Goal: Task Accomplishment & Management: Manage account settings

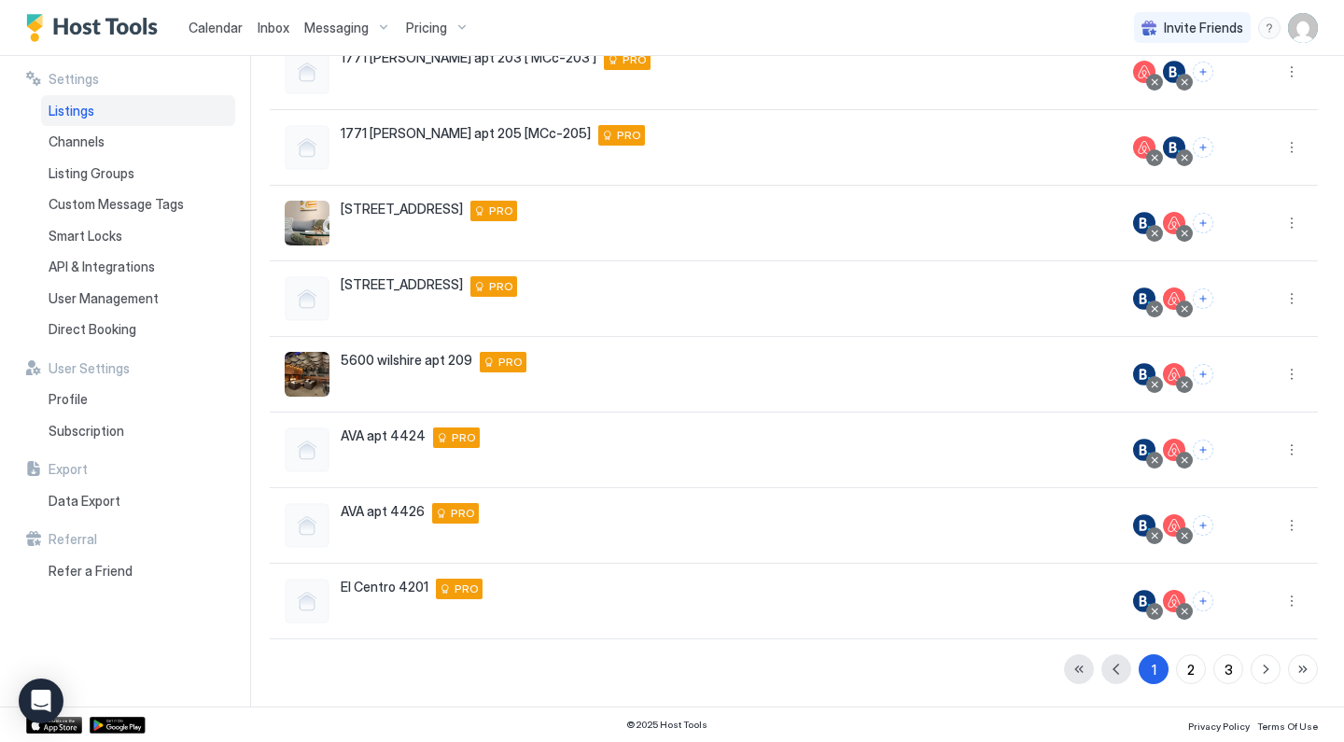
scroll to position [349, 0]
click at [1191, 675] on div "2" at bounding box center [1190, 670] width 7 height 20
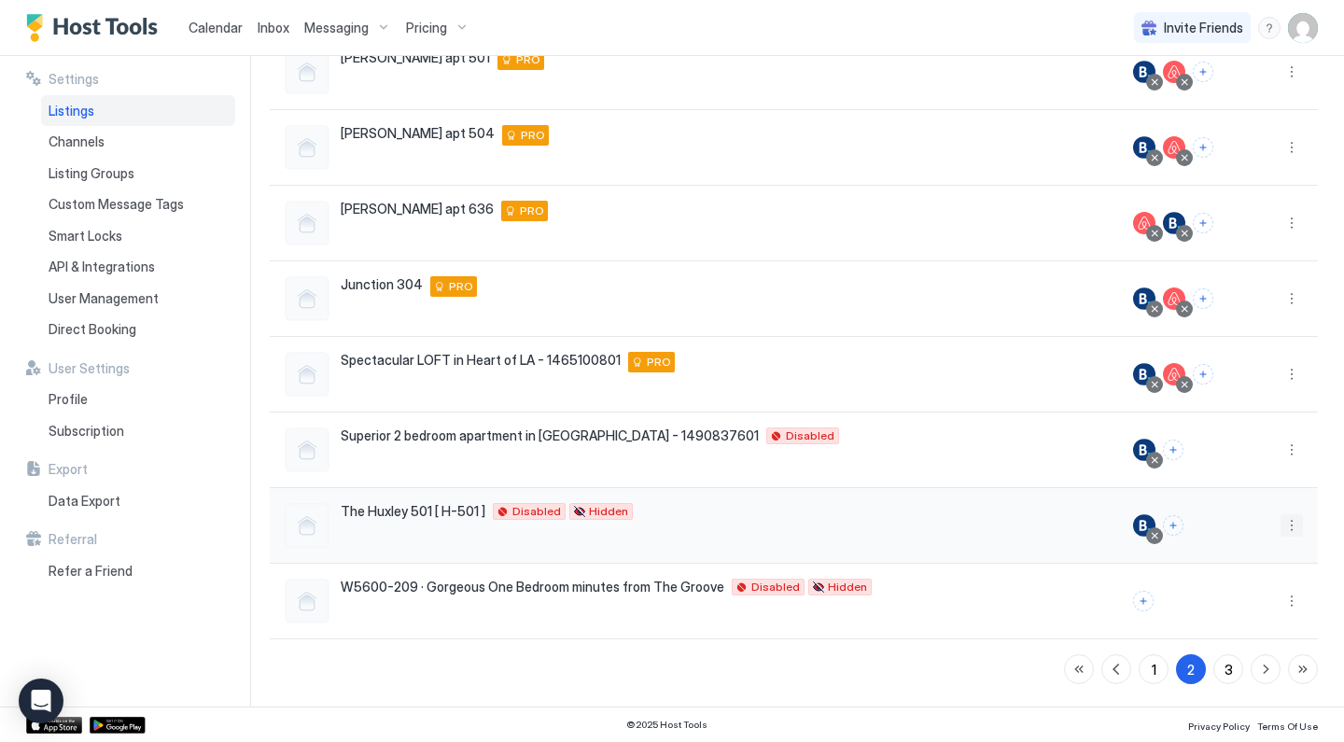
click at [1295, 525] on button "More options" at bounding box center [1291, 525] width 22 height 22
click at [1161, 536] on div at bounding box center [672, 371] width 1344 height 742
click at [1162, 540] on div at bounding box center [1154, 535] width 17 height 17
click at [1158, 538] on div at bounding box center [1154, 535] width 9 height 9
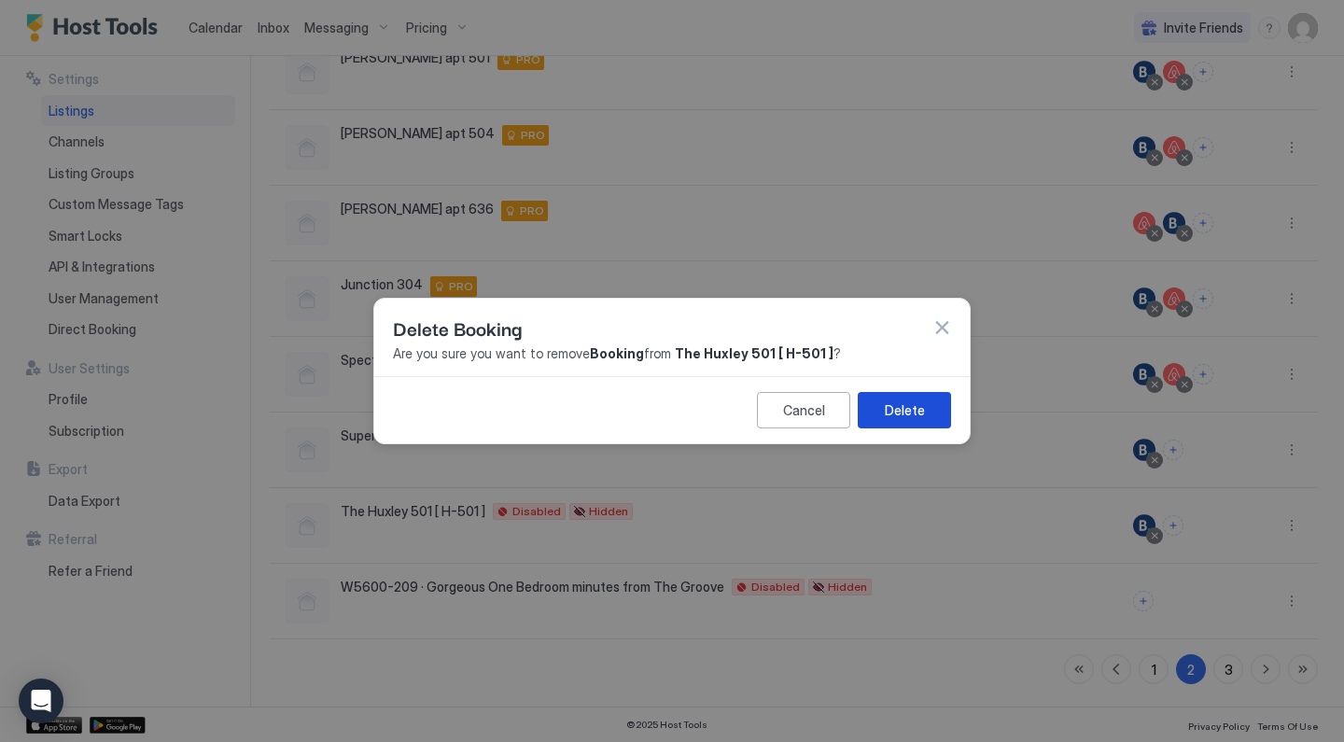
click at [924, 409] on button "Delete" at bounding box center [904, 410] width 93 height 36
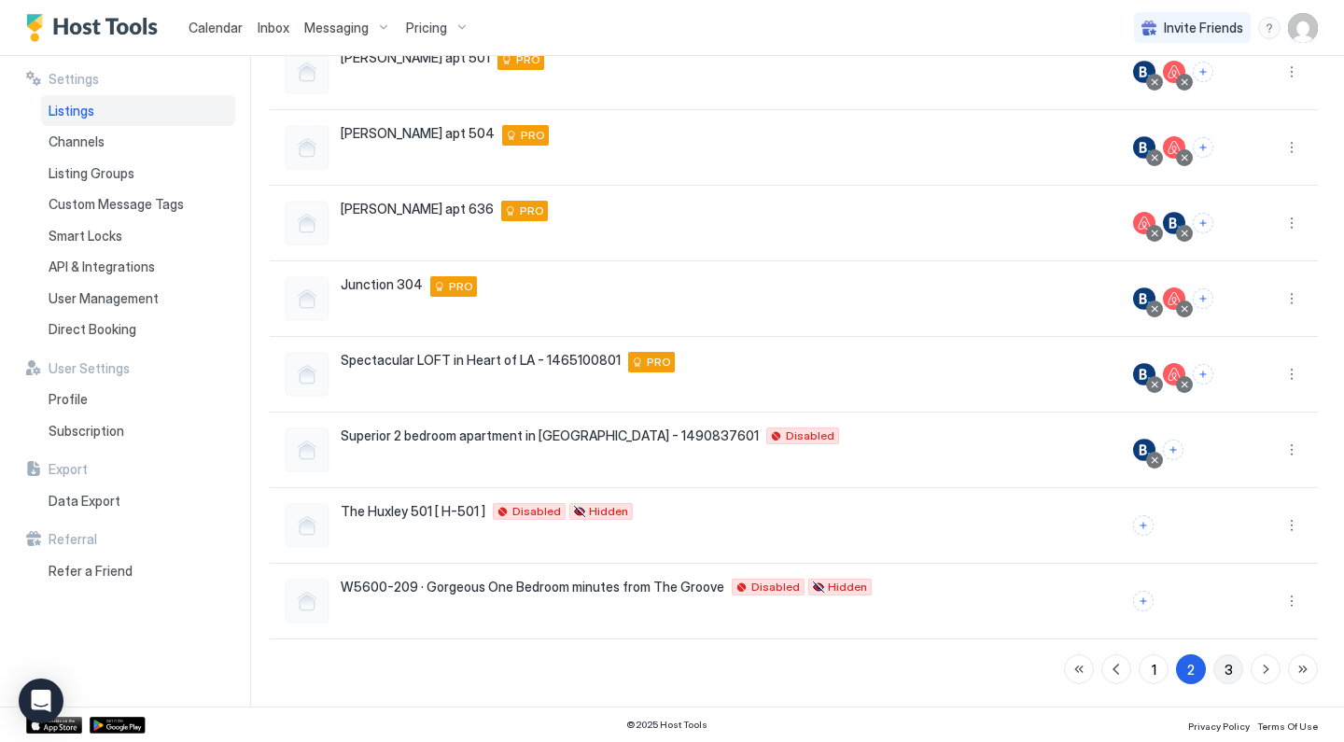
click at [1224, 669] on div "3" at bounding box center [1228, 670] width 8 height 20
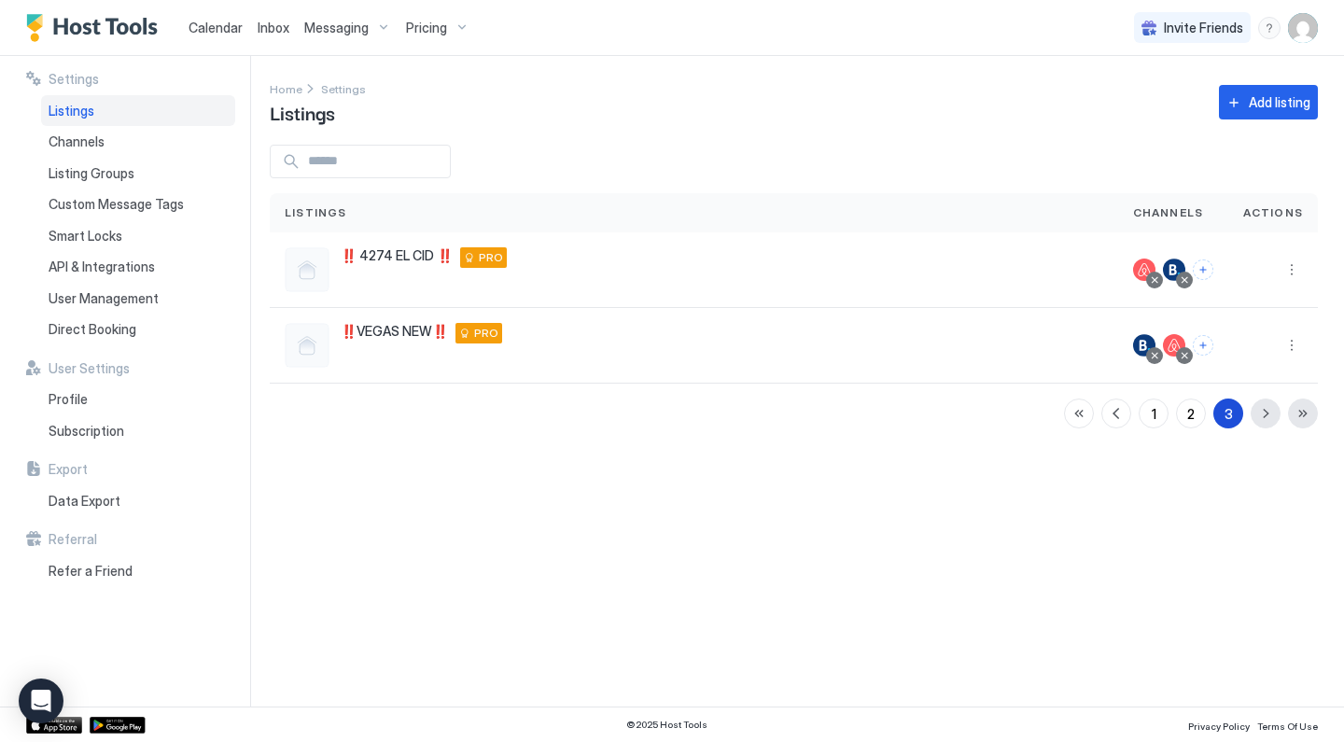
scroll to position [0, 0]
click at [1192, 412] on div "2" at bounding box center [1190, 414] width 7 height 20
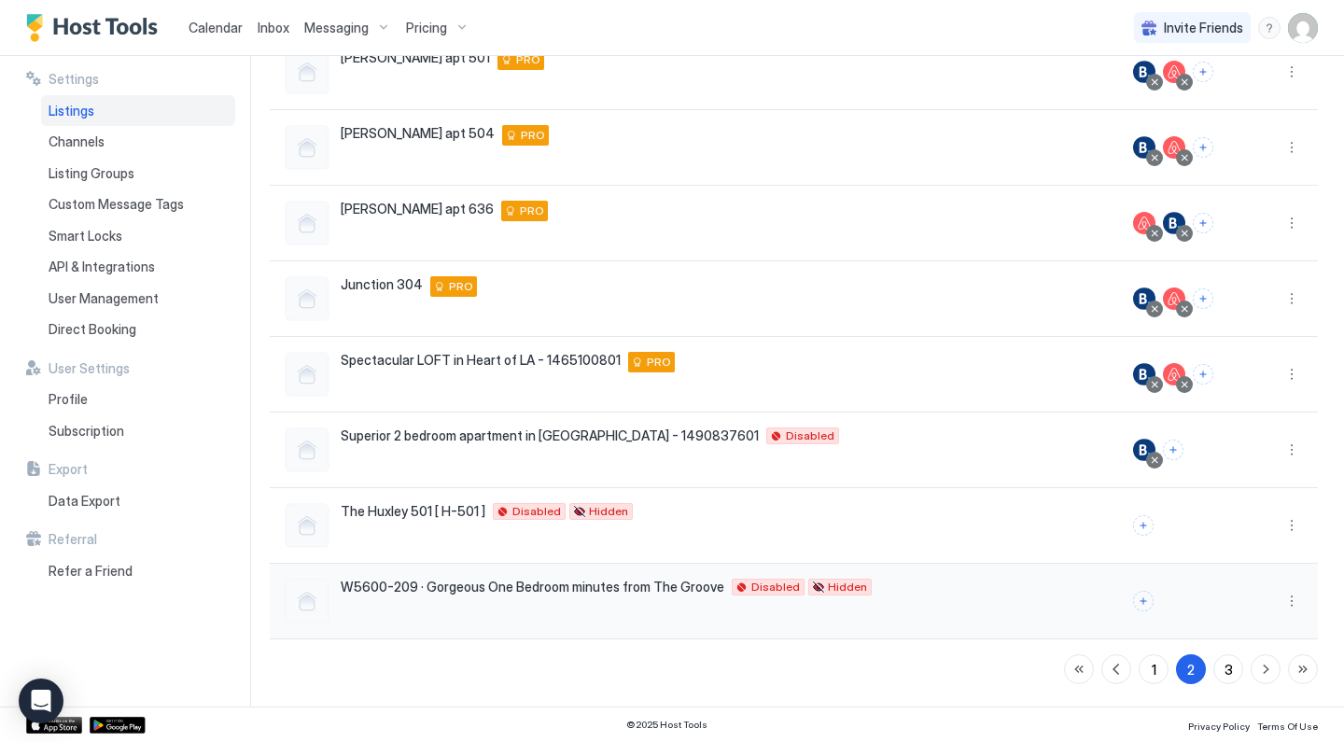
scroll to position [349, 0]
click at [1172, 445] on button "Connect channels" at bounding box center [1173, 450] width 21 height 21
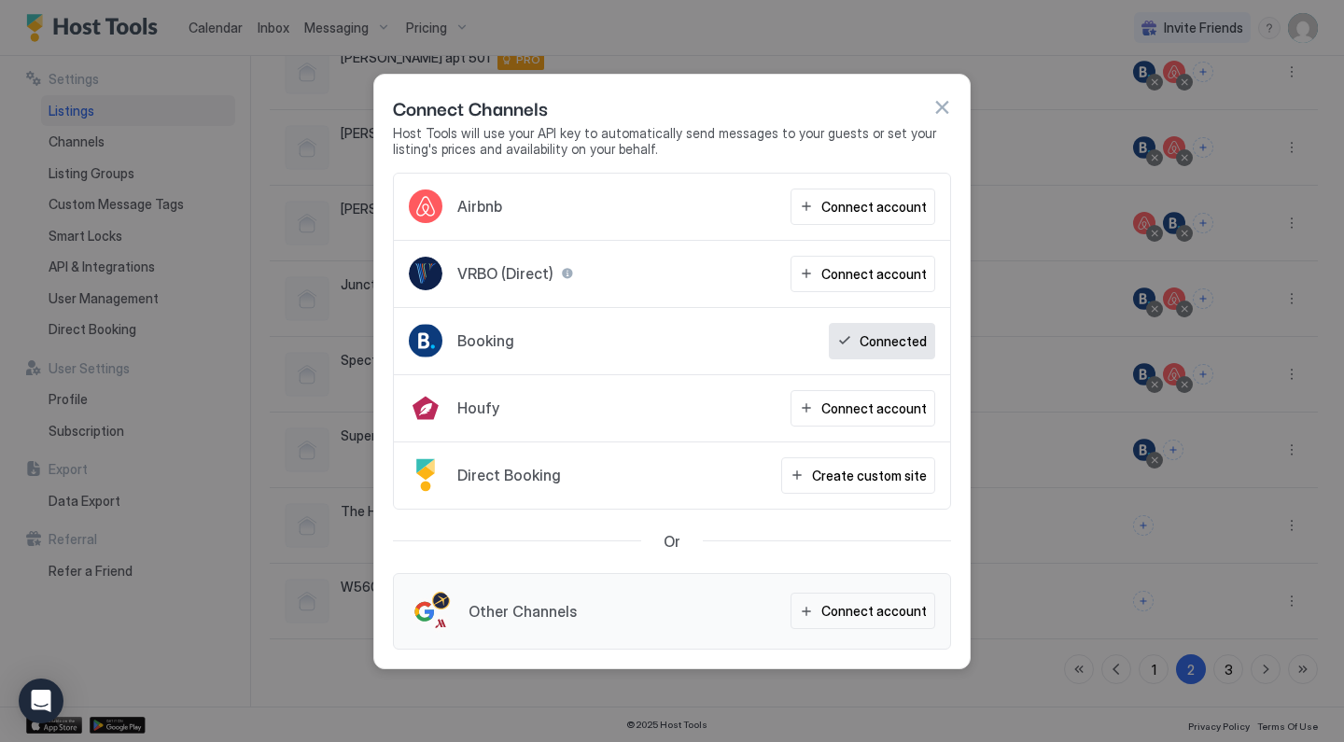
click at [876, 204] on div "Connect account" at bounding box center [873, 207] width 105 height 20
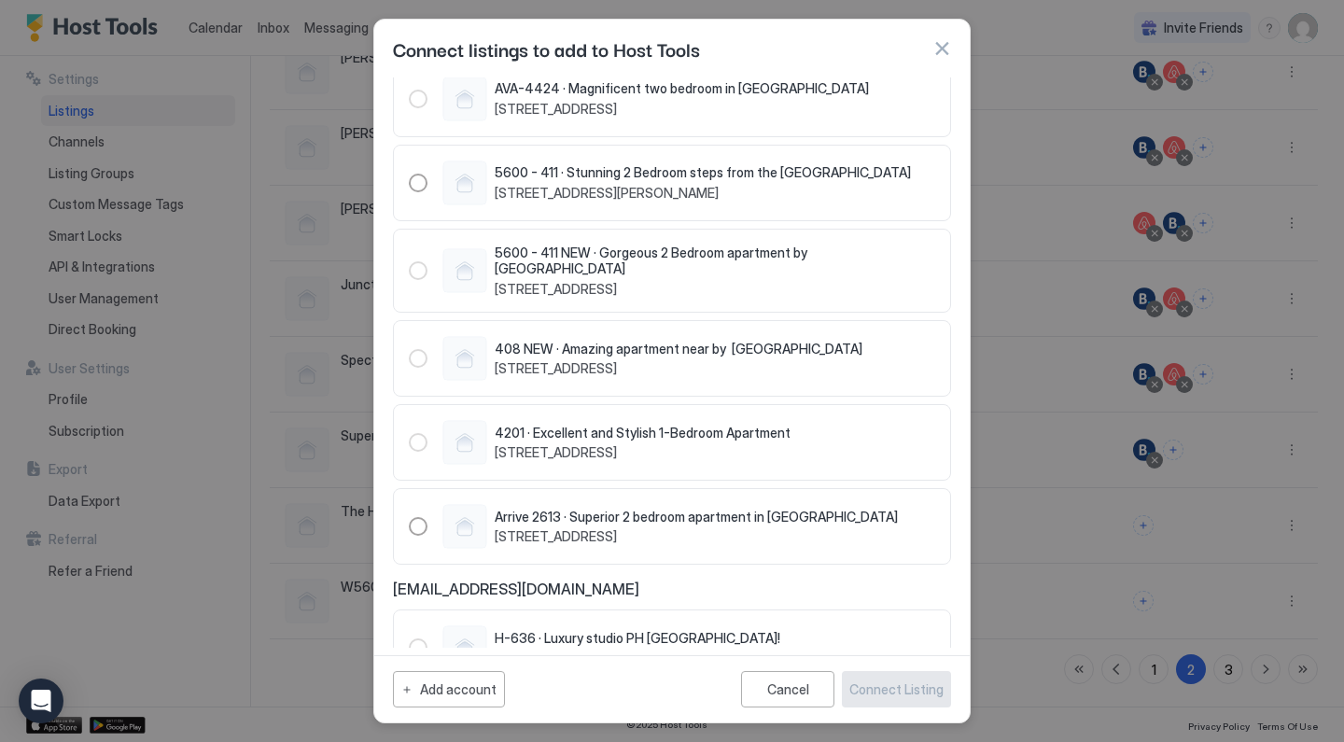
scroll to position [134, 0]
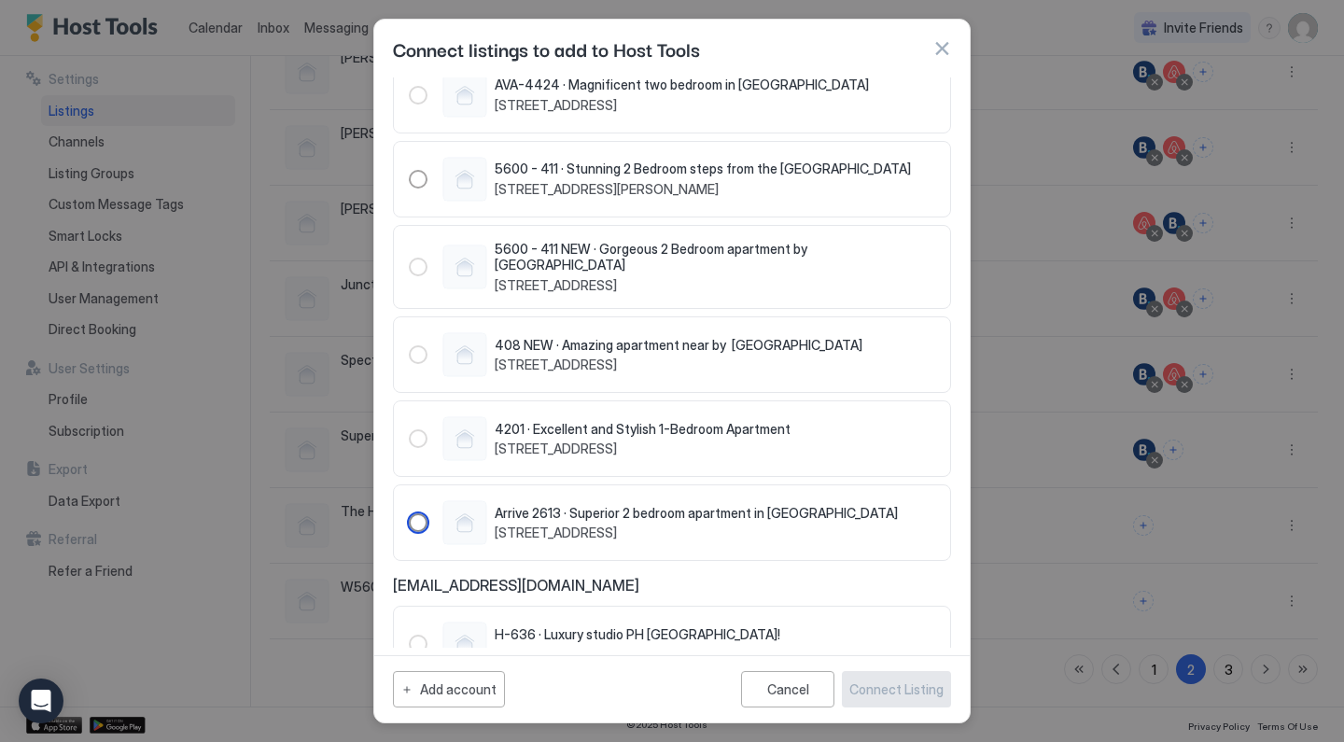
click at [428, 514] on div "Arrive 2613 · Superior 2 bedroom apartment in [GEOGRAPHIC_DATA] [STREET_ADDRESS]" at bounding box center [653, 522] width 489 height 45
click at [883, 696] on div "Connect Listing" at bounding box center [896, 689] width 94 height 20
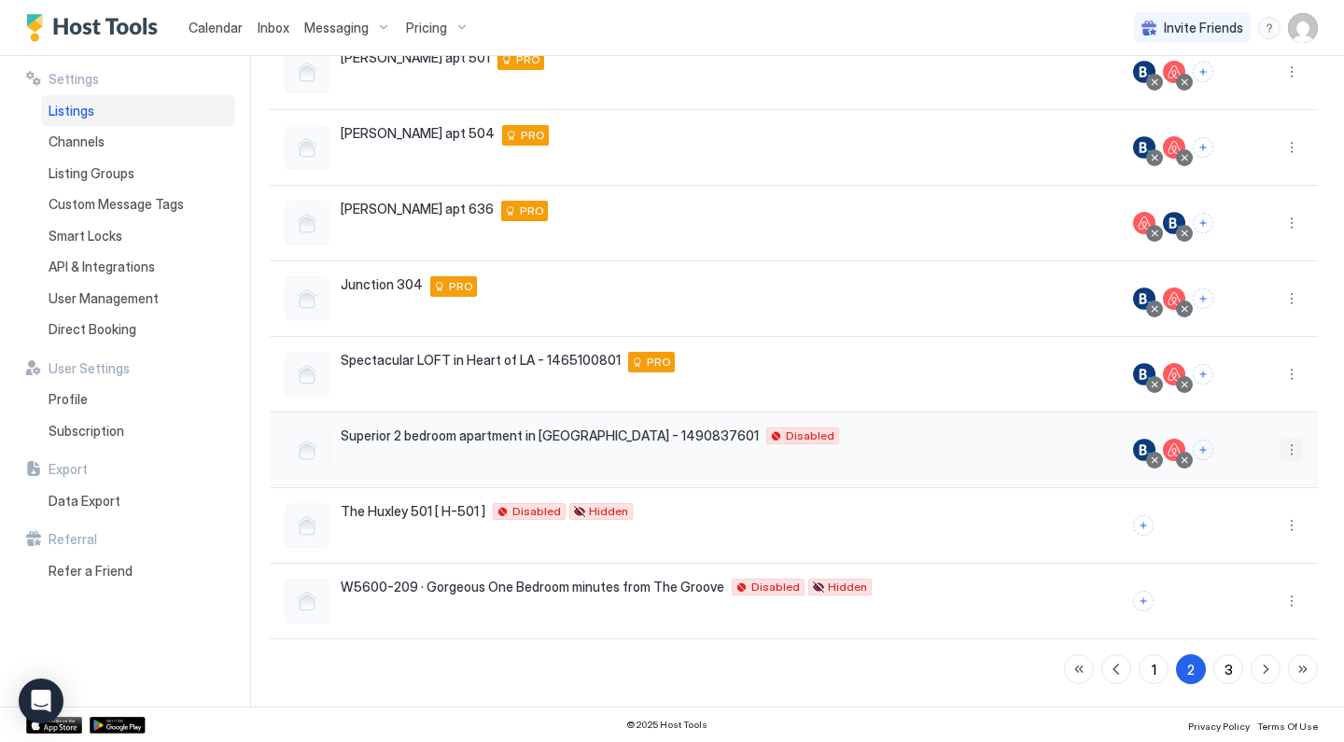
click at [1293, 458] on button "More options" at bounding box center [1291, 450] width 22 height 22
click at [1246, 532] on span "Listing Settings" at bounding box center [1248, 536] width 83 height 14
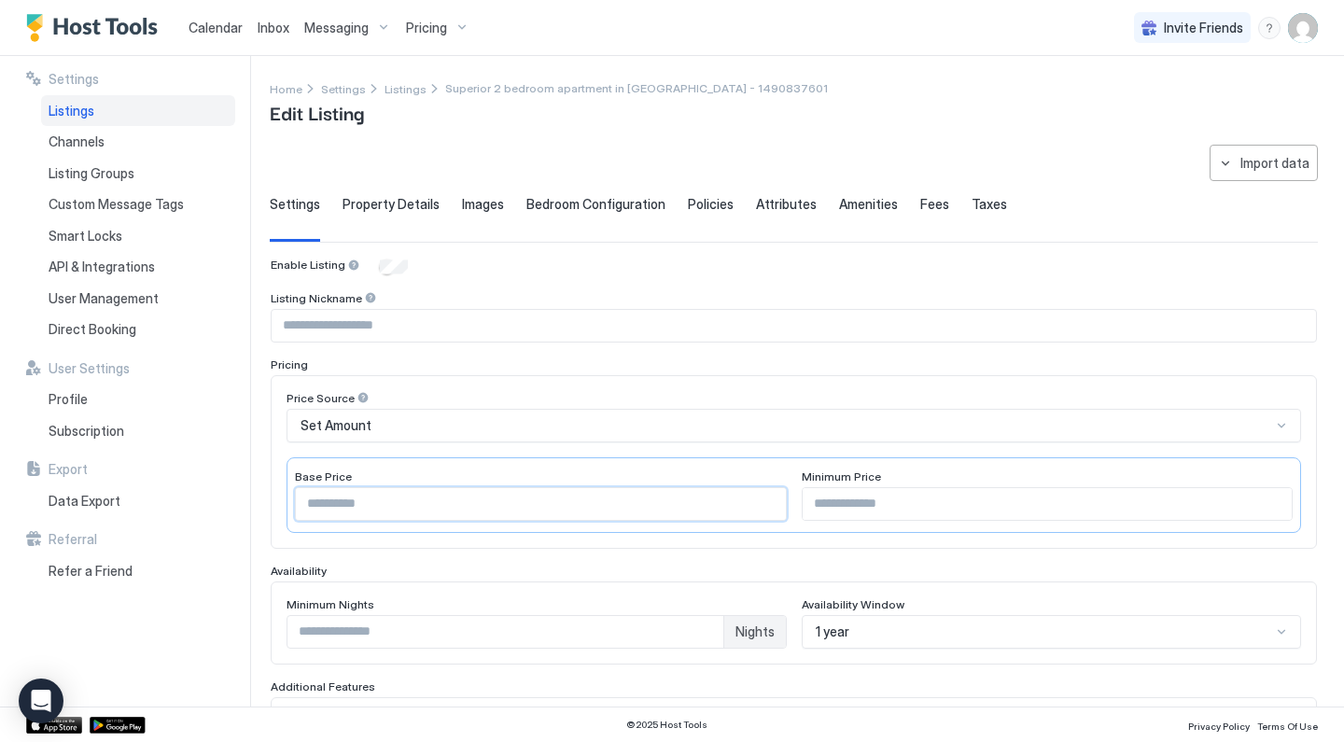
drag, startPoint x: 608, startPoint y: 496, endPoint x: 393, endPoint y: 437, distance: 223.7
click at [402, 440] on div "Price Source Set Amount Base Price * Minimum Price" at bounding box center [793, 462] width 1014 height 142
type input "***"
click at [837, 496] on input "Input Field" at bounding box center [1047, 504] width 490 height 32
type input "***"
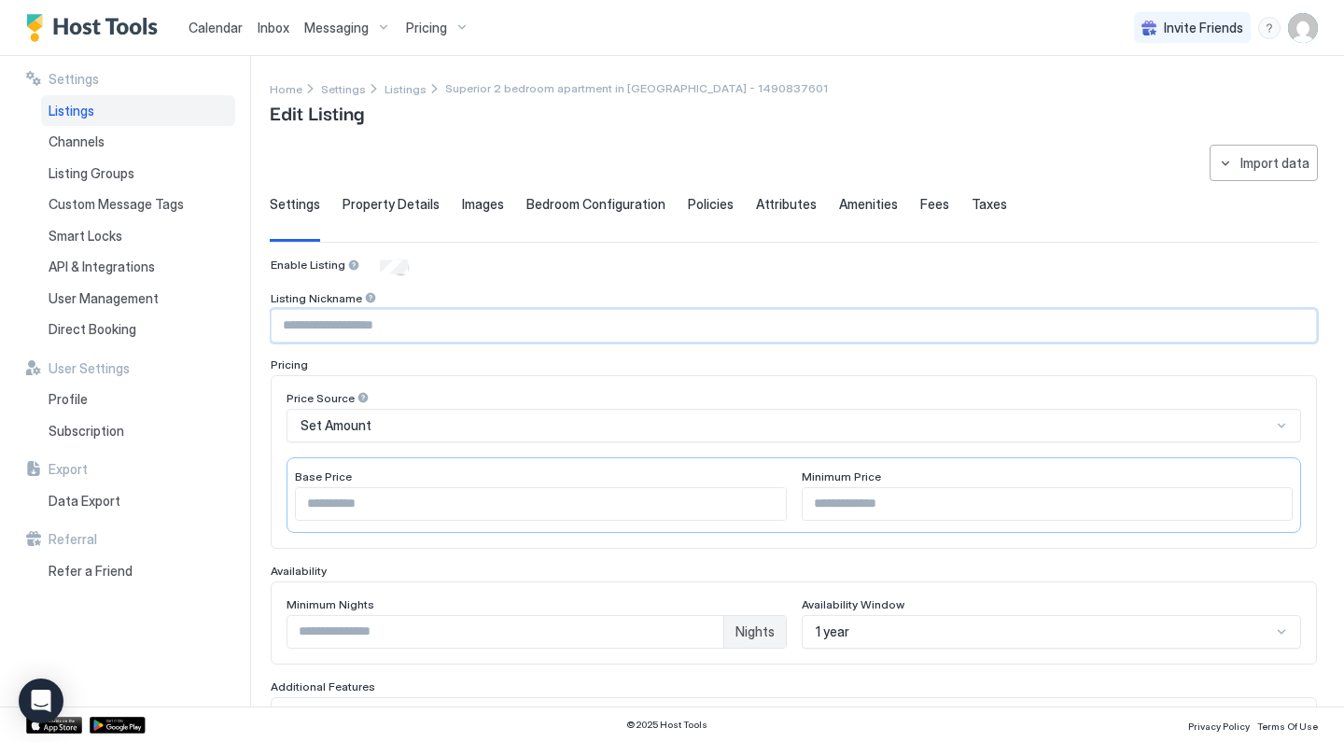
click at [407, 323] on input "Input Field" at bounding box center [794, 326] width 1044 height 32
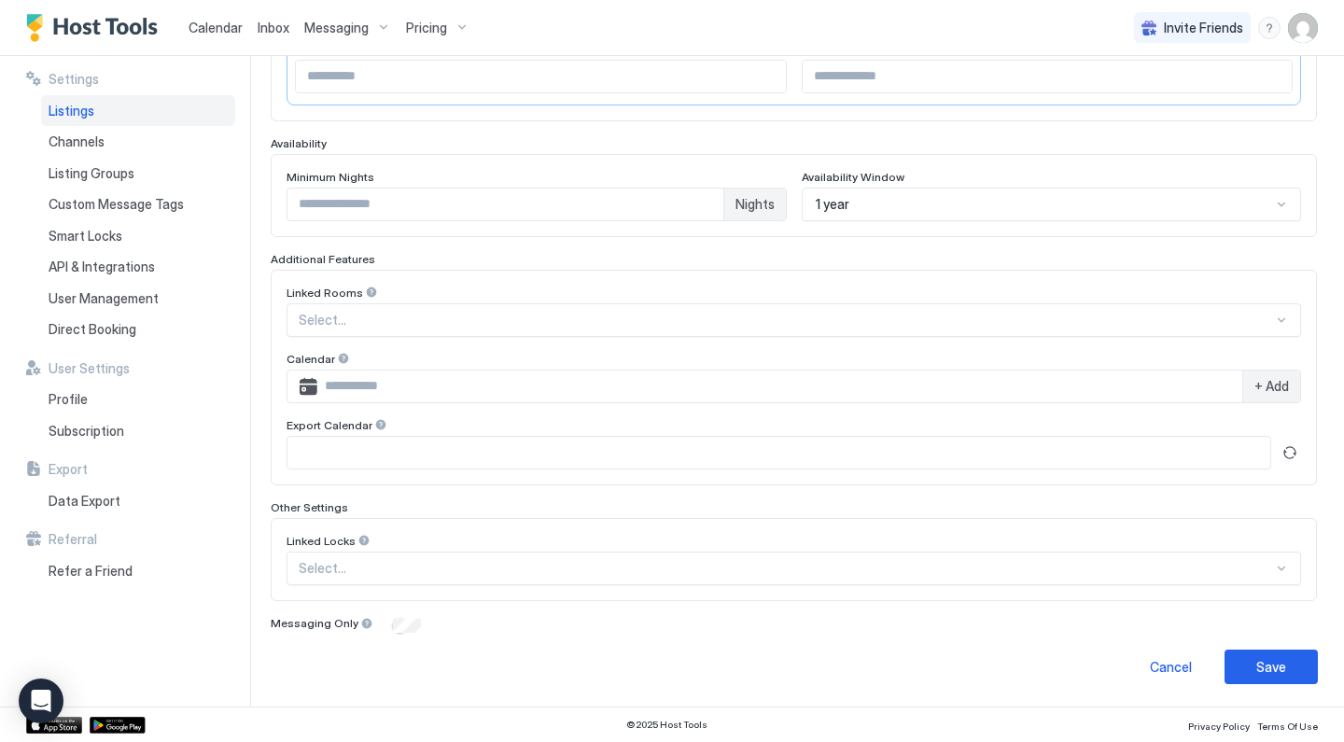
scroll to position [426, 0]
type input "**********"
click at [1267, 669] on div "Save" at bounding box center [1271, 668] width 30 height 20
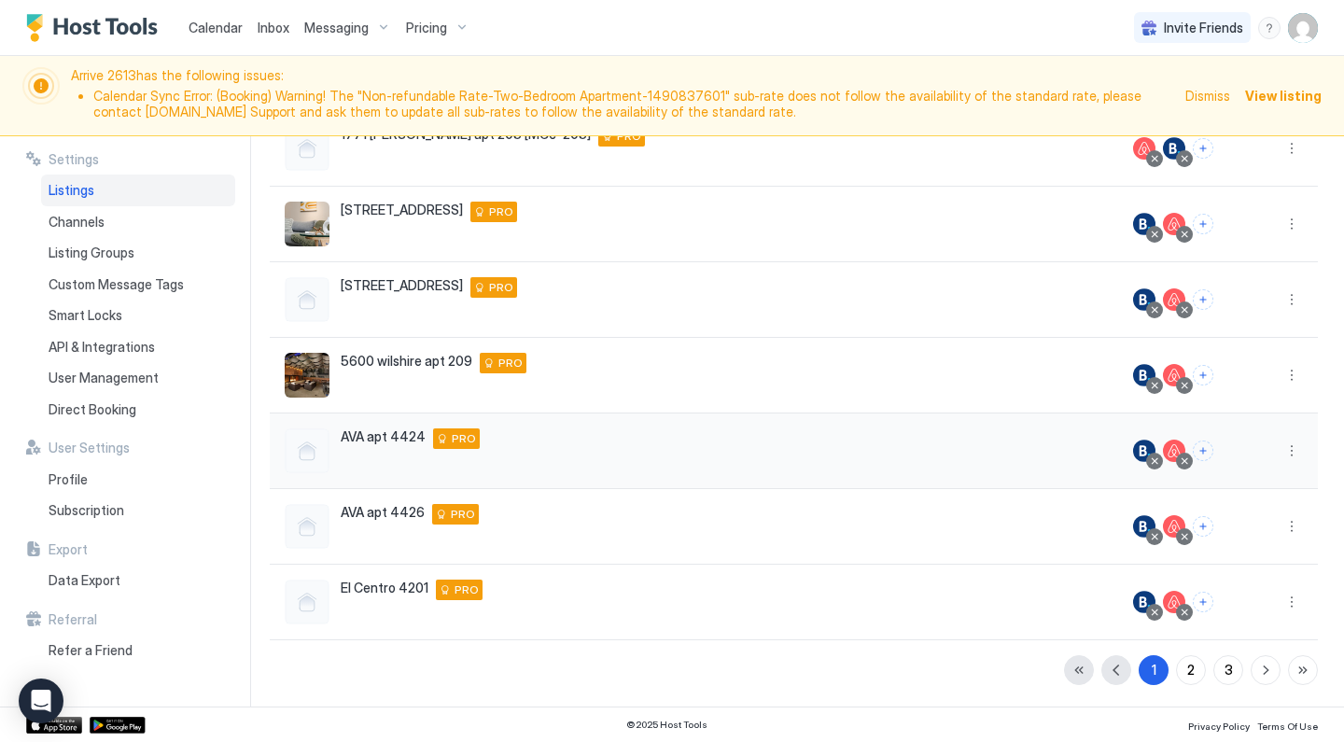
scroll to position [427, 0]
click at [1190, 663] on div "2" at bounding box center [1190, 671] width 7 height 20
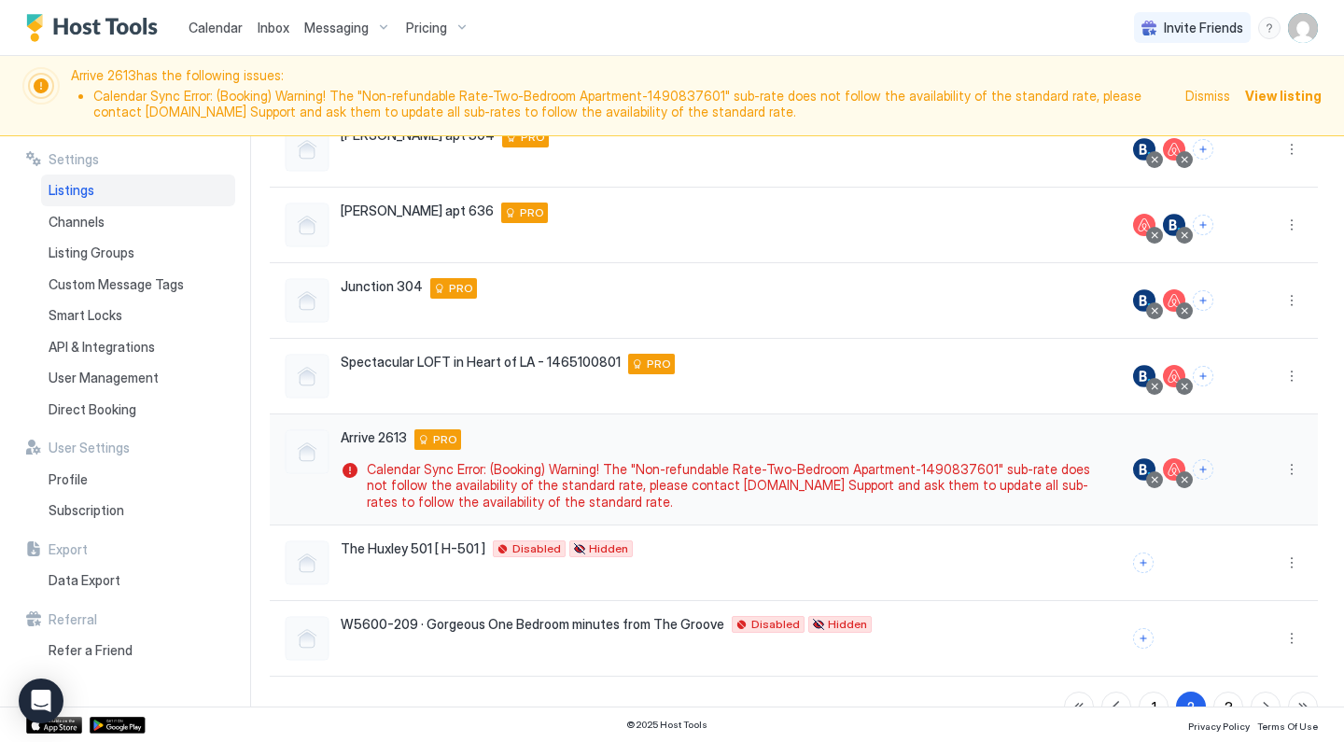
click at [1189, 477] on div at bounding box center [1183, 479] width 9 height 9
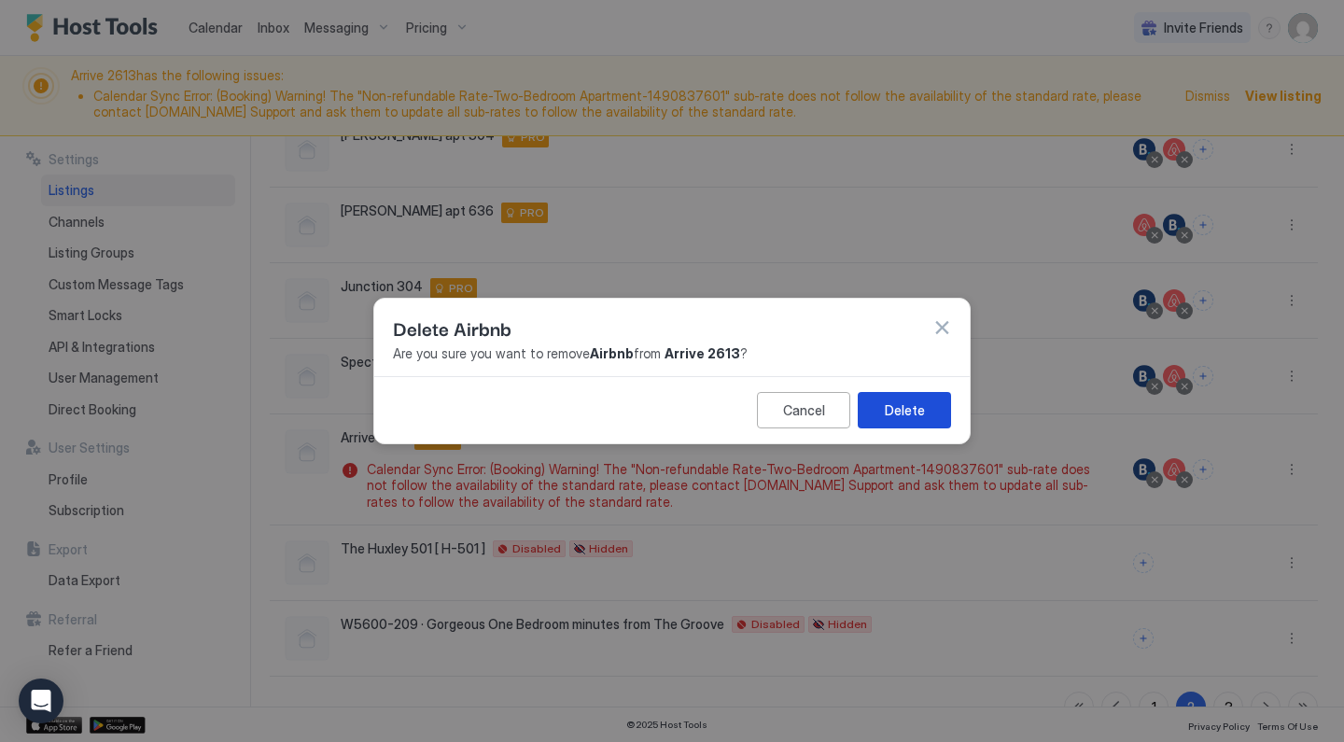
click at [909, 413] on div "Delete" at bounding box center [905, 410] width 40 height 20
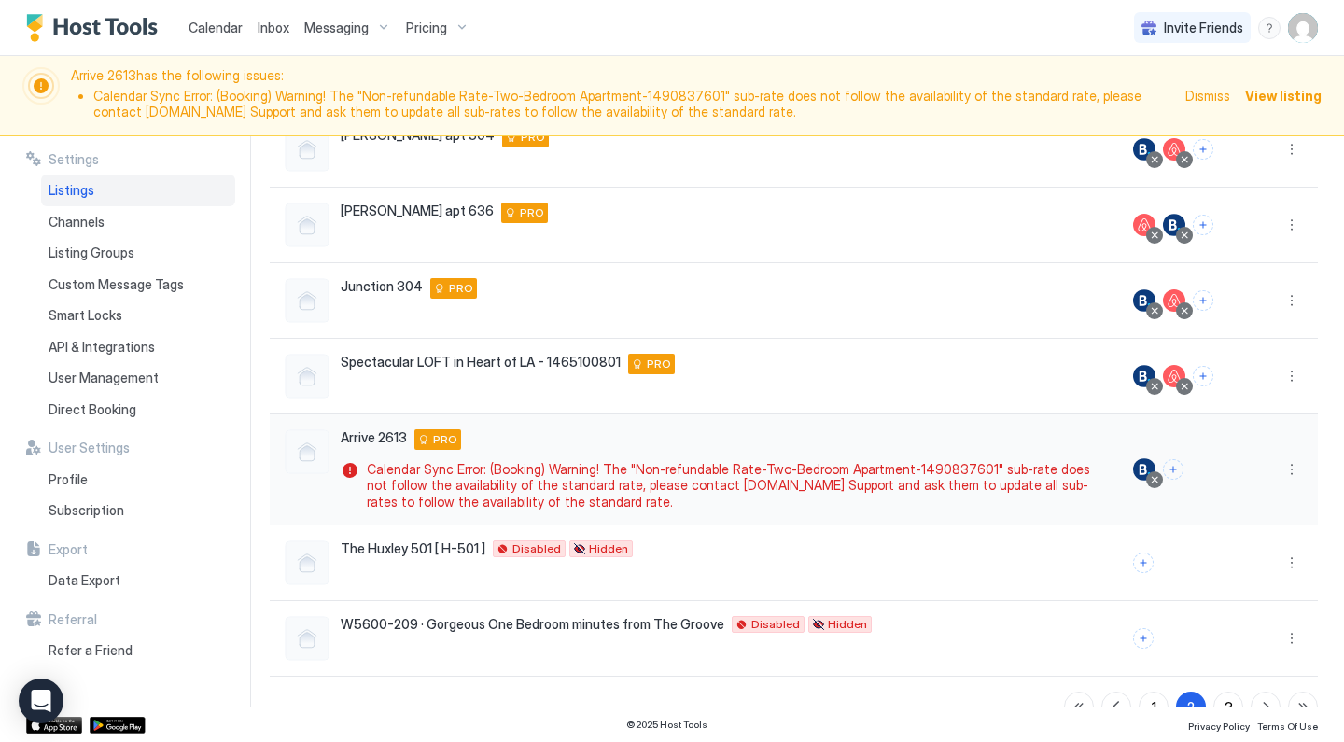
click at [1159, 475] on div at bounding box center [1154, 479] width 9 height 9
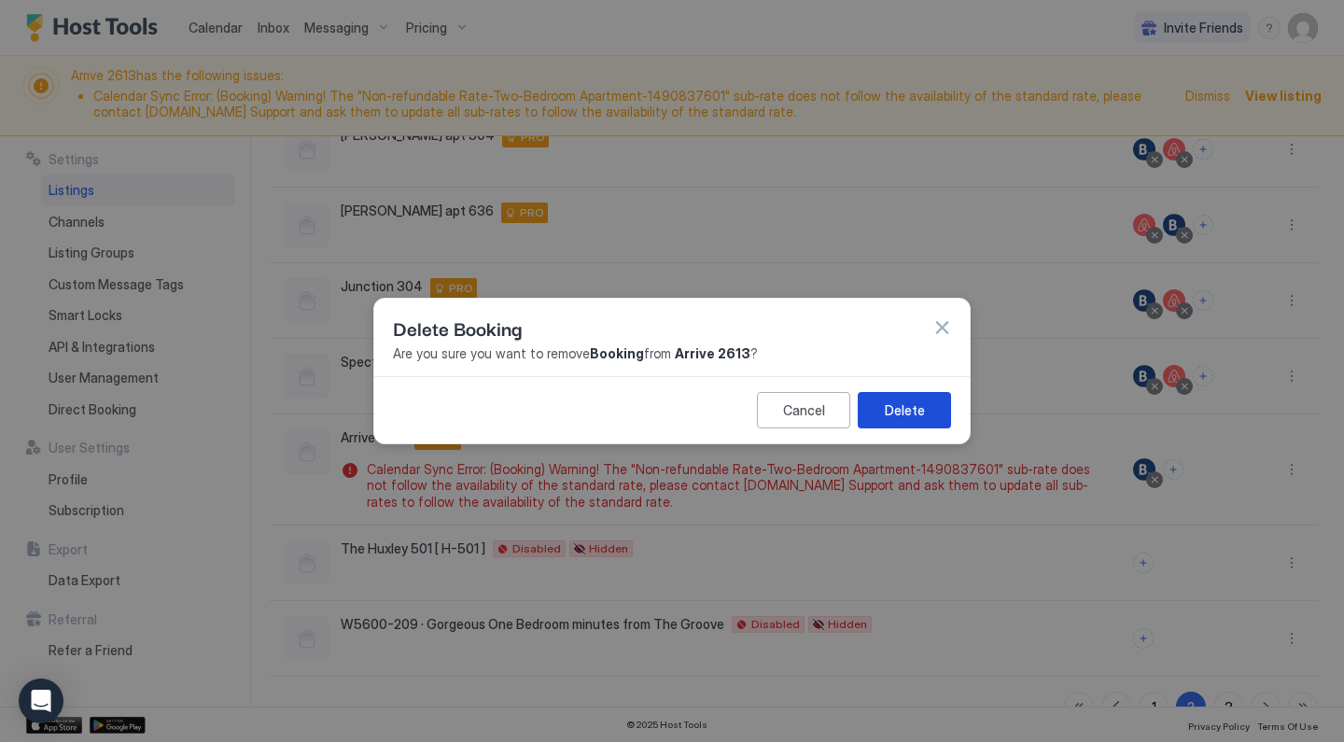
click at [919, 416] on div "Delete" at bounding box center [905, 410] width 40 height 20
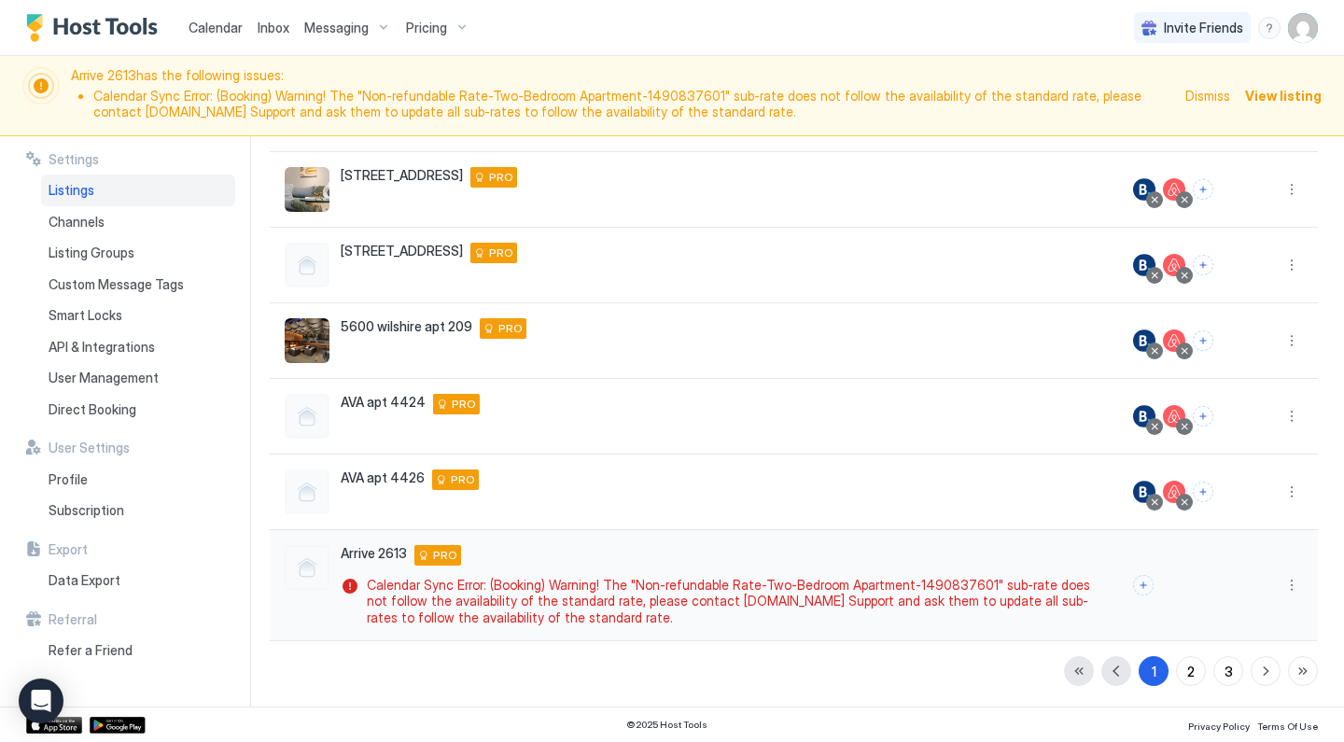
scroll to position [462, 0]
click at [1145, 581] on button "Connect channels" at bounding box center [1143, 586] width 21 height 21
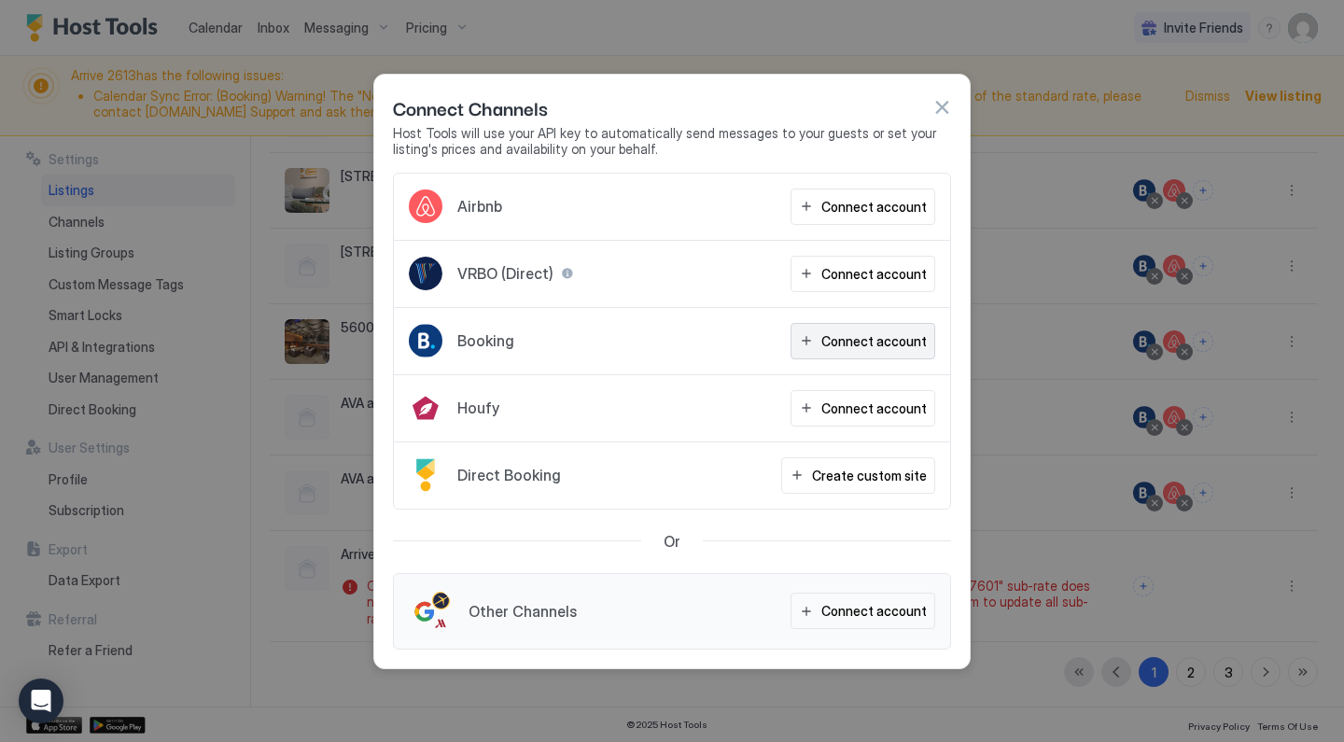
click at [898, 339] on div "Connect account" at bounding box center [873, 341] width 105 height 20
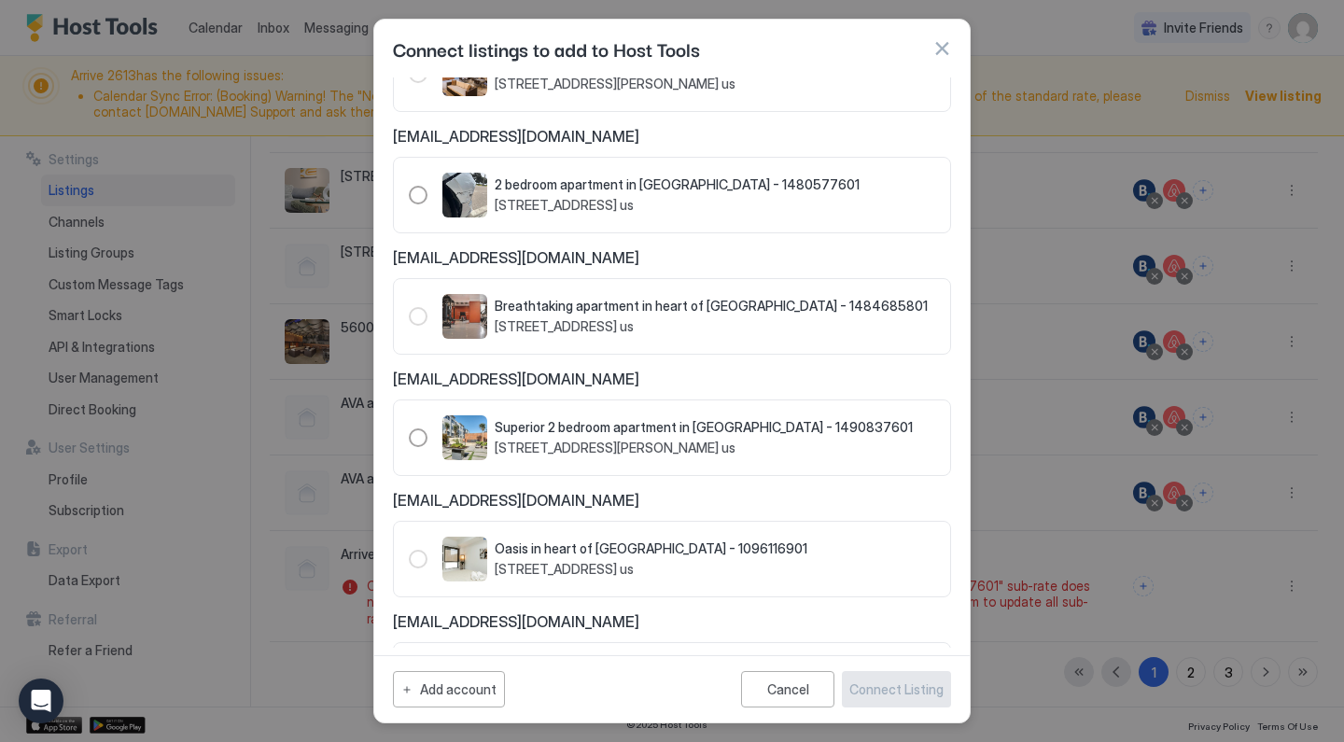
scroll to position [320, 0]
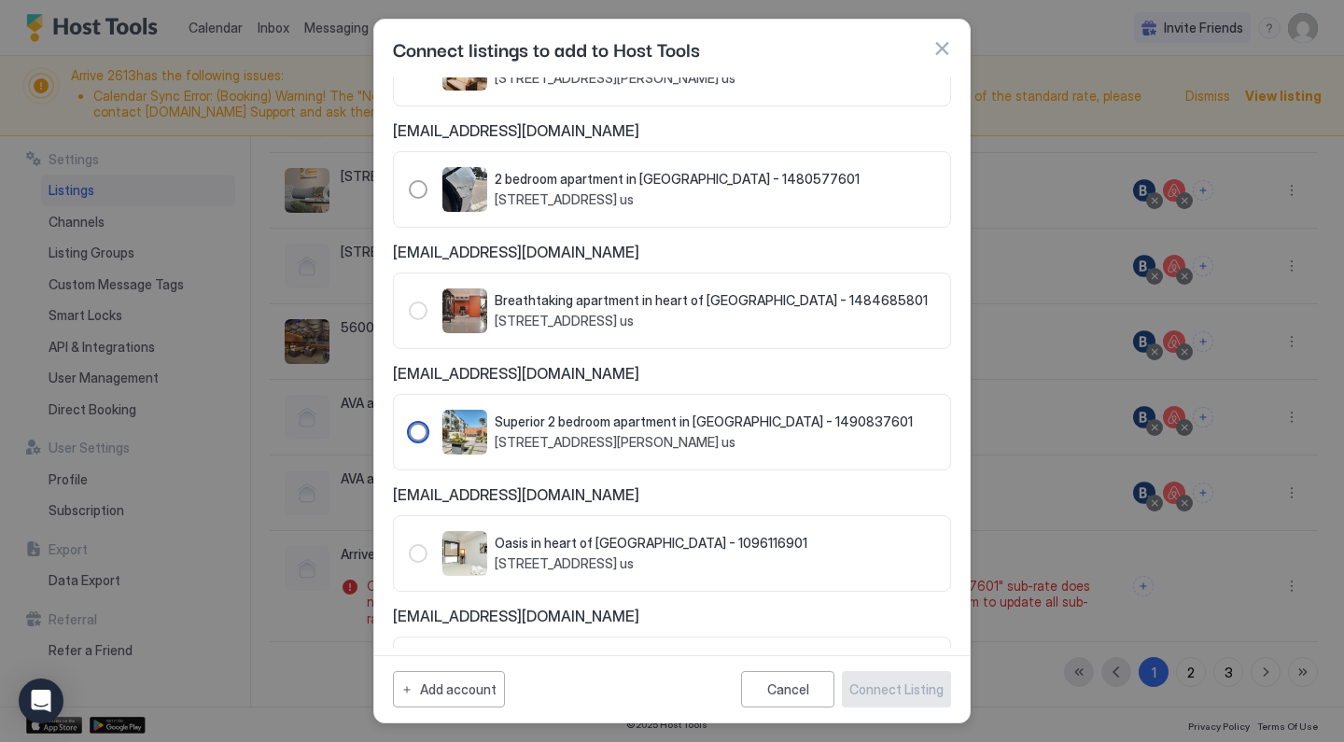
click at [647, 432] on div "Superior 2 bedroom apartment in Heart of Hollywood - 1490837601 6158 Carlos Ave…" at bounding box center [704, 431] width 418 height 36
click at [895, 681] on div "Connect Listing" at bounding box center [896, 689] width 94 height 20
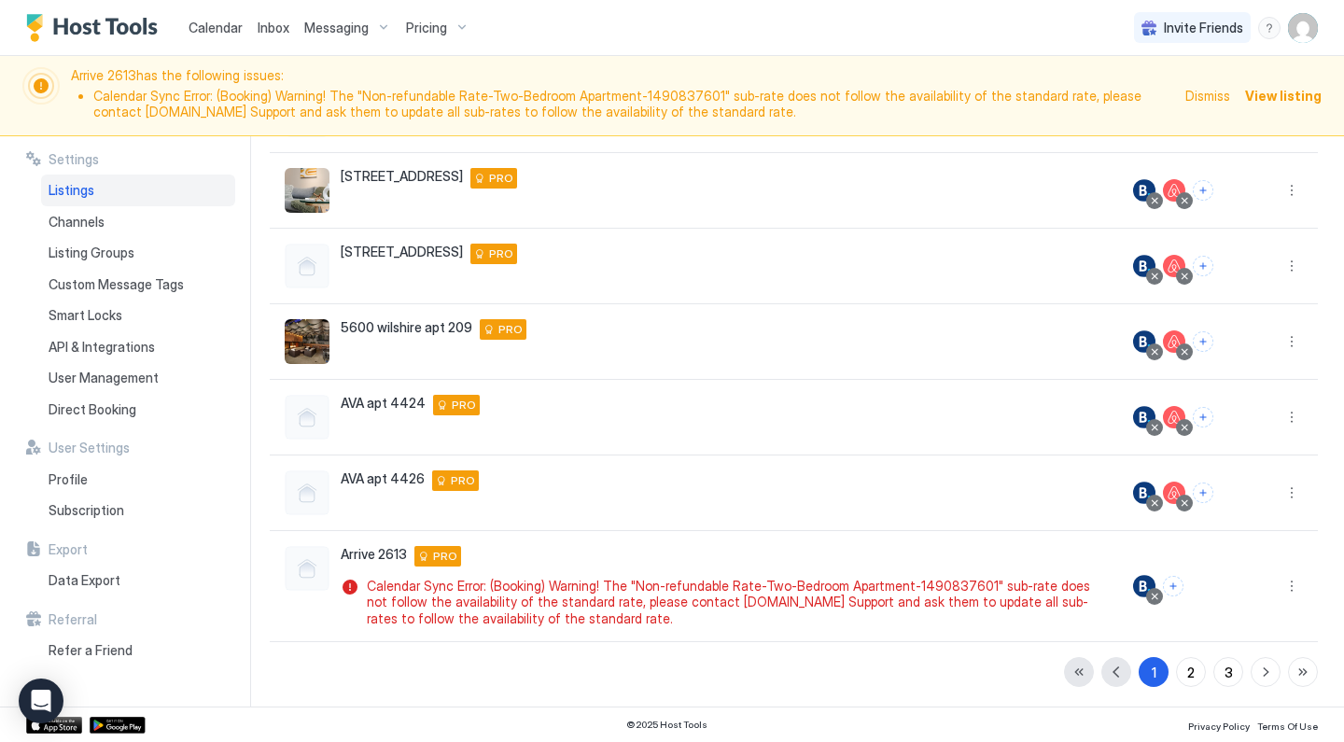
scroll to position [349, 0]
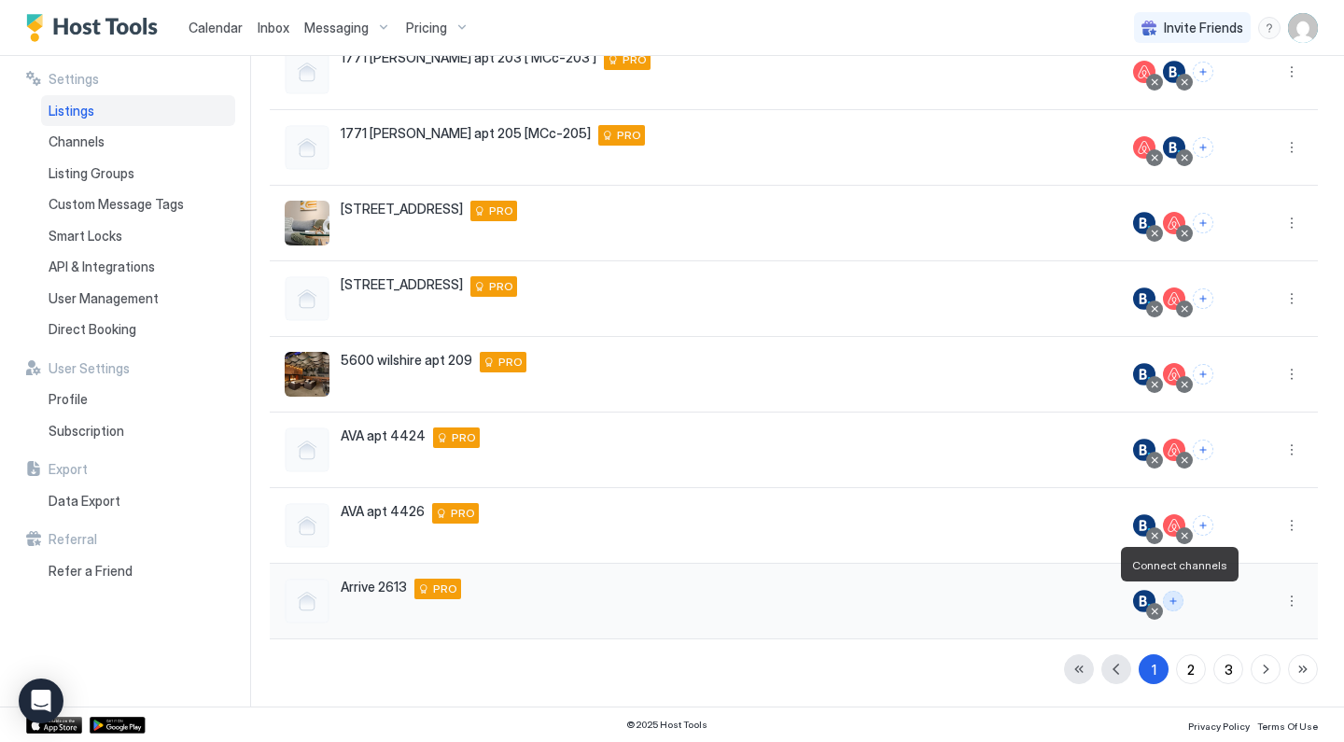
click at [1175, 602] on button "Connect channels" at bounding box center [1173, 601] width 21 height 21
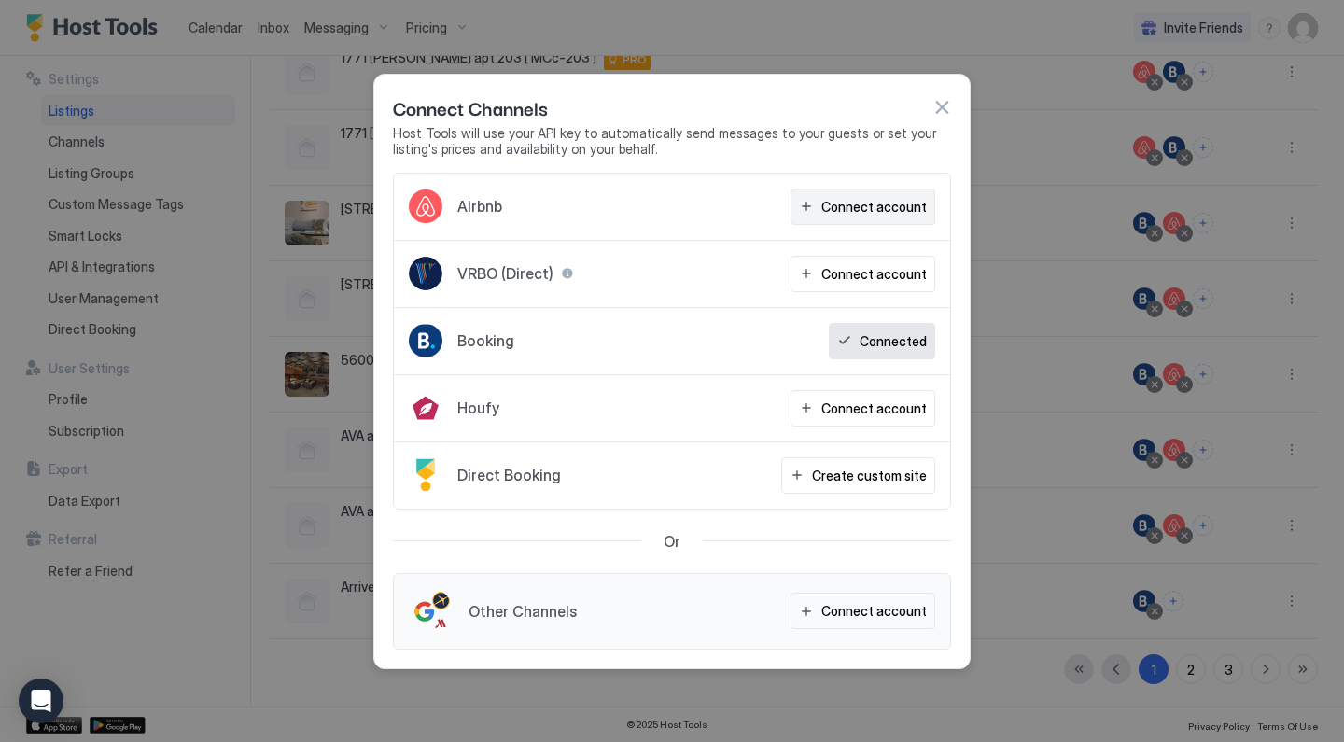
click at [875, 215] on div "Connect account" at bounding box center [873, 207] width 105 height 20
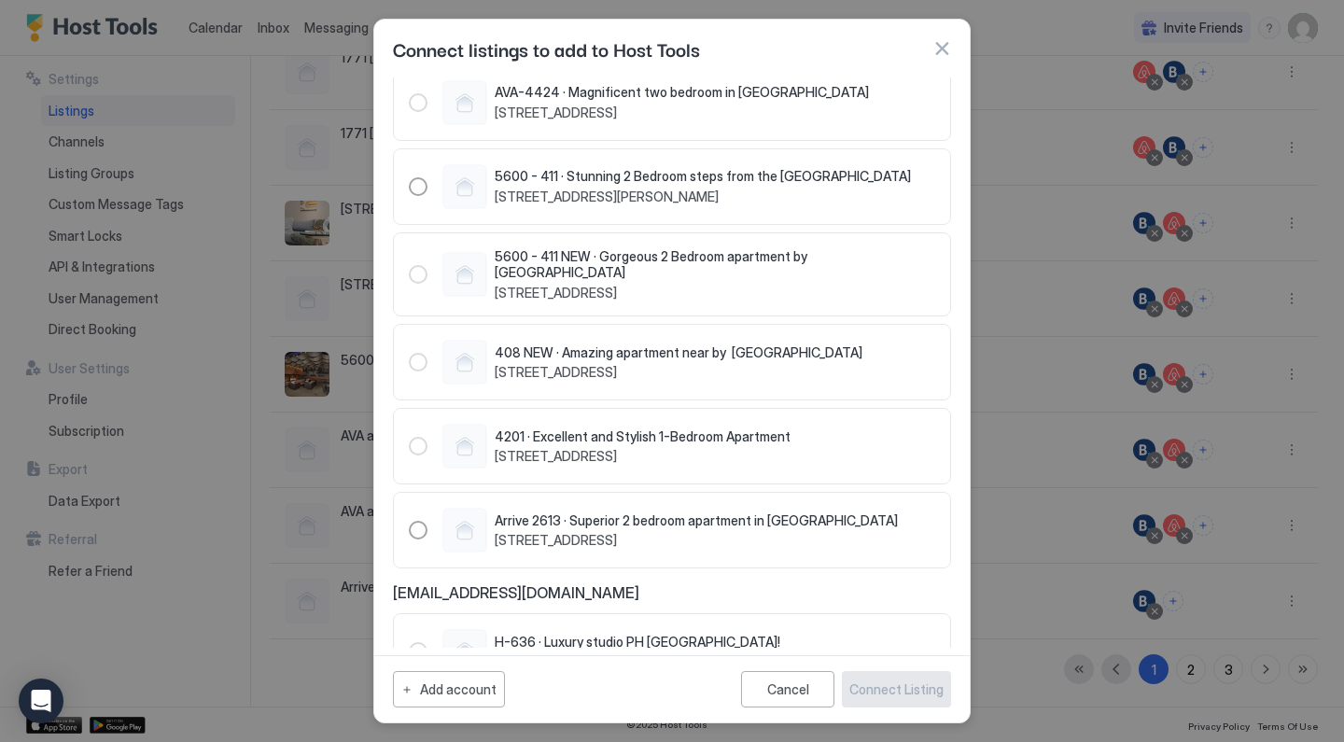
scroll to position [133, 0]
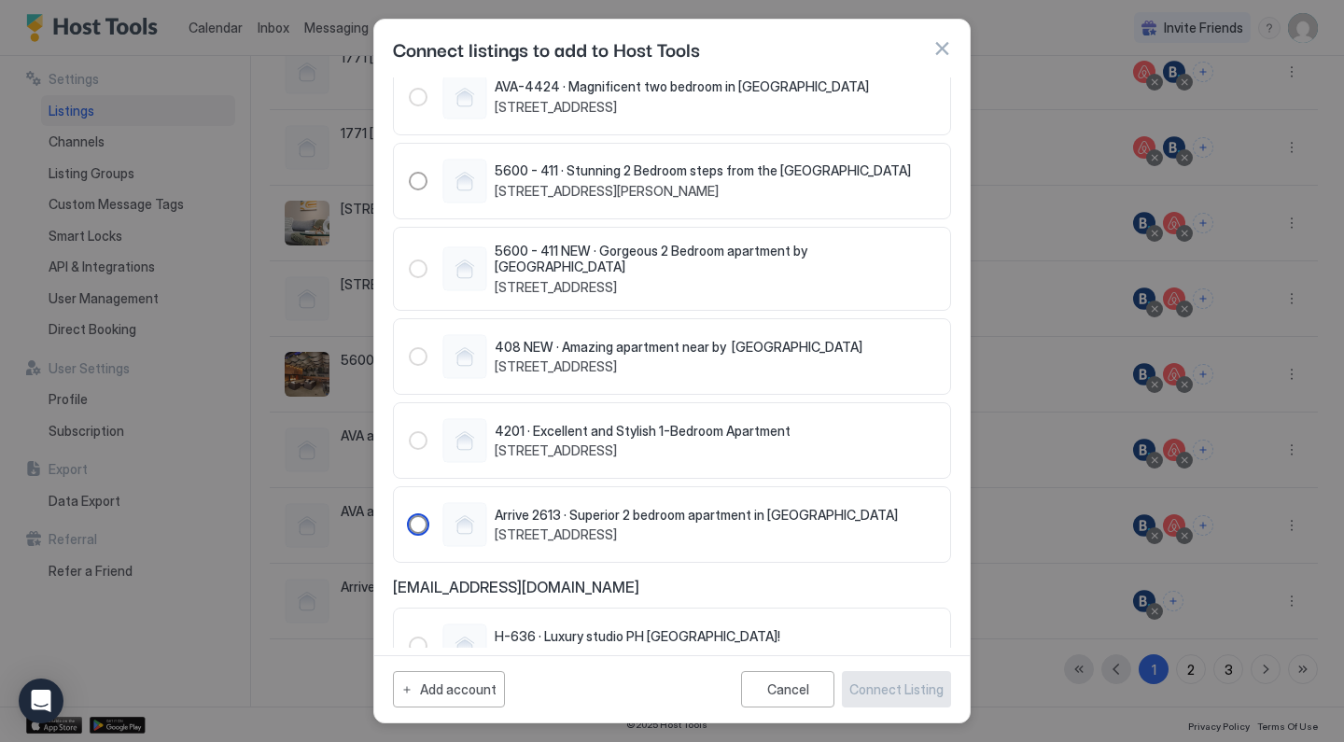
click at [745, 515] on div "Arrive 2613 · Superior 2 bedroom apartment in [GEOGRAPHIC_DATA] [STREET_ADDRESS]" at bounding box center [696, 525] width 403 height 36
click at [893, 689] on div "Connect Listing" at bounding box center [896, 689] width 94 height 20
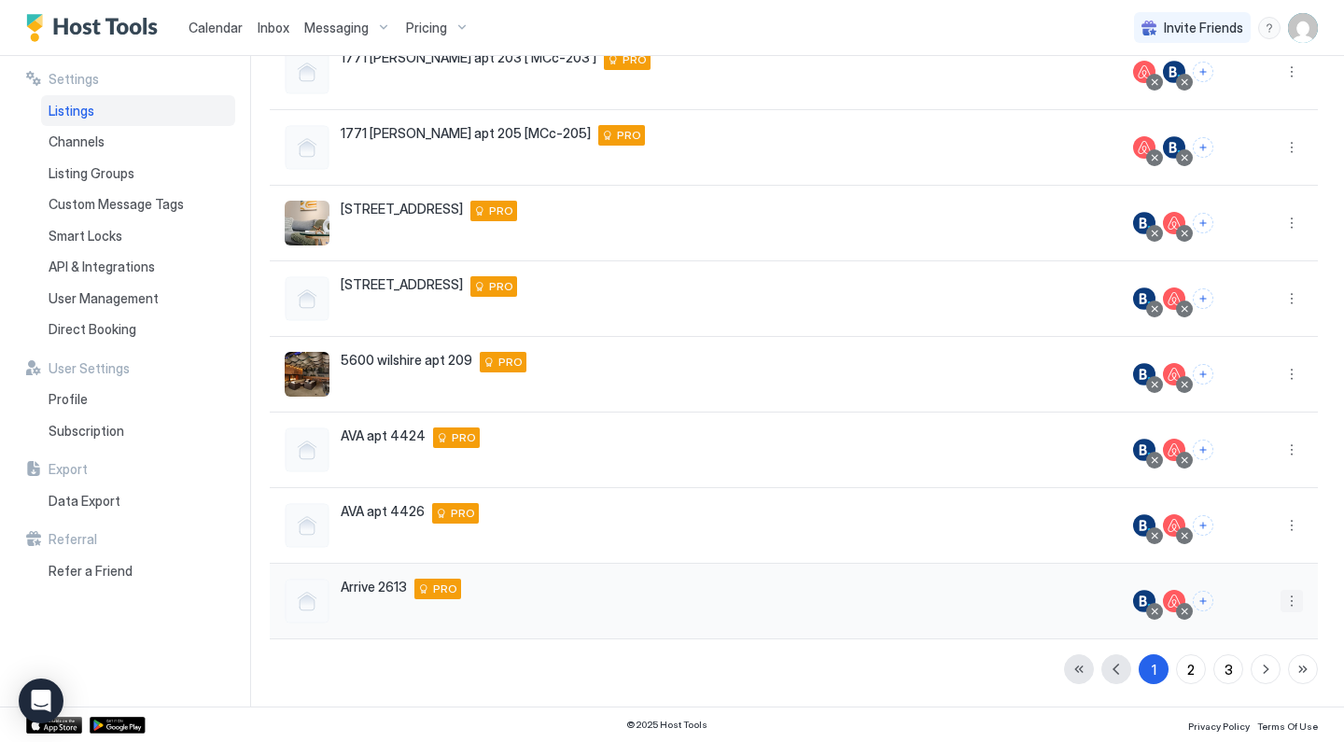
click at [1289, 601] on button "More options" at bounding box center [1291, 601] width 22 height 22
click at [1246, 490] on span "Listing Settings" at bounding box center [1248, 484] width 83 height 14
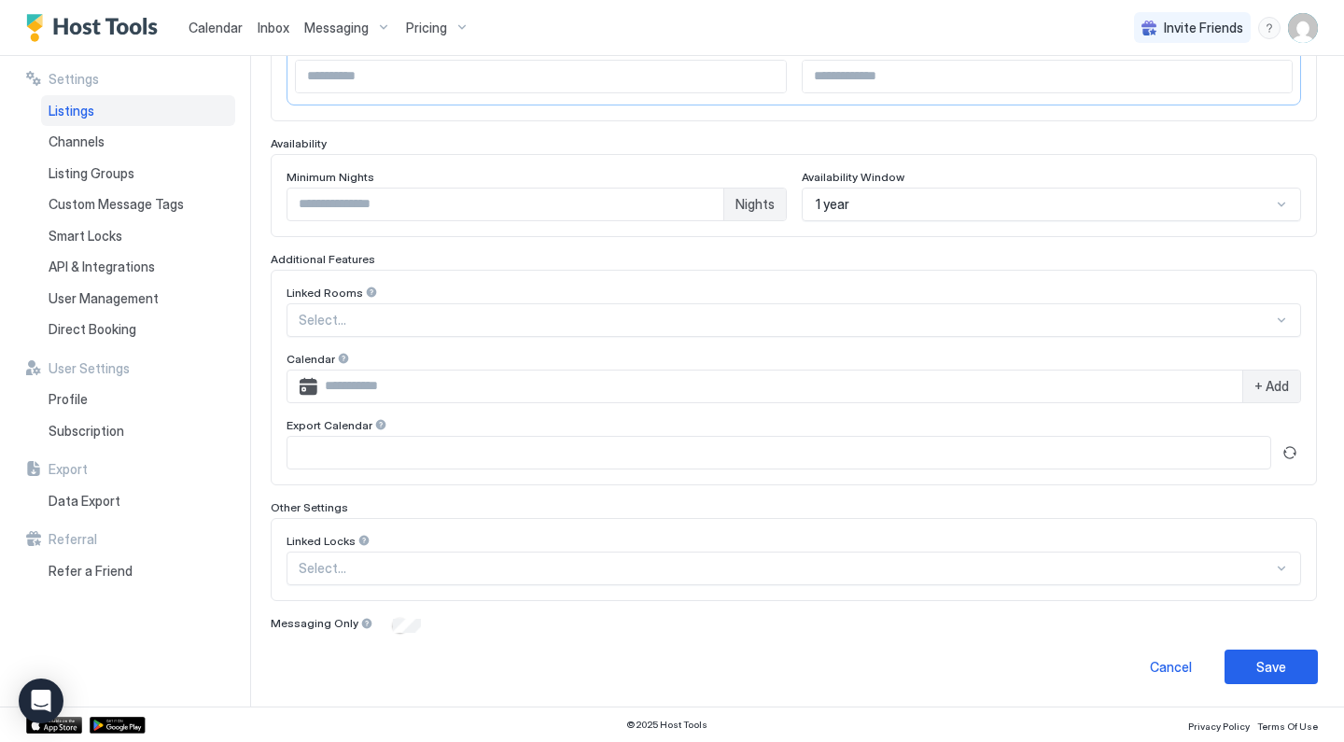
scroll to position [426, 0]
click at [1257, 663] on div "Save" at bounding box center [1271, 668] width 30 height 20
click at [1249, 663] on button "Save" at bounding box center [1270, 667] width 93 height 35
click at [429, 28] on span "Pricing" at bounding box center [426, 28] width 41 height 17
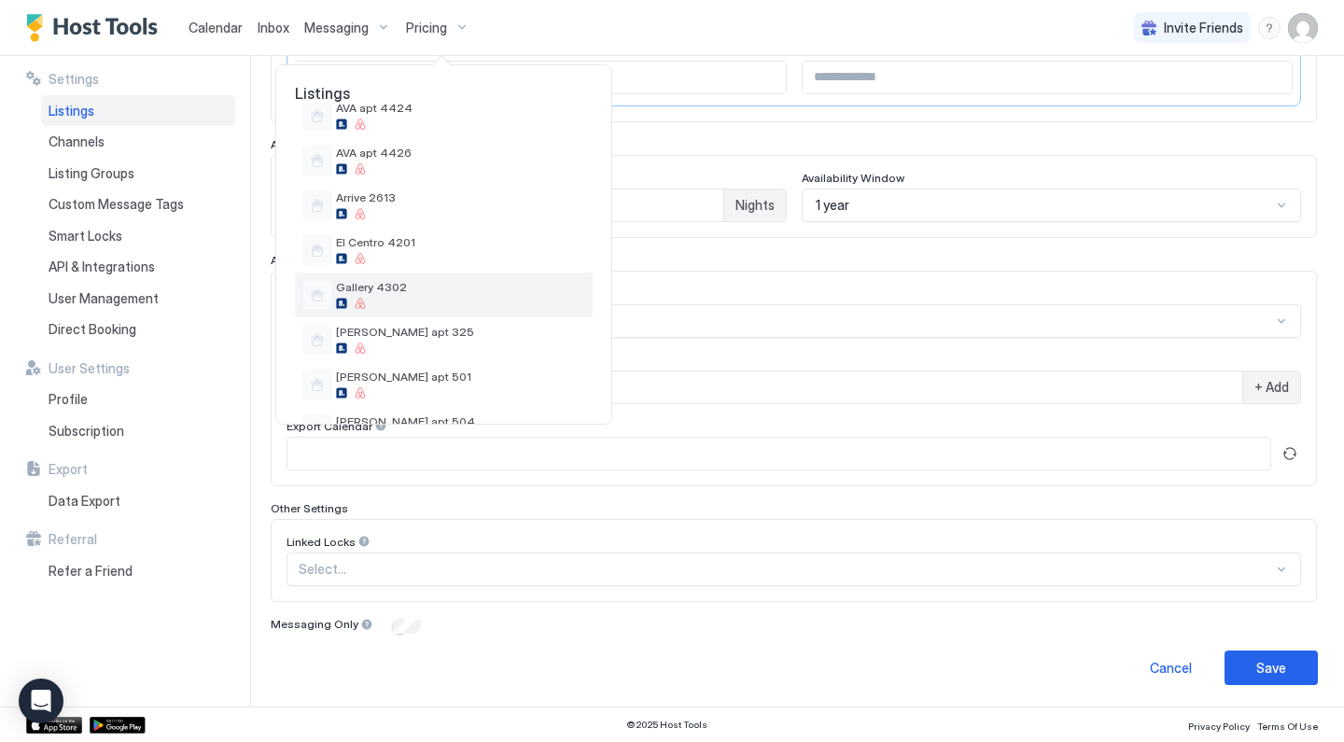
scroll to position [381, 0]
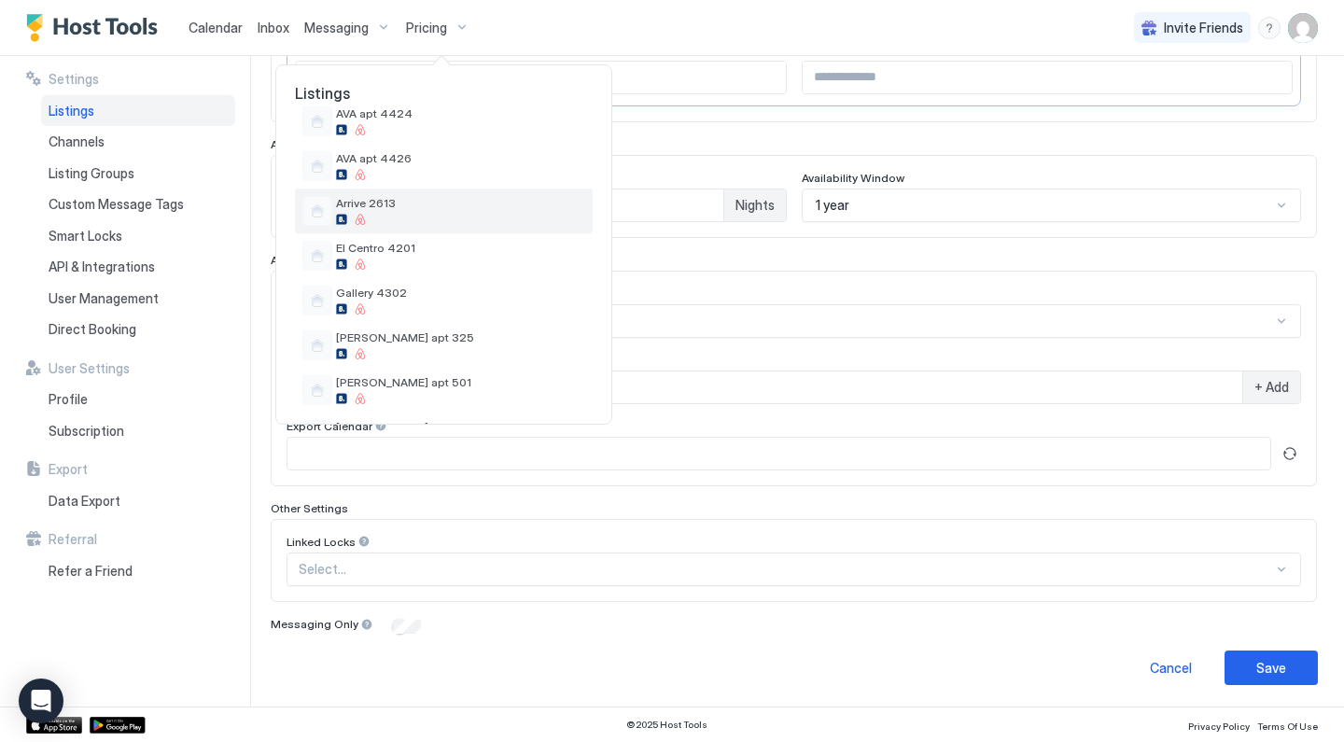
click at [376, 217] on div at bounding box center [460, 219] width 249 height 11
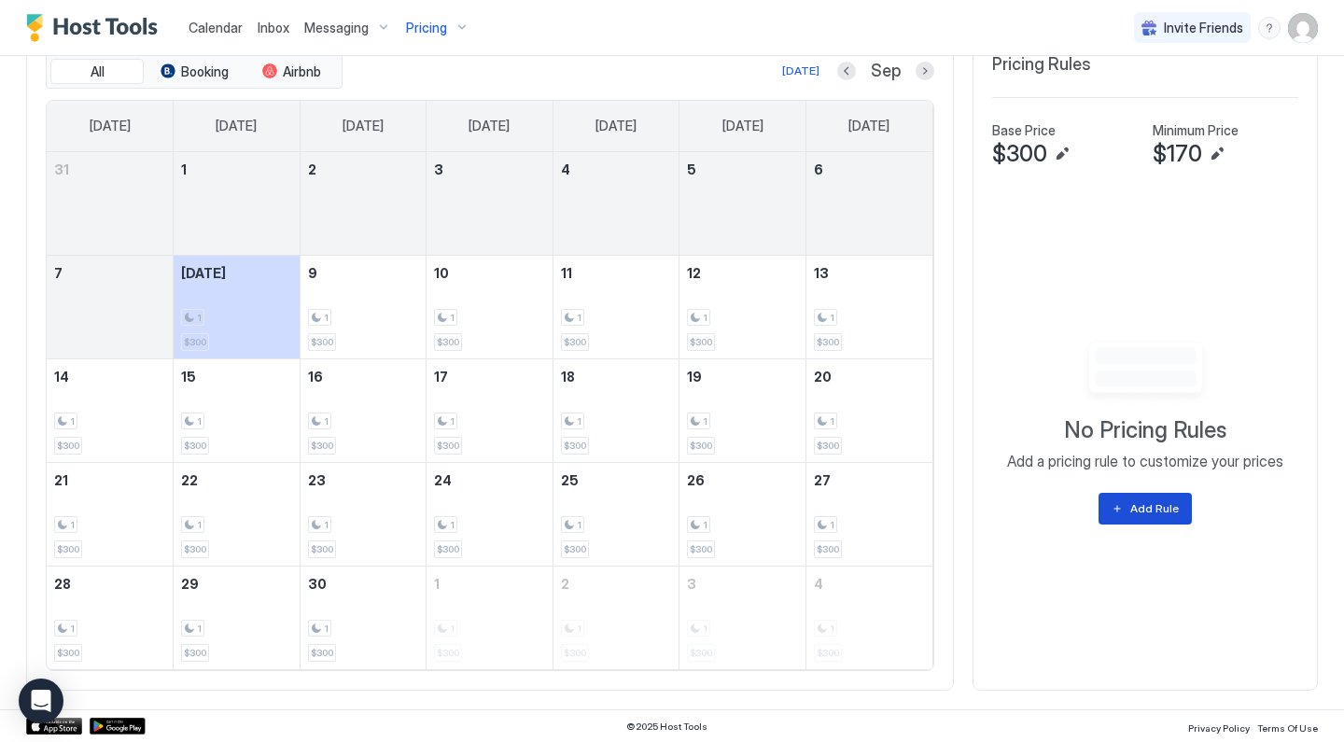
scroll to position [591, 0]
click at [1123, 509] on button "Add Rule" at bounding box center [1144, 510] width 93 height 32
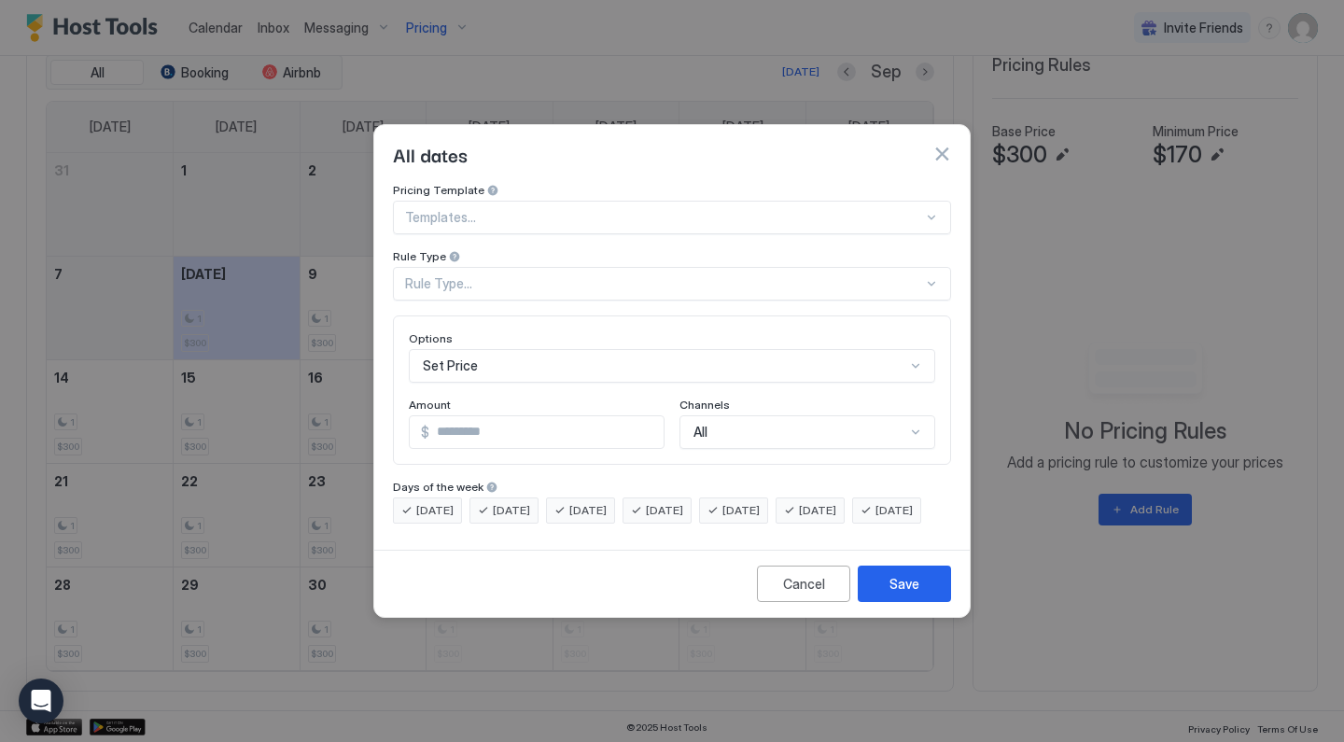
click at [553, 275] on div "Rule Type..." at bounding box center [664, 283] width 518 height 17
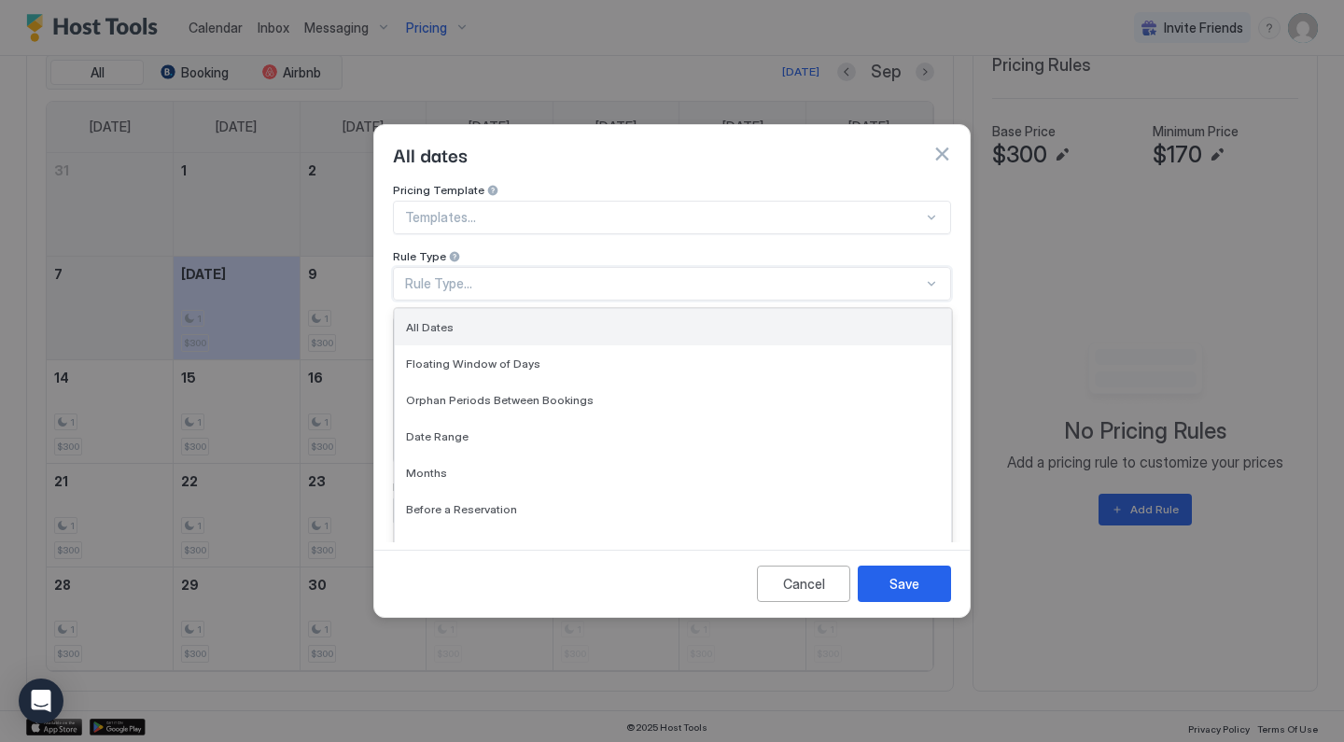
click at [539, 320] on div "All Dates" at bounding box center [673, 327] width 534 height 14
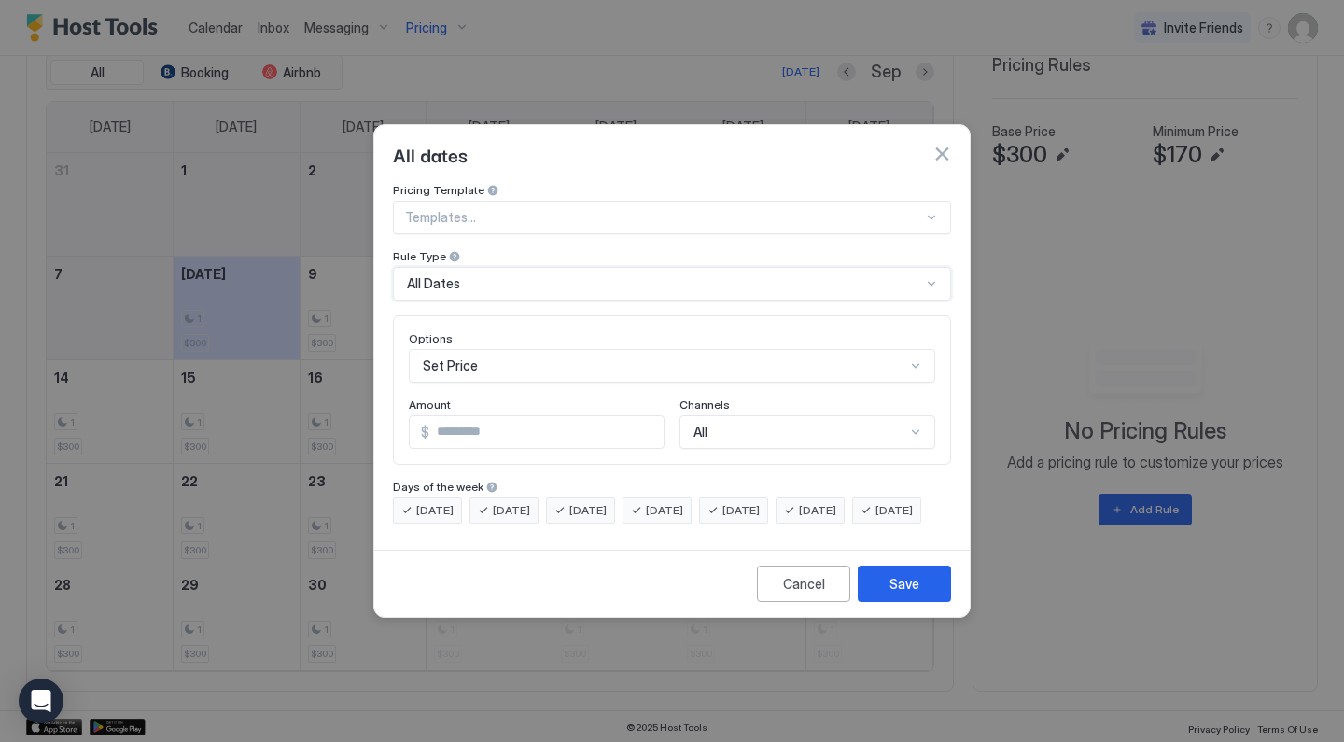
click at [531, 349] on div "Set Price" at bounding box center [672, 366] width 526 height 34
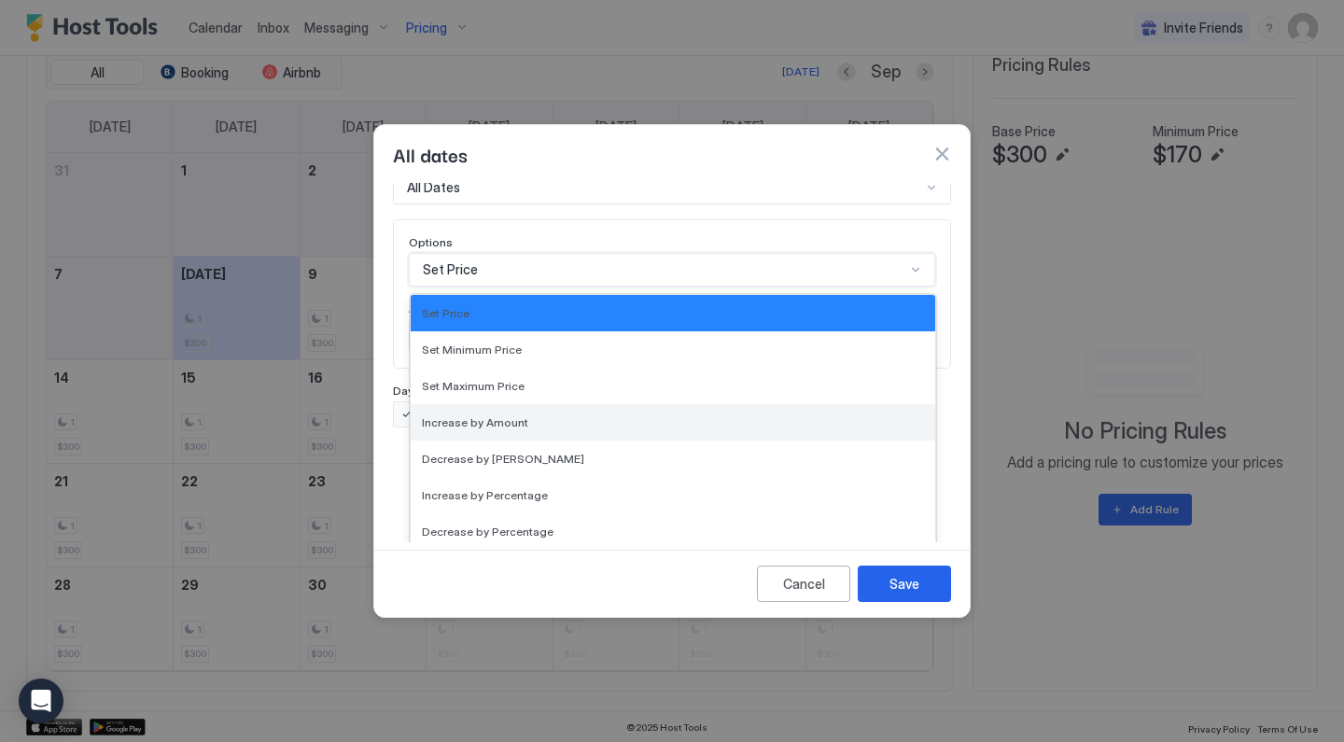
scroll to position [339, 0]
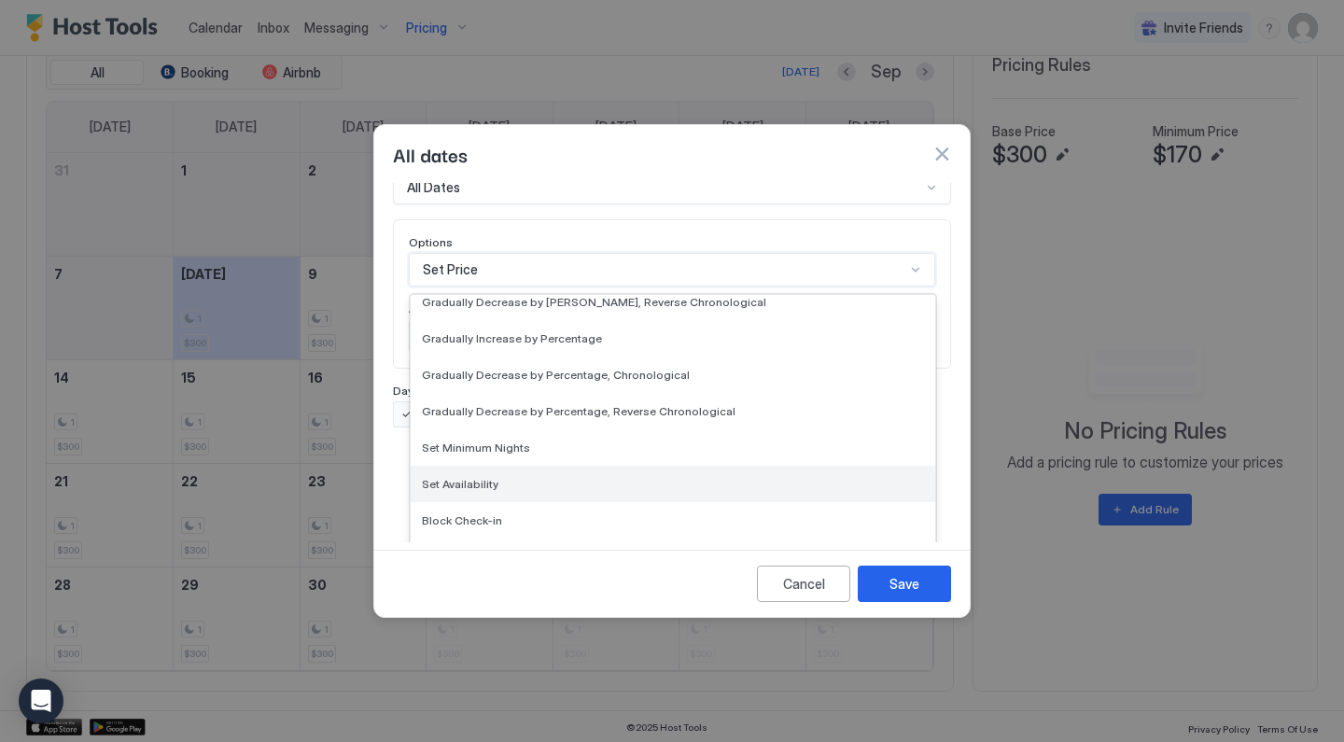
click at [486, 477] on span "Set Availability" at bounding box center [460, 484] width 77 height 14
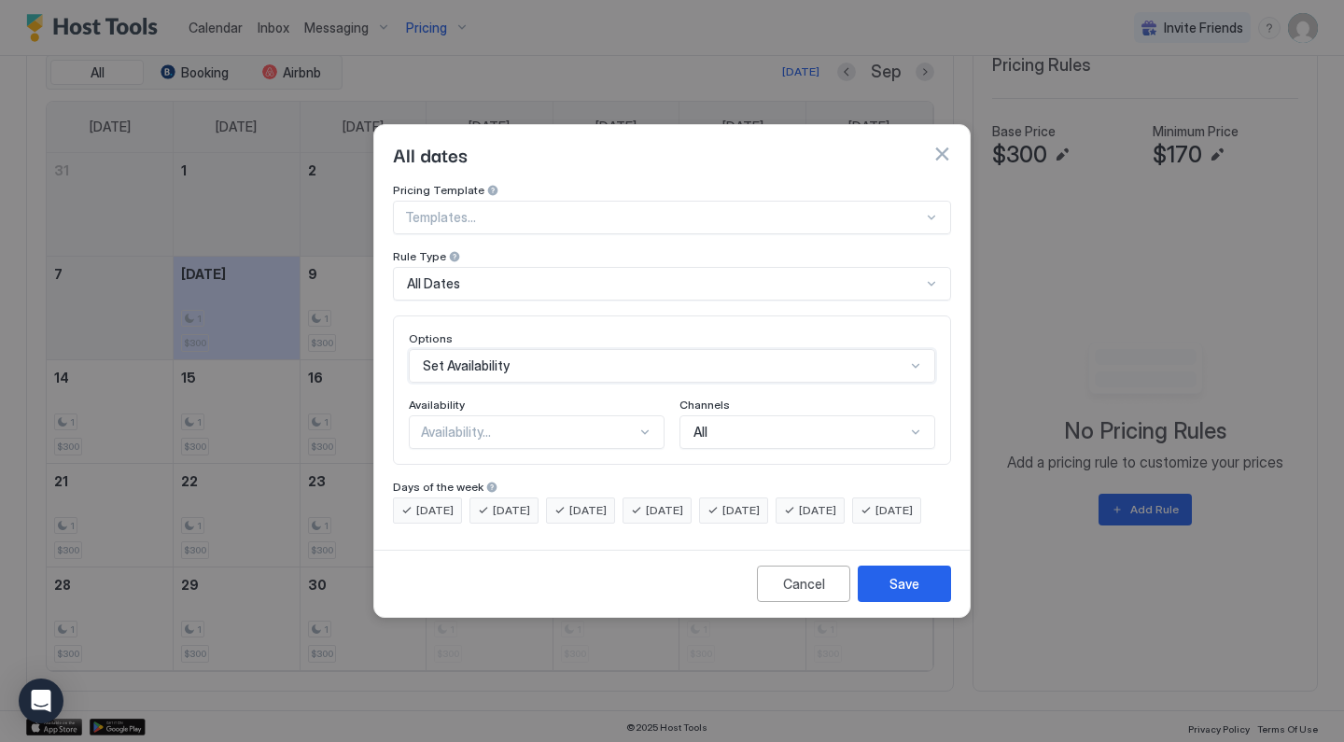
click at [546, 424] on div "Availability..." at bounding box center [529, 432] width 216 height 17
click at [484, 505] on div "Blocked" at bounding box center [537, 512] width 231 height 14
click at [883, 601] on button "Save" at bounding box center [904, 583] width 93 height 36
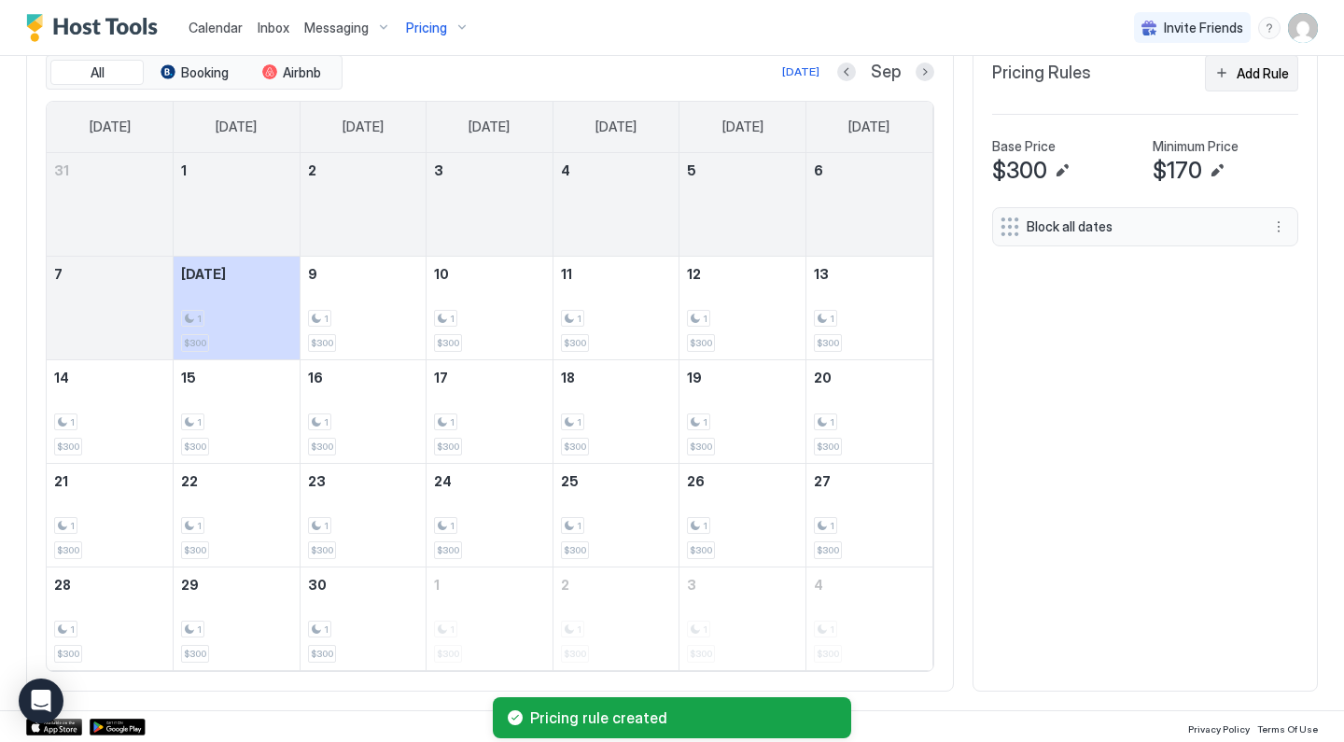
click at [1277, 70] on div "Add Rule" at bounding box center [1262, 73] width 52 height 20
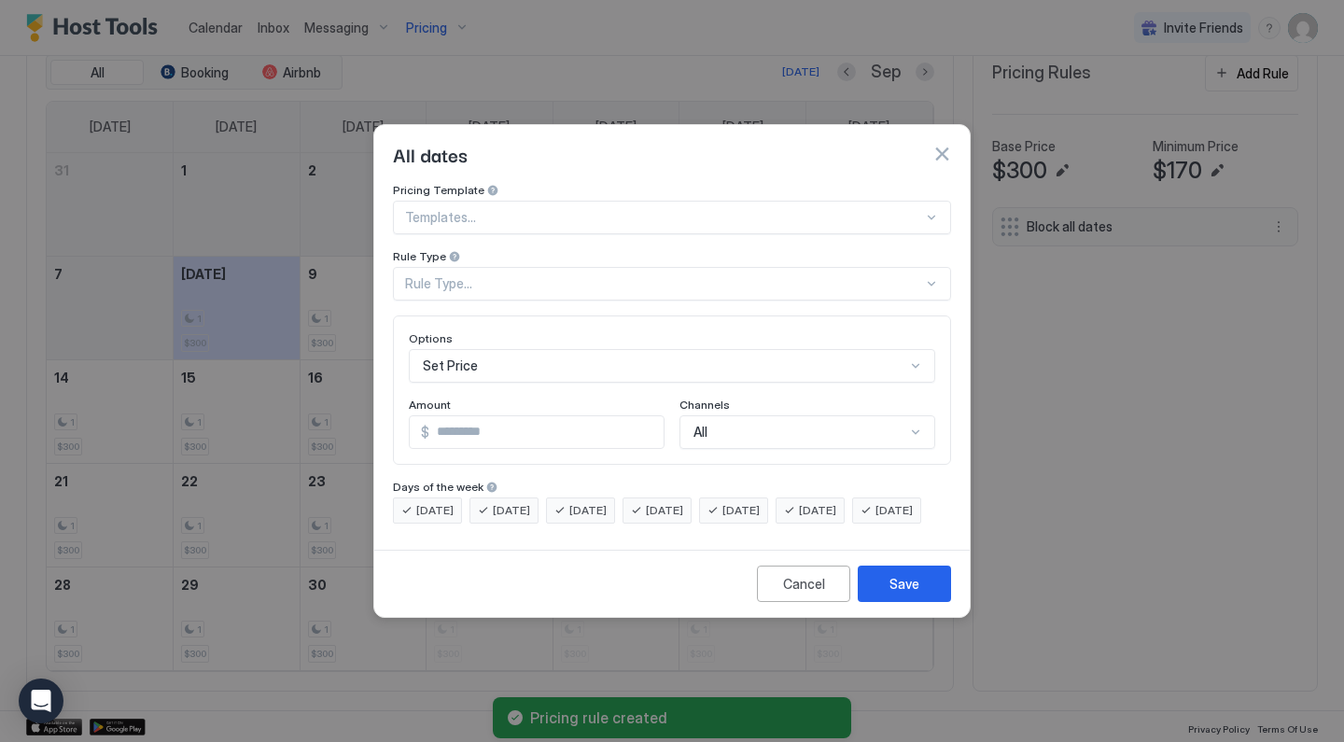
click at [494, 349] on div "Set Price" at bounding box center [672, 366] width 526 height 34
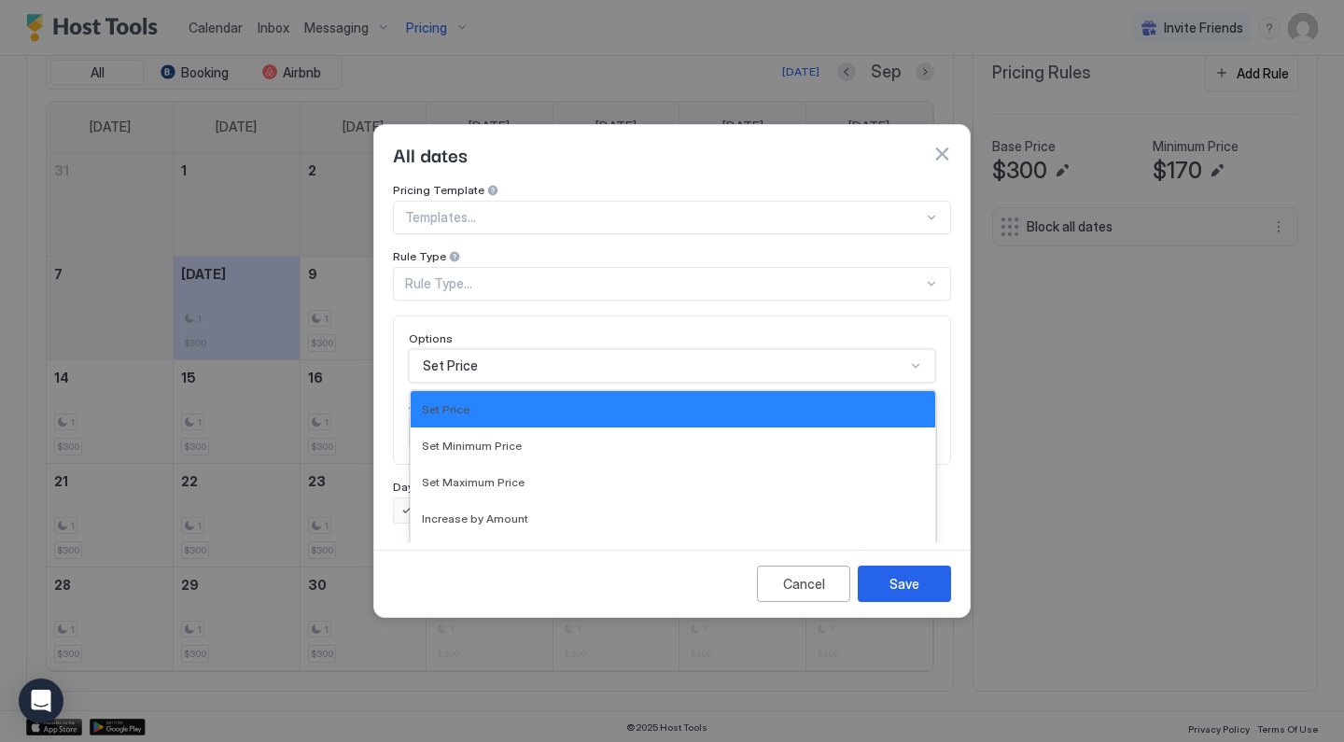
click at [508, 226] on div "Pricing Template Templates... Rule Type Rule Type... Options Set Price selected…" at bounding box center [672, 353] width 558 height 341
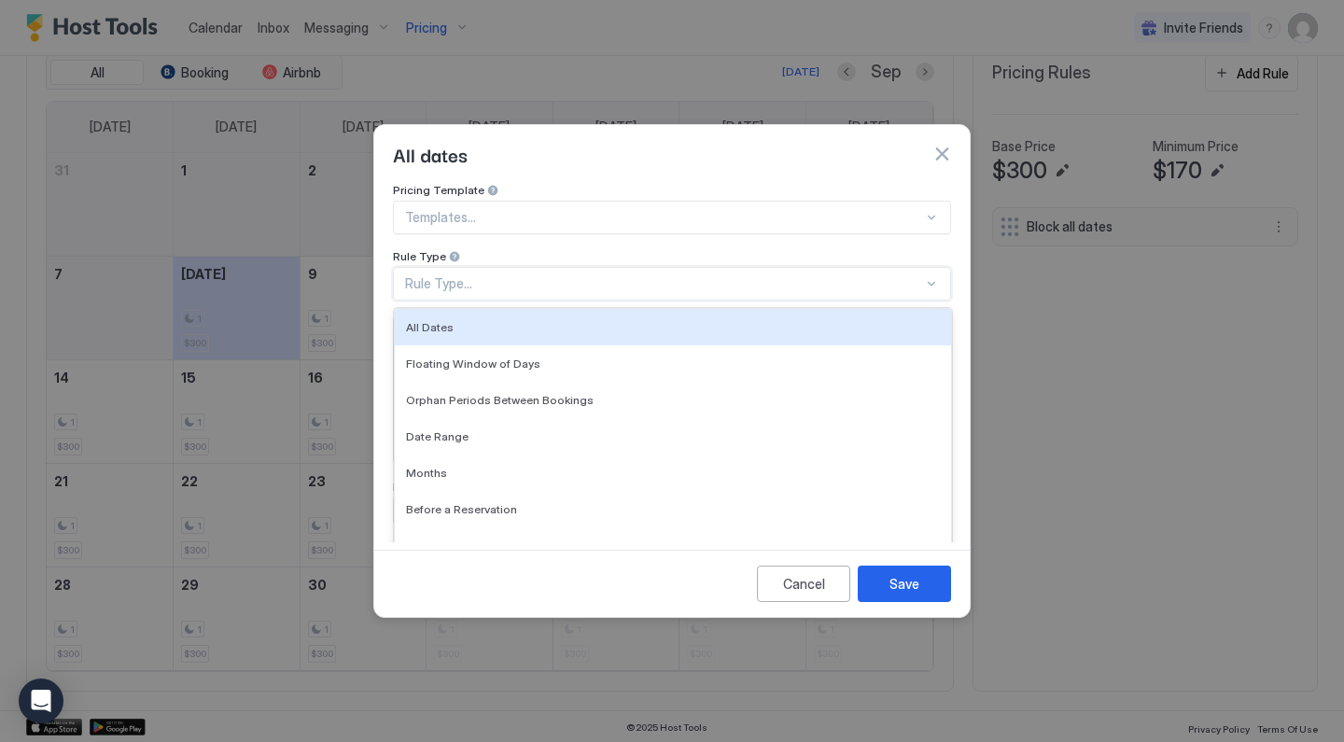
click at [485, 275] on div "Rule Type..." at bounding box center [664, 283] width 518 height 17
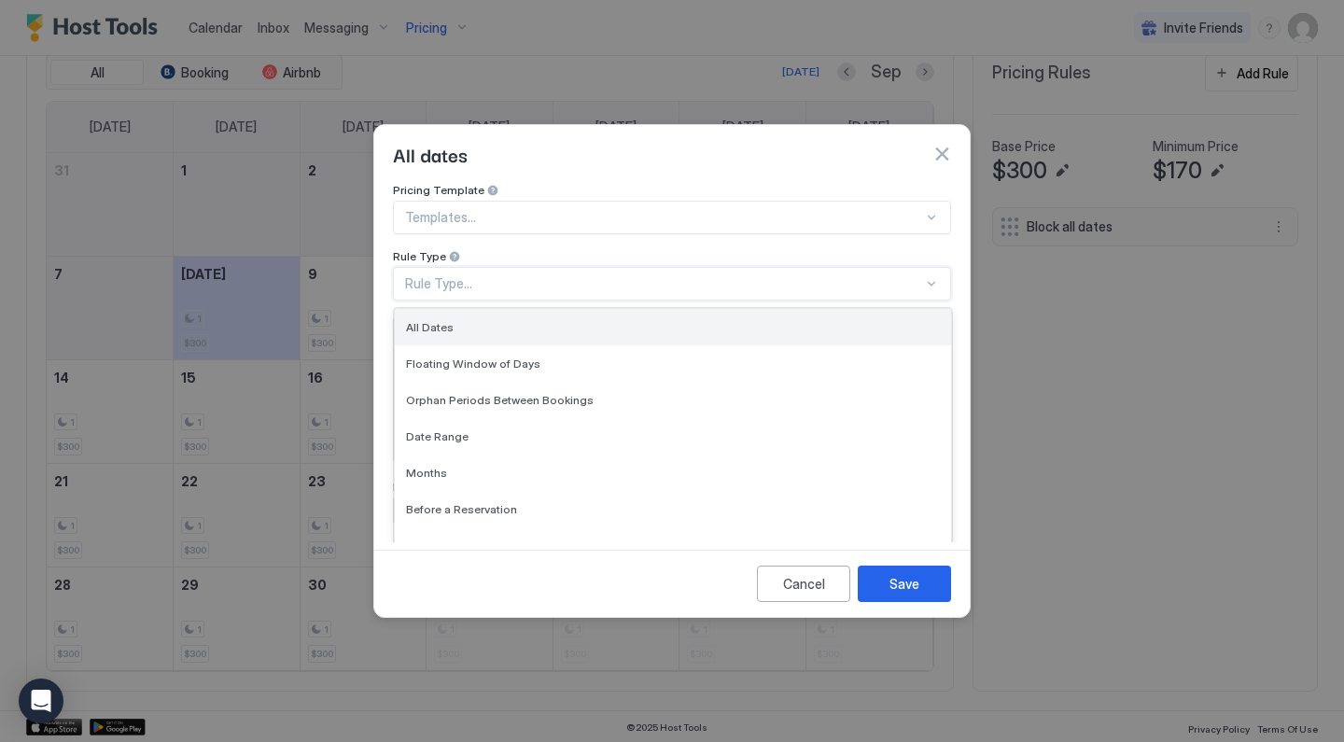
click at [481, 320] on div "All Dates" at bounding box center [673, 327] width 556 height 36
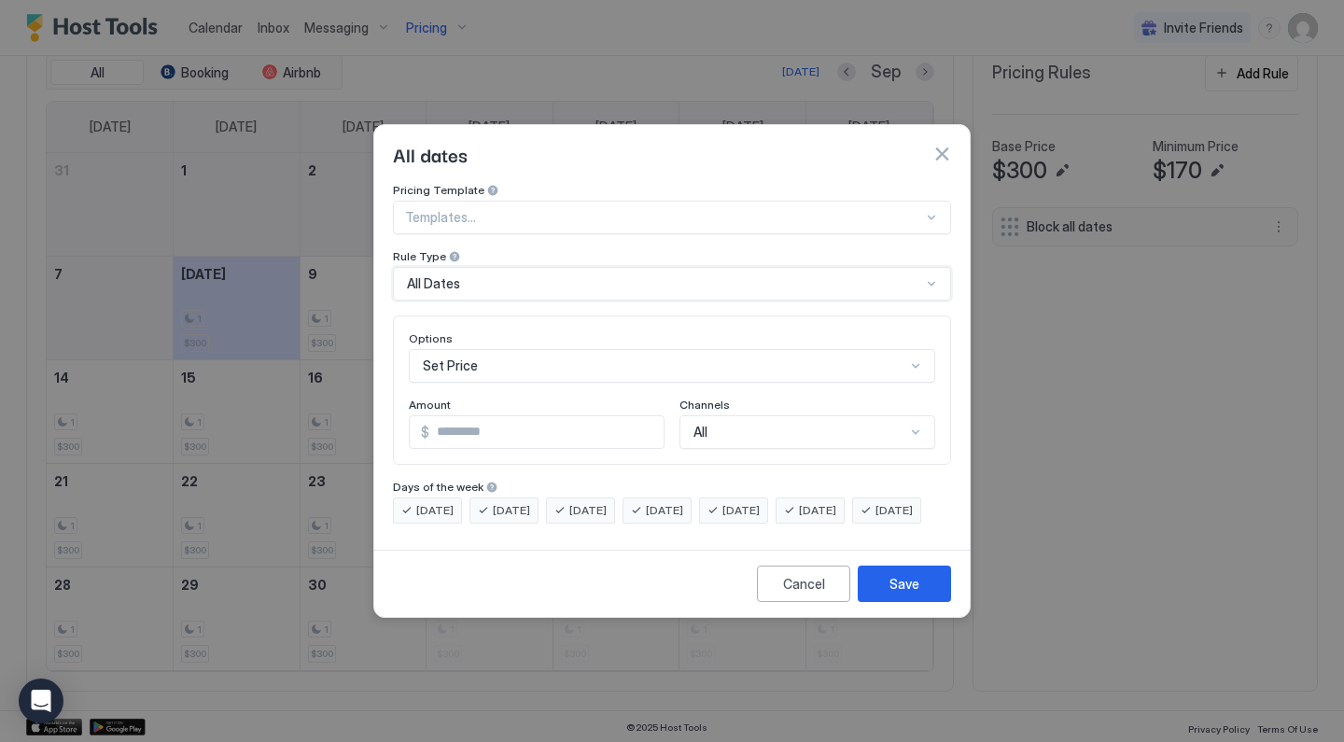
click at [569, 352] on div "Set Price" at bounding box center [672, 366] width 526 height 34
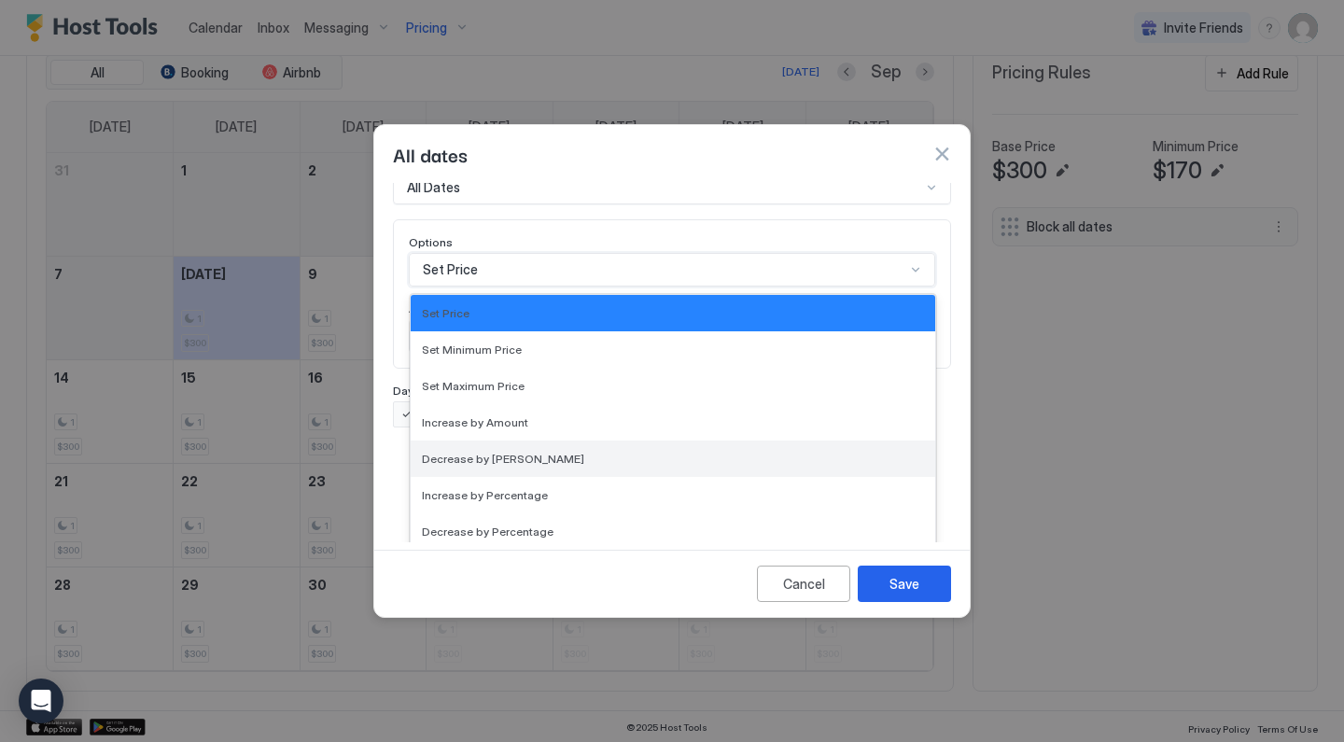
scroll to position [339, 0]
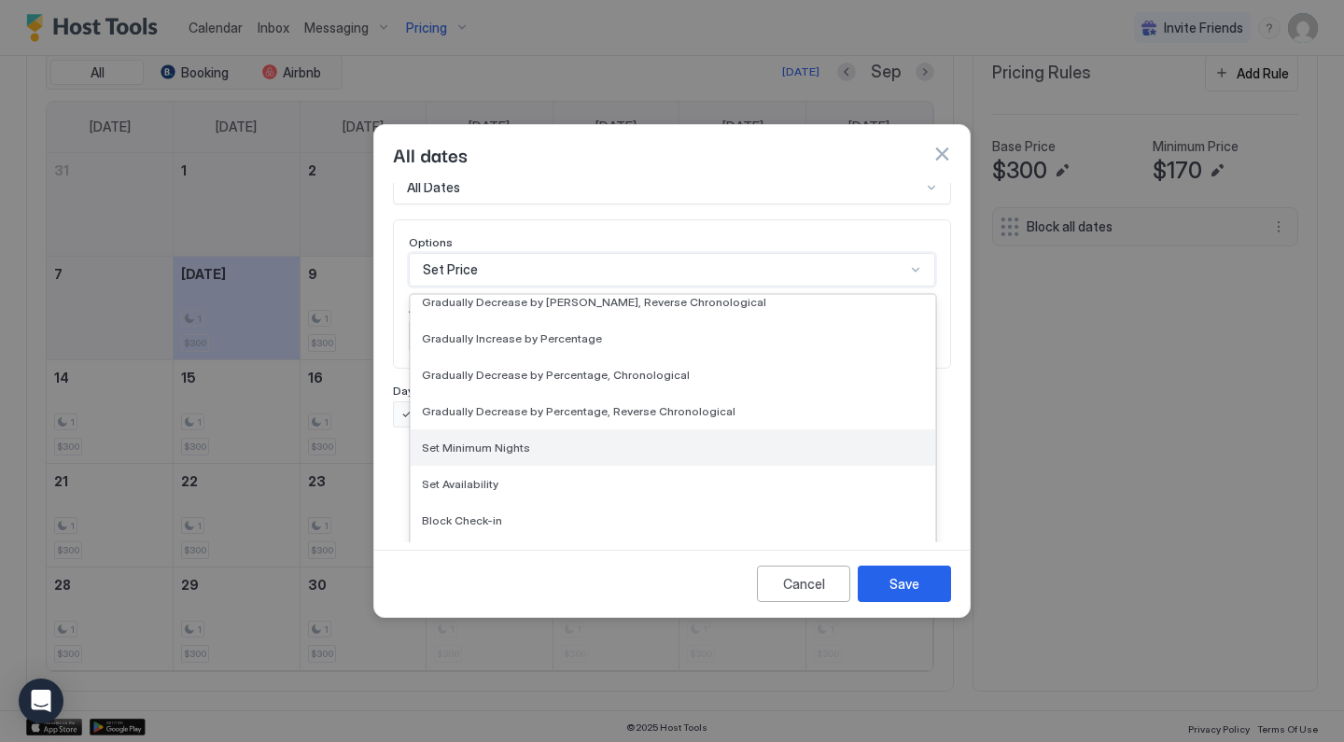
click at [552, 440] on div "Set Minimum Nights" at bounding box center [673, 447] width 502 height 14
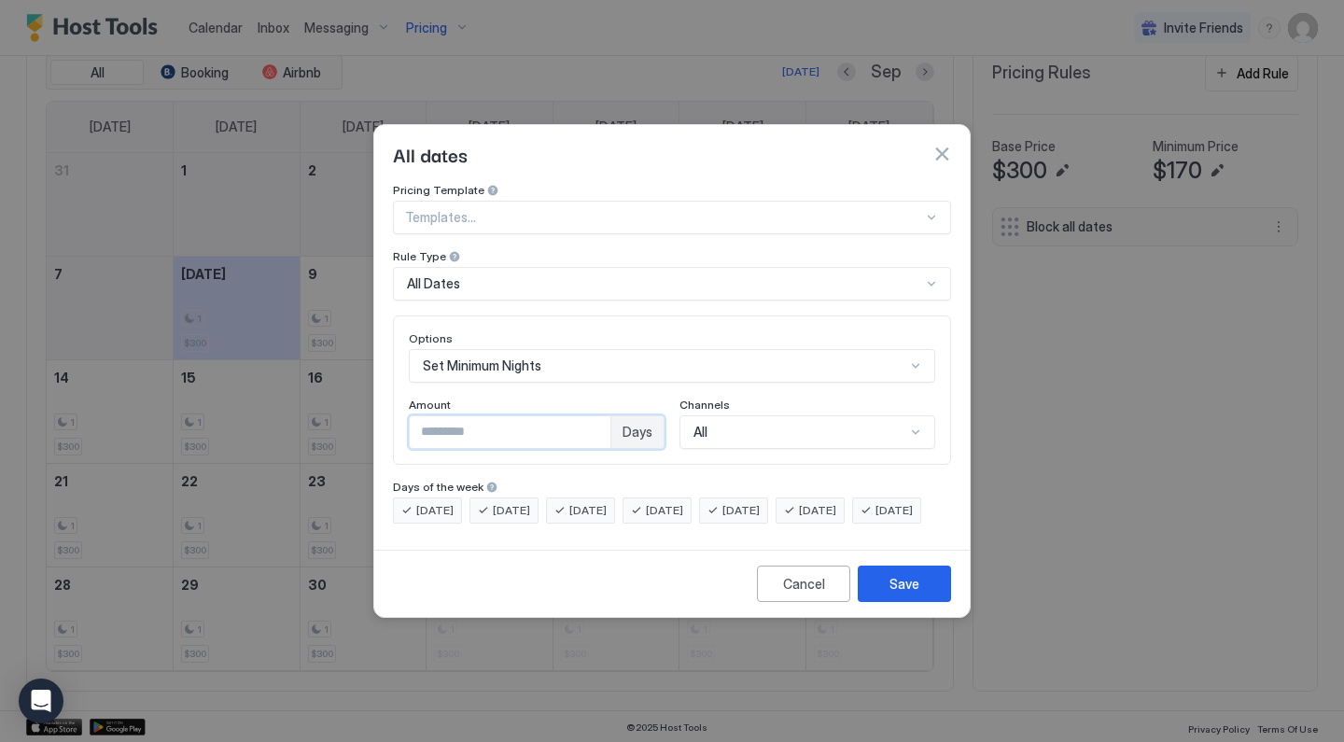
drag, startPoint x: 551, startPoint y: 424, endPoint x: 374, endPoint y: 371, distance: 184.8
click at [374, 371] on div "Pricing Template Templates... Rule Type All Dates Options Set Minimum Nights Am…" at bounding box center [671, 362] width 595 height 359
type input "*"
click at [683, 502] on span "Thursday" at bounding box center [664, 510] width 37 height 17
click at [760, 502] on span "Friday" at bounding box center [740, 510] width 37 height 17
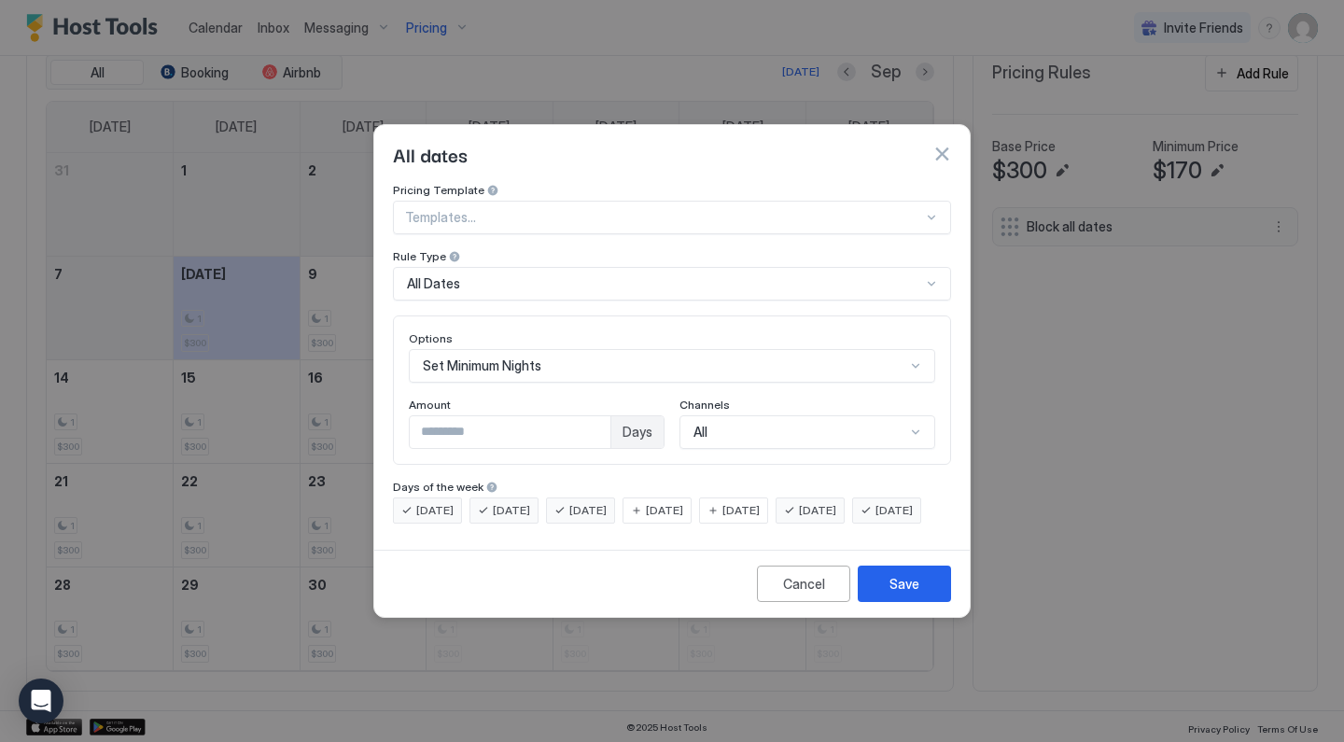
click at [830, 502] on span "Saturday" at bounding box center [817, 510] width 37 height 17
click at [914, 593] on div "Save" at bounding box center [904, 584] width 30 height 20
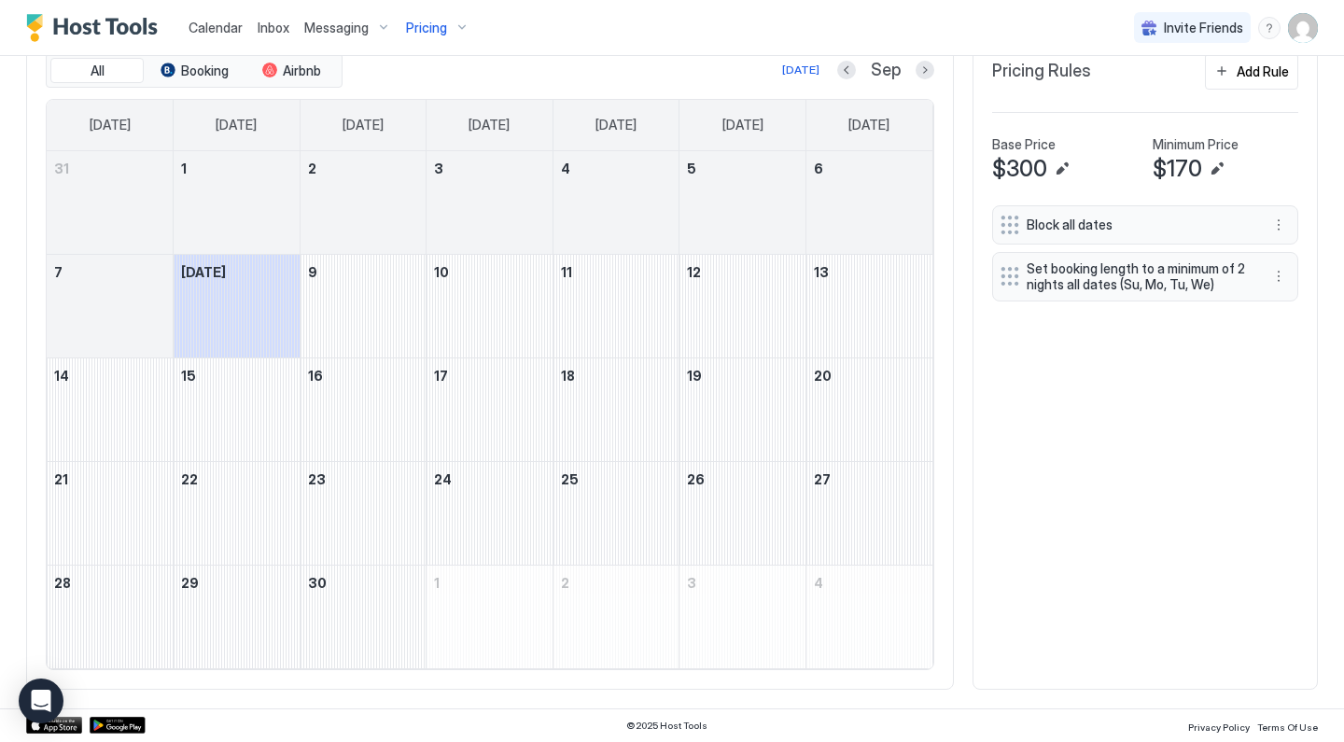
scroll to position [591, 0]
click at [1285, 78] on div "Add Rule" at bounding box center [1262, 73] width 52 height 20
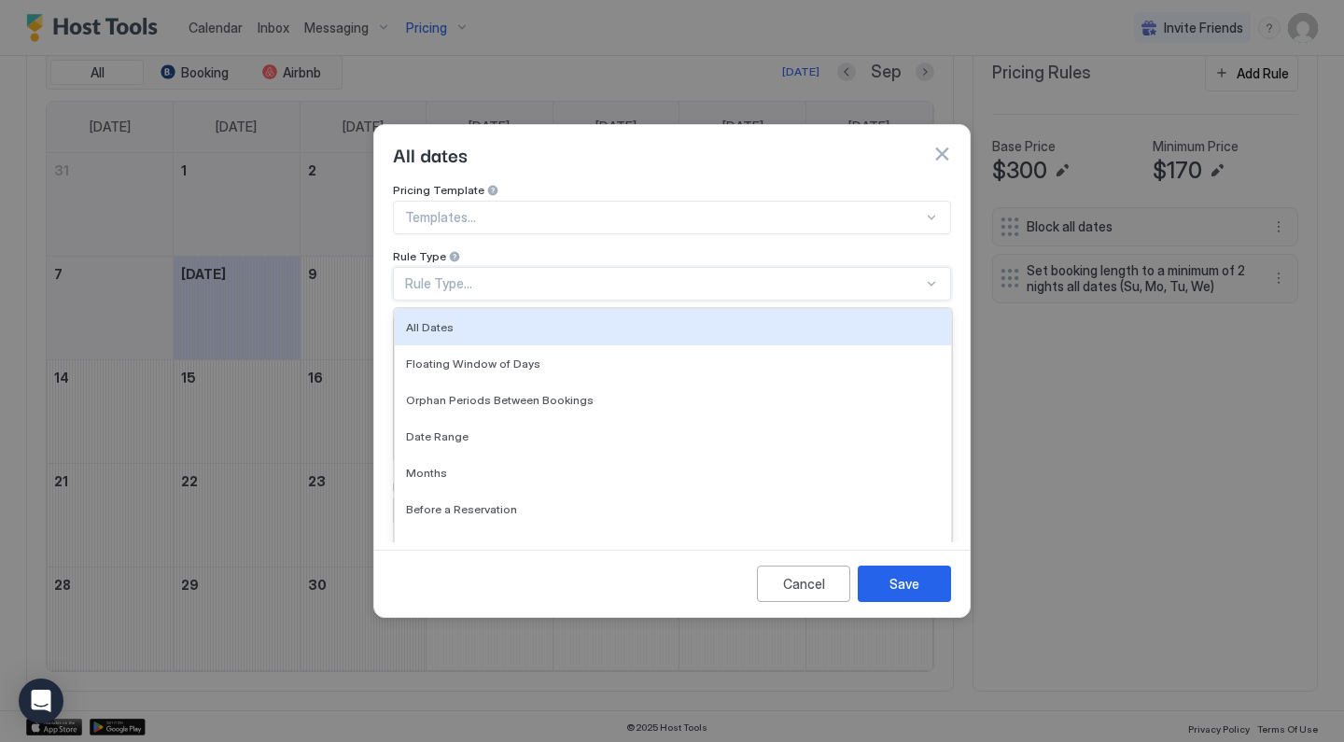
click at [515, 275] on div "Rule Type..." at bounding box center [664, 283] width 518 height 17
click at [472, 317] on div "All Dates" at bounding box center [673, 327] width 556 height 36
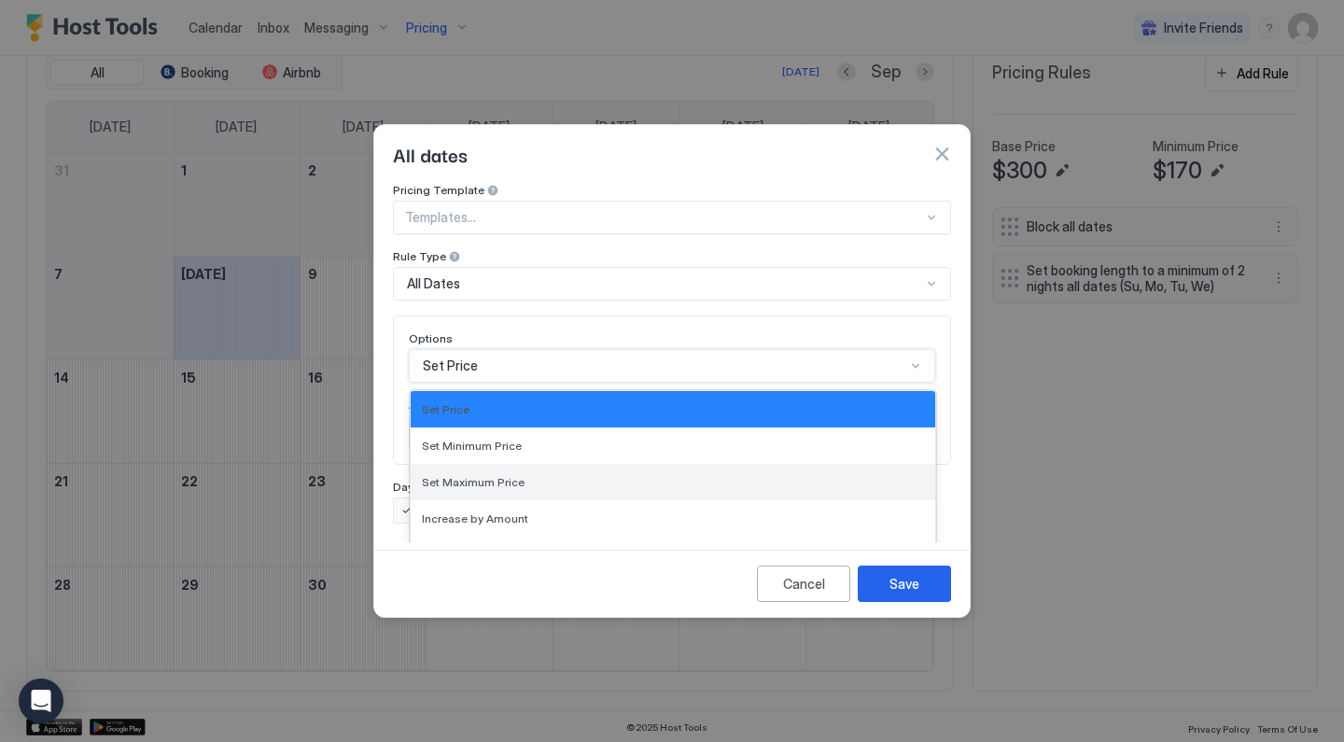
click at [481, 360] on div "Set Price selected, 1 of 17. 17 results available. Use Up and Down to choose op…" at bounding box center [672, 366] width 526 height 34
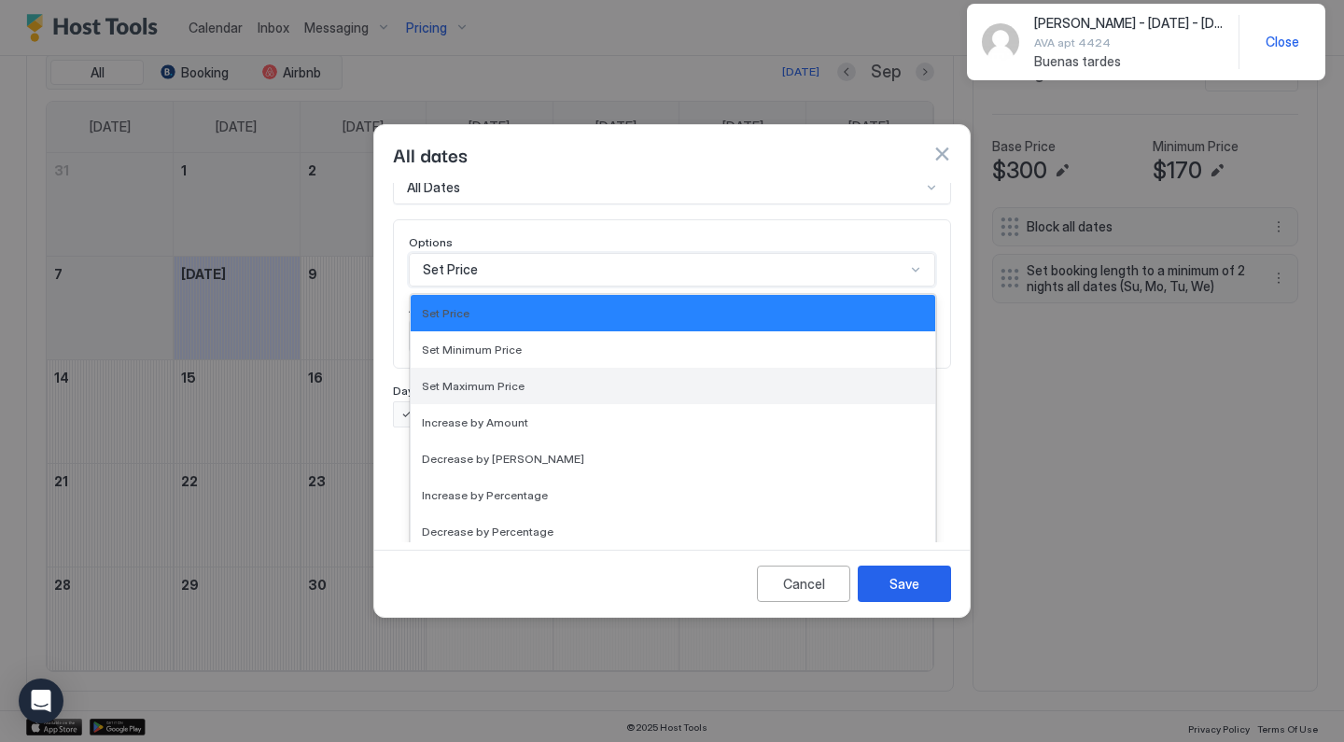
scroll to position [339, 0]
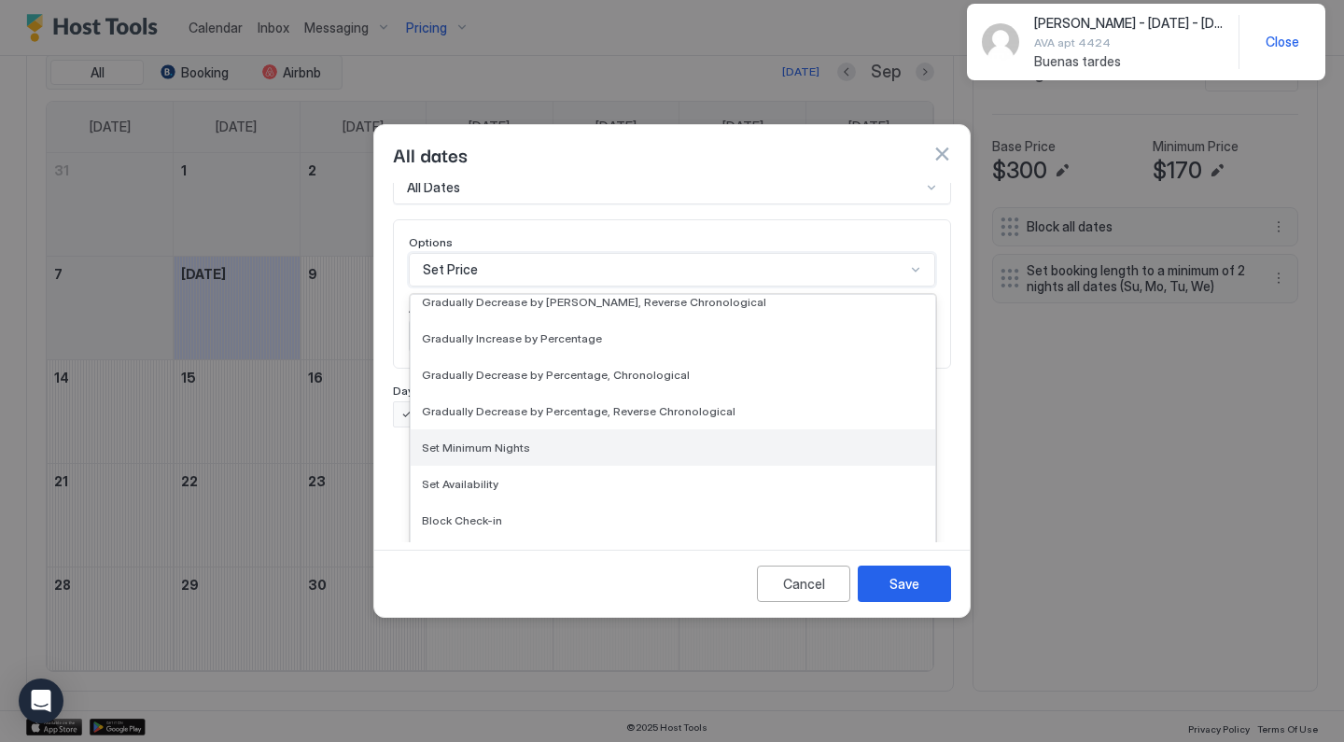
click at [483, 440] on span "Set Minimum Nights" at bounding box center [476, 447] width 108 height 14
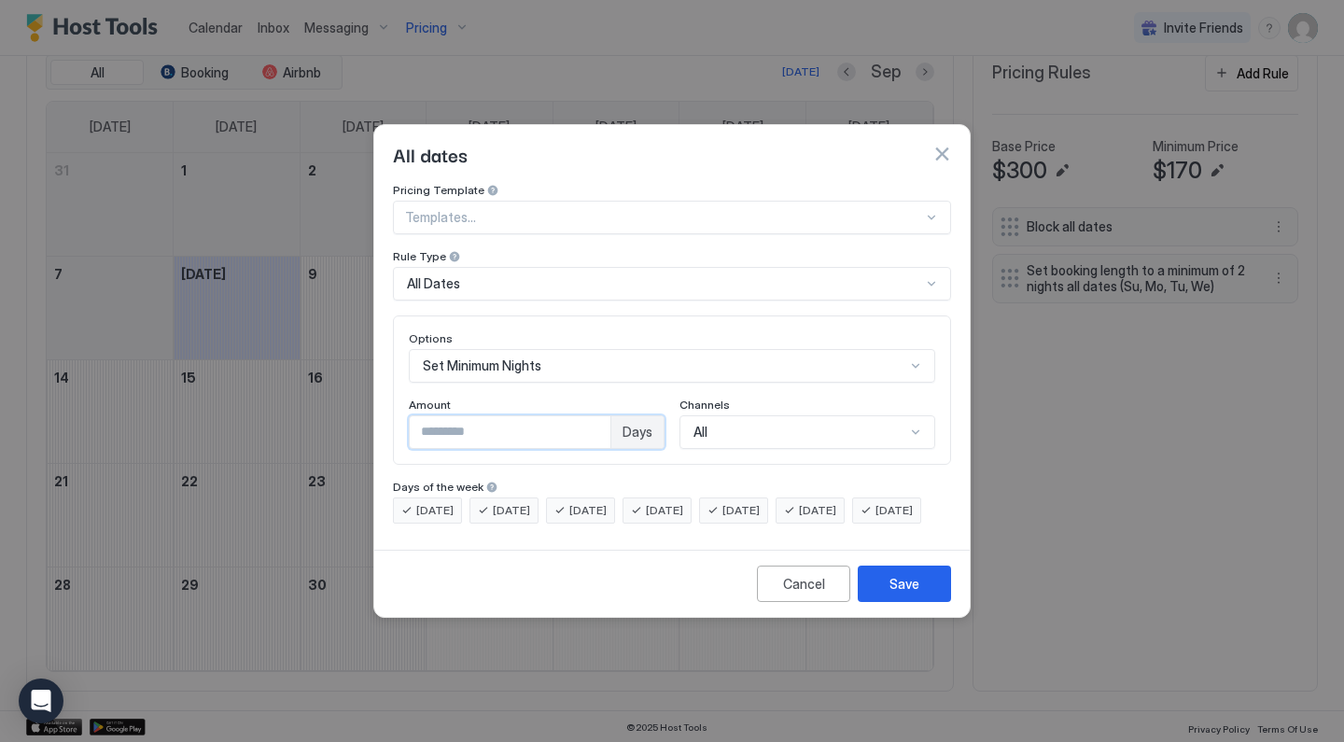
drag, startPoint x: 481, startPoint y: 418, endPoint x: 304, endPoint y: 360, distance: 186.5
click at [304, 360] on div "All dates Pricing Template Templates... Rule Type All Dates Options Set Minimum…" at bounding box center [672, 371] width 1344 height 742
type input "*"
click at [875, 519] on span "Sunday" at bounding box center [893, 510] width 37 height 17
click at [445, 502] on span "Monday" at bounding box center [434, 510] width 37 height 17
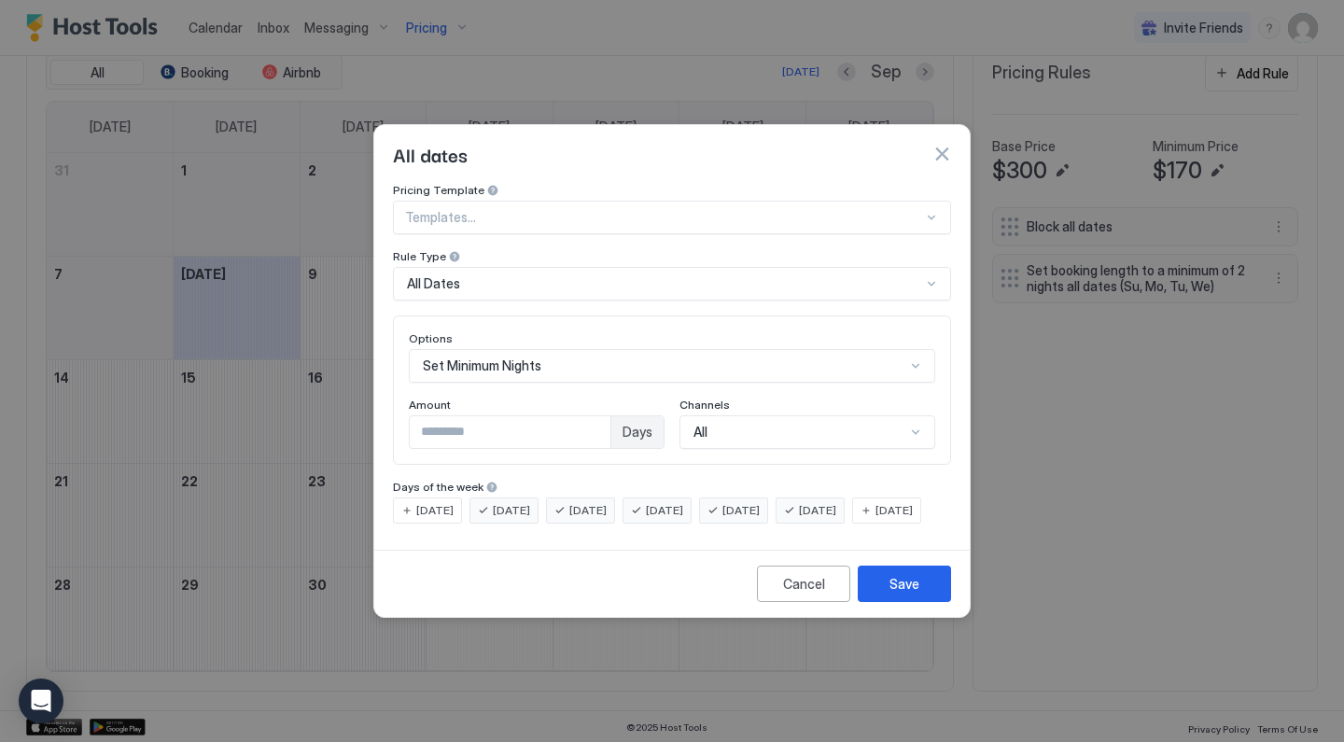
click at [547, 503] on div "Monday Tuesday Wednesday Thursday Friday Saturday Sunday" at bounding box center [672, 510] width 558 height 26
click at [579, 502] on span "Wednesday" at bounding box center [587, 510] width 37 height 17
click at [520, 502] on span "Tuesday" at bounding box center [511, 510] width 37 height 17
click at [918, 593] on div "Save" at bounding box center [904, 584] width 30 height 20
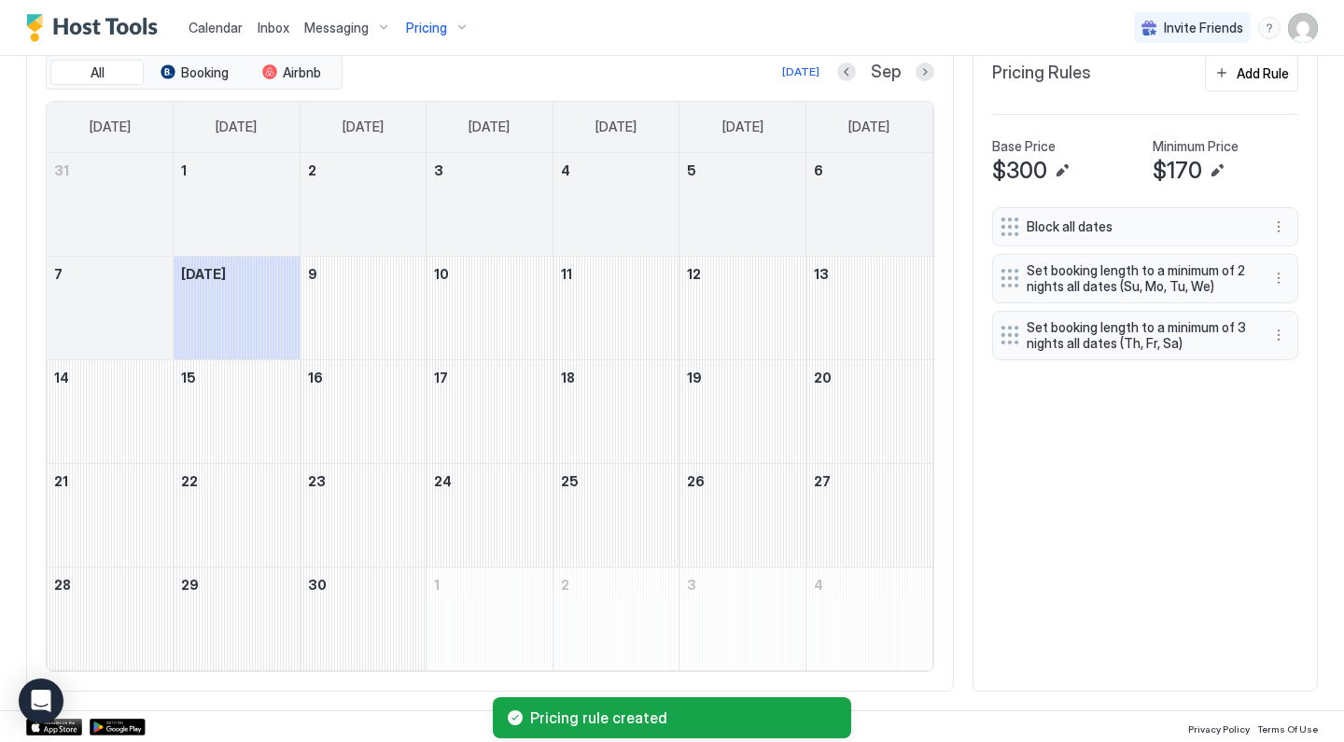
click at [1258, 92] on div "Pricing Rules Add Rule" at bounding box center [1145, 80] width 306 height 51
click at [1247, 78] on div "Add Rule" at bounding box center [1262, 73] width 52 height 20
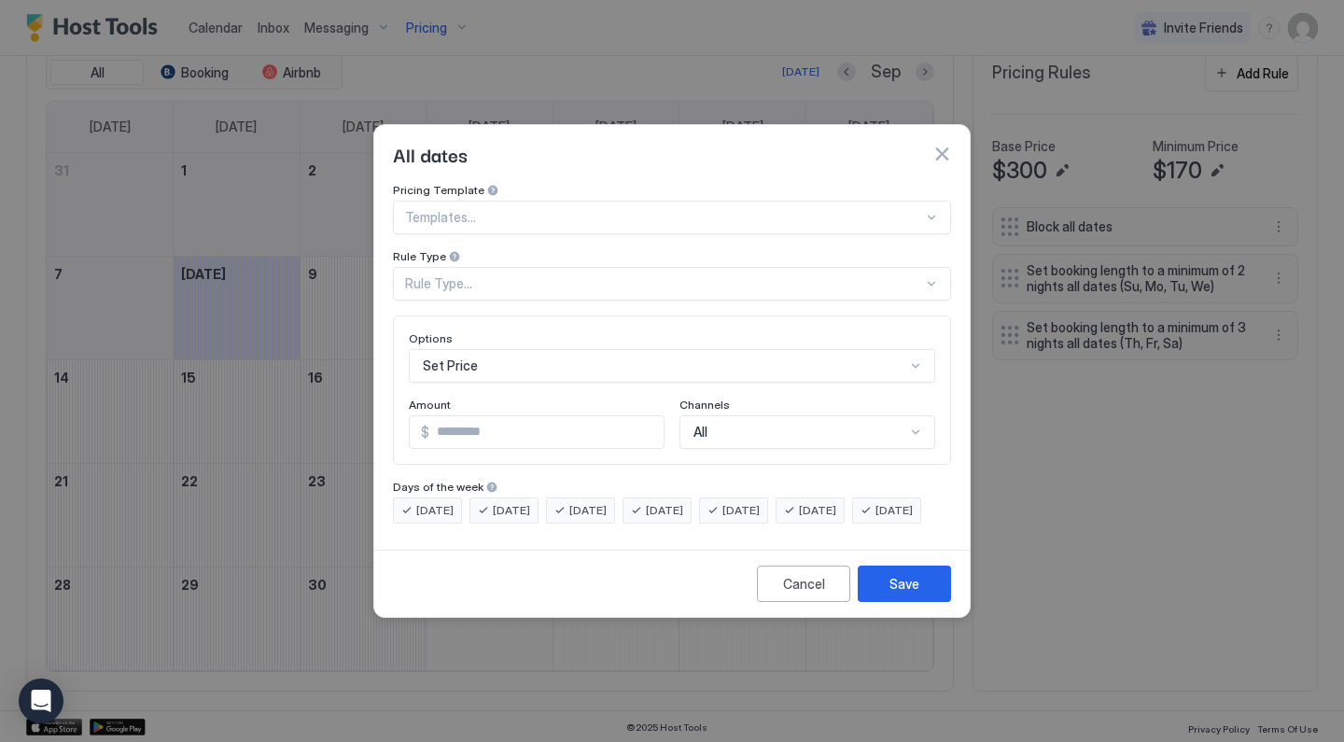
click at [474, 267] on div "Rule Type..." at bounding box center [672, 284] width 558 height 34
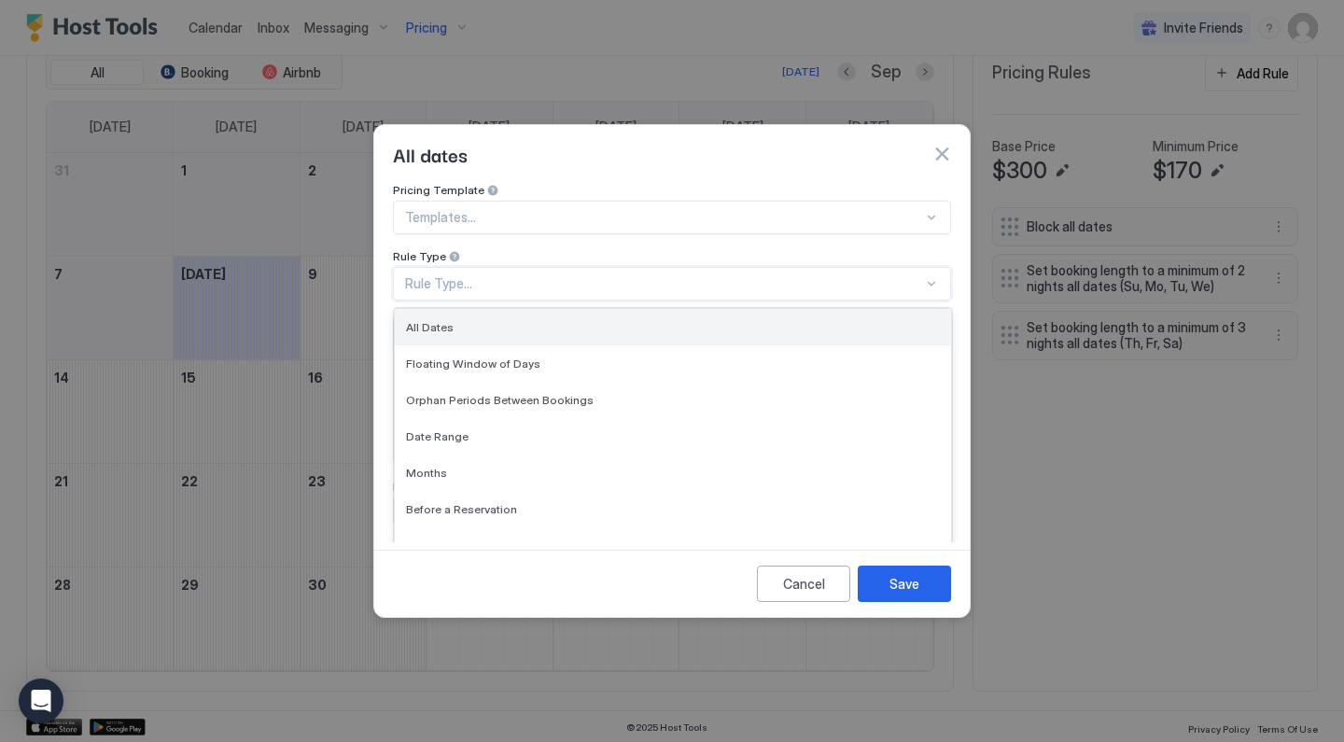
click at [454, 320] on div "All Dates" at bounding box center [673, 327] width 534 height 14
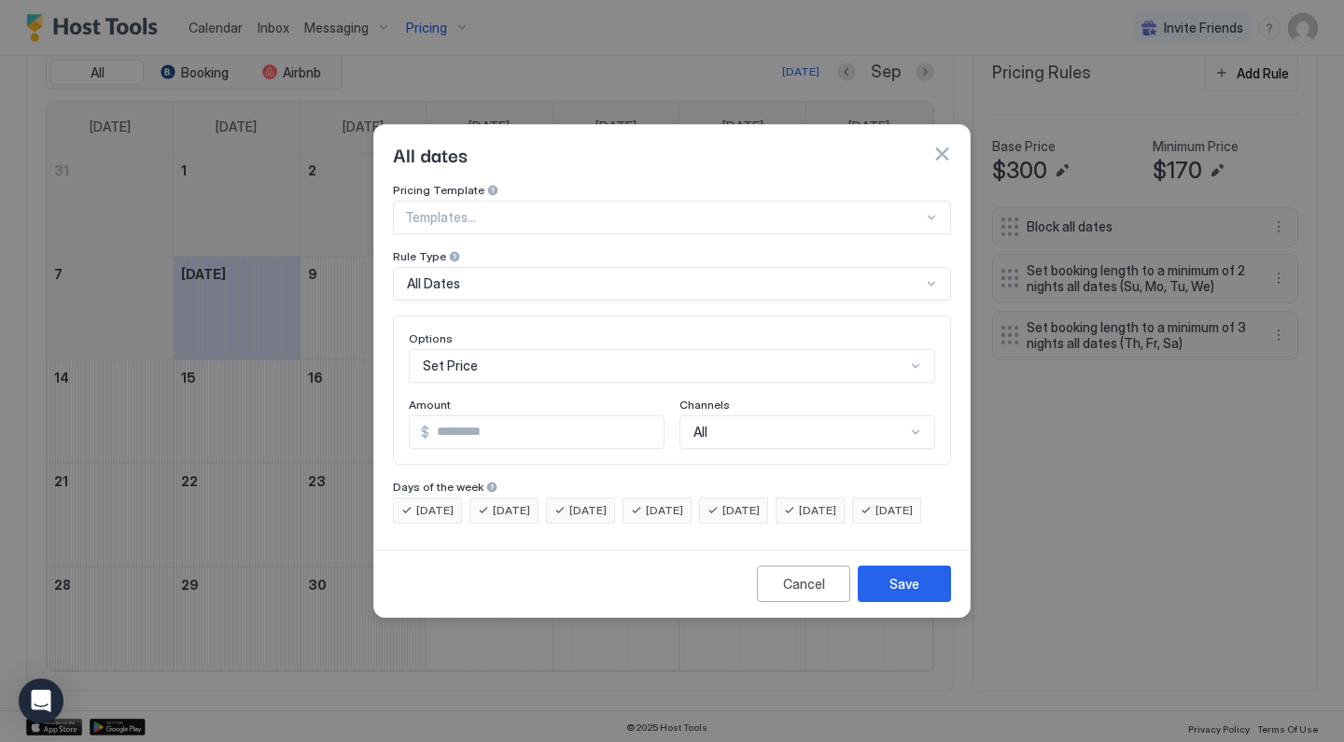
click at [875, 519] on span "Sunday" at bounding box center [893, 510] width 37 height 17
click at [760, 502] on span "Friday" at bounding box center [740, 510] width 37 height 17
click at [836, 502] on span "Saturday" at bounding box center [817, 510] width 37 height 17
drag, startPoint x: 530, startPoint y: 416, endPoint x: 354, endPoint y: 376, distance: 180.9
click at [354, 376] on div "All dates Pricing Template Templates... Rule Type All Dates Options Set Price A…" at bounding box center [672, 371] width 1344 height 742
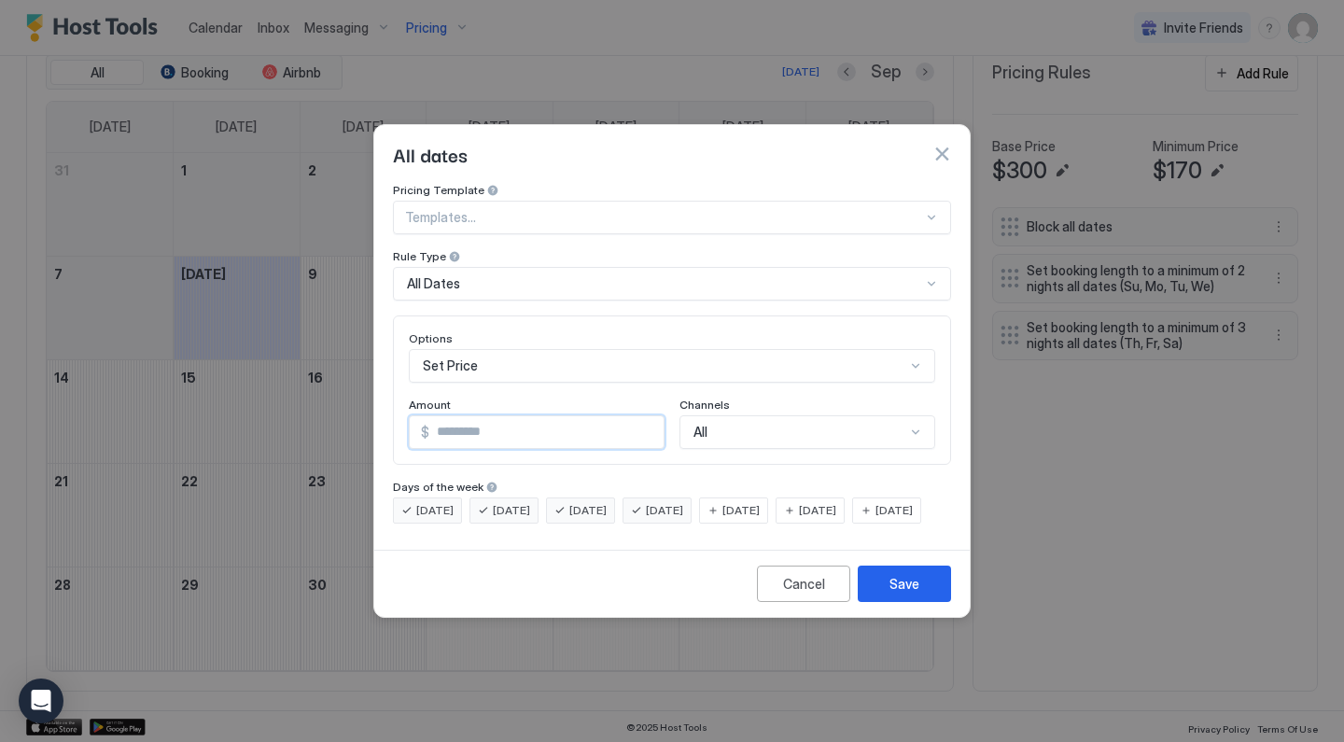
click at [683, 502] on span "Thursday" at bounding box center [664, 510] width 37 height 17
click at [875, 519] on span "Sunday" at bounding box center [893, 510] width 37 height 17
click at [852, 523] on div "Sunday" at bounding box center [886, 510] width 69 height 26
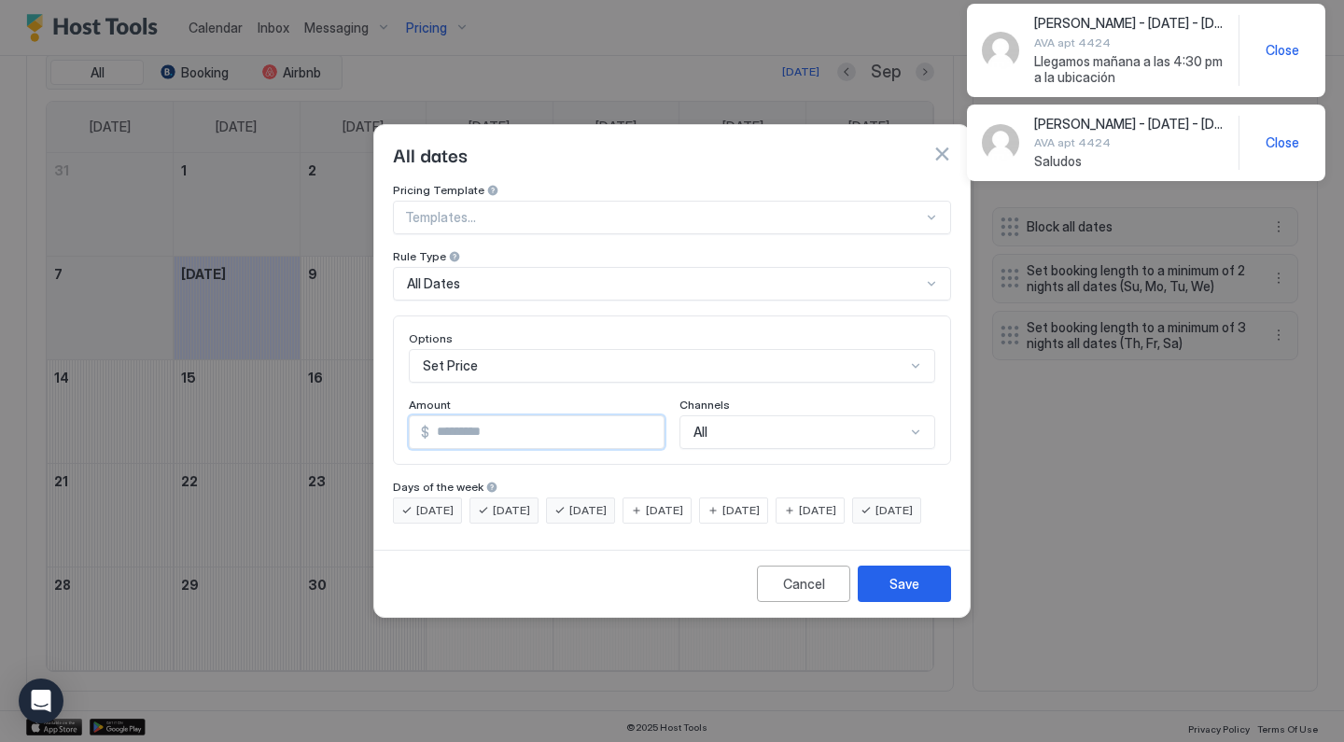
click at [535, 428] on input "*" at bounding box center [546, 432] width 234 height 32
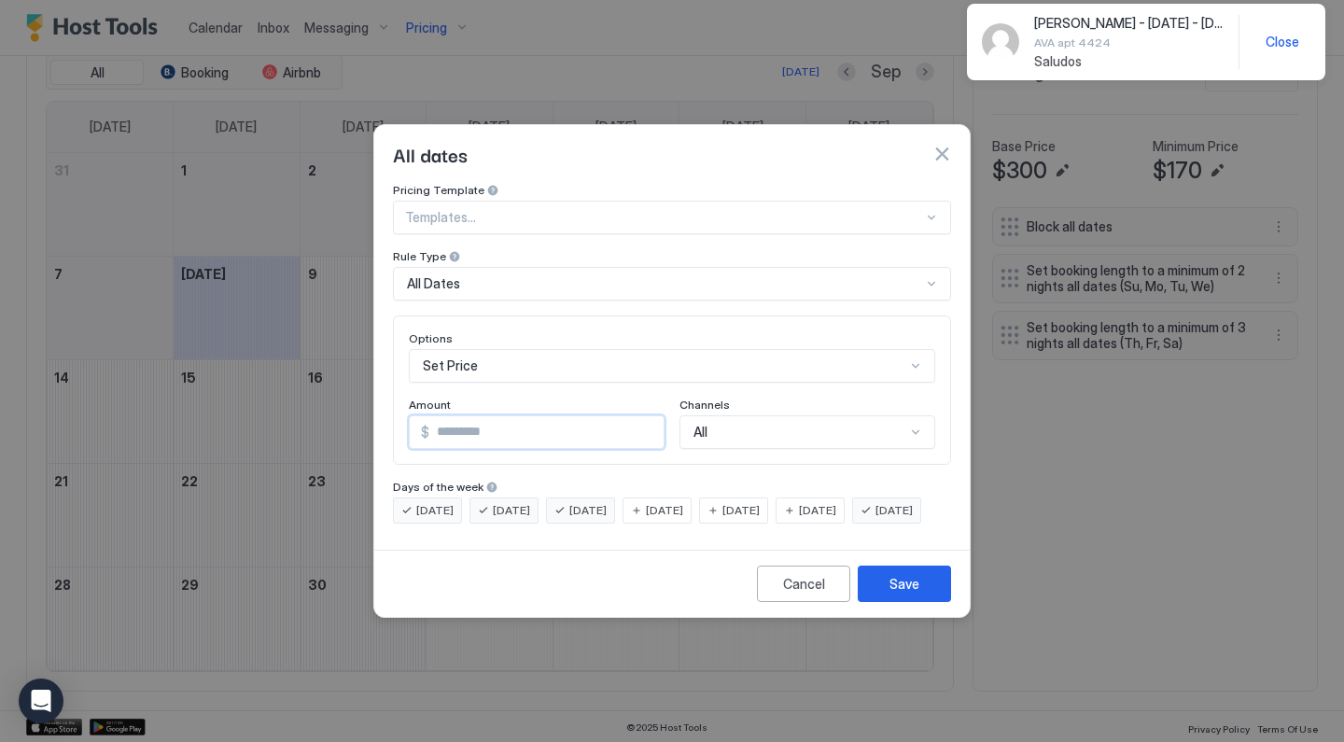
drag, startPoint x: 535, startPoint y: 428, endPoint x: 421, endPoint y: 307, distance: 166.4
click at [425, 315] on div "Options Set Price Amount $ * Channels All" at bounding box center [672, 389] width 558 height 149
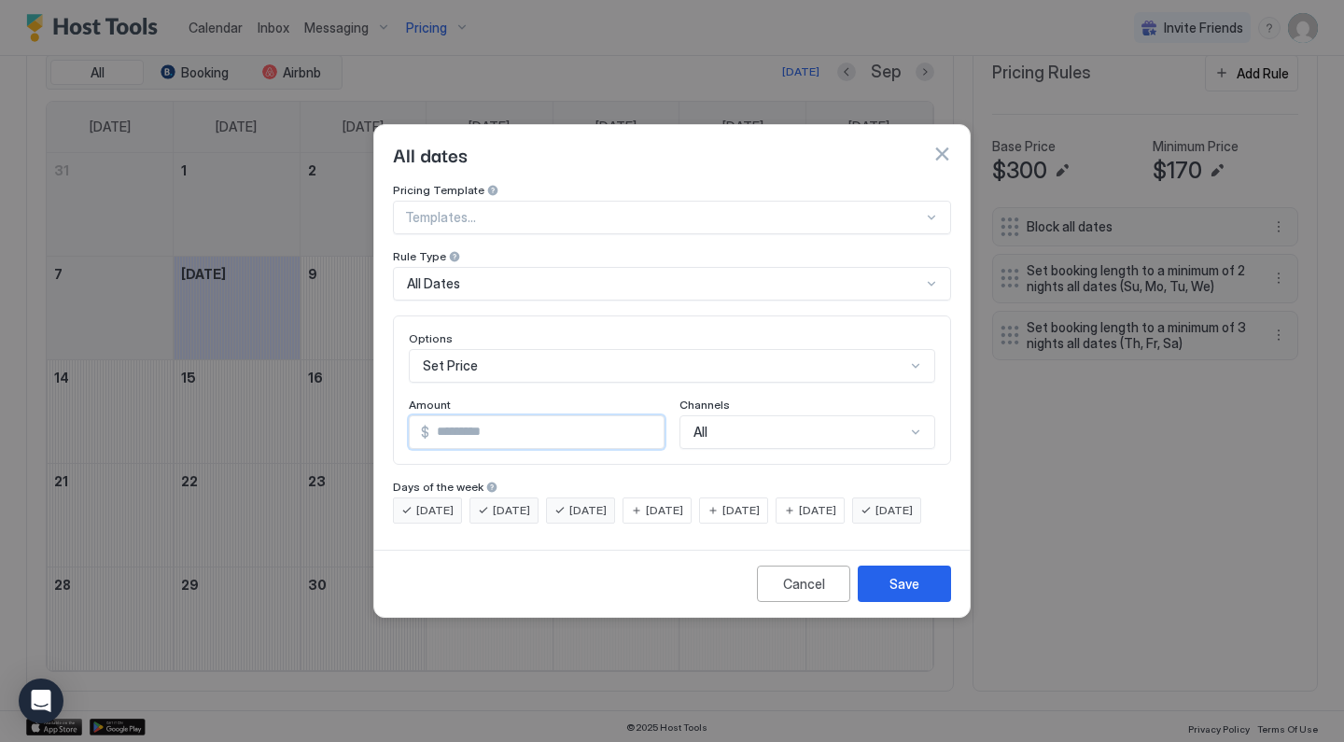
type input "***"
click at [902, 593] on div "Save" at bounding box center [904, 584] width 30 height 20
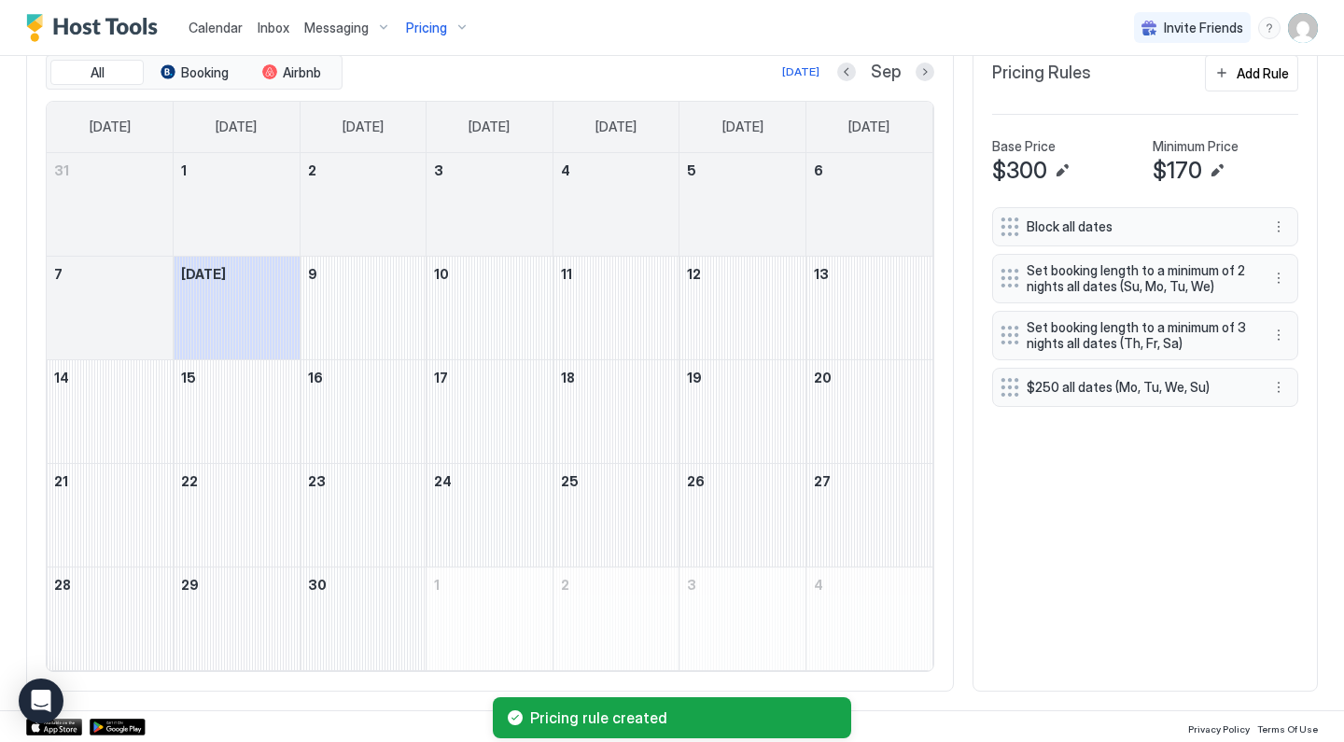
click at [1254, 73] on div "Add Rule" at bounding box center [1262, 73] width 52 height 20
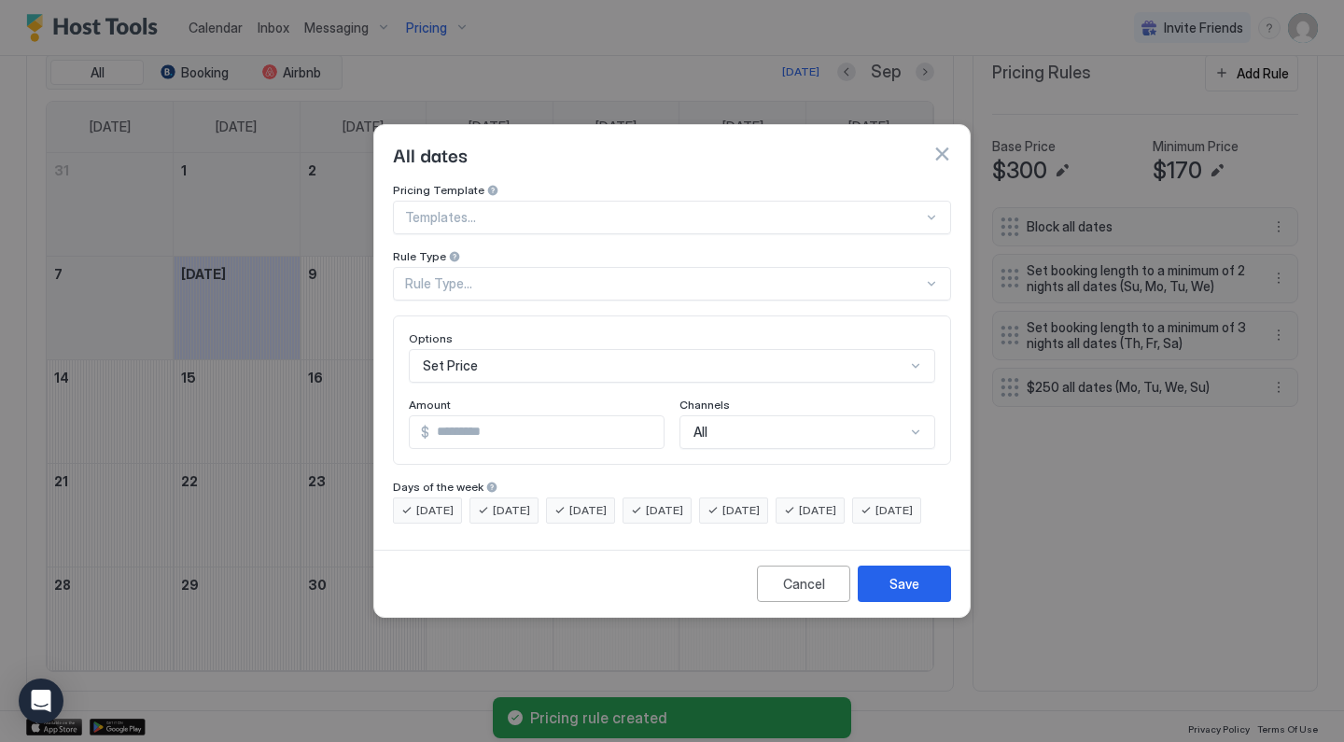
click at [481, 267] on div "Rule Type..." at bounding box center [672, 284] width 558 height 34
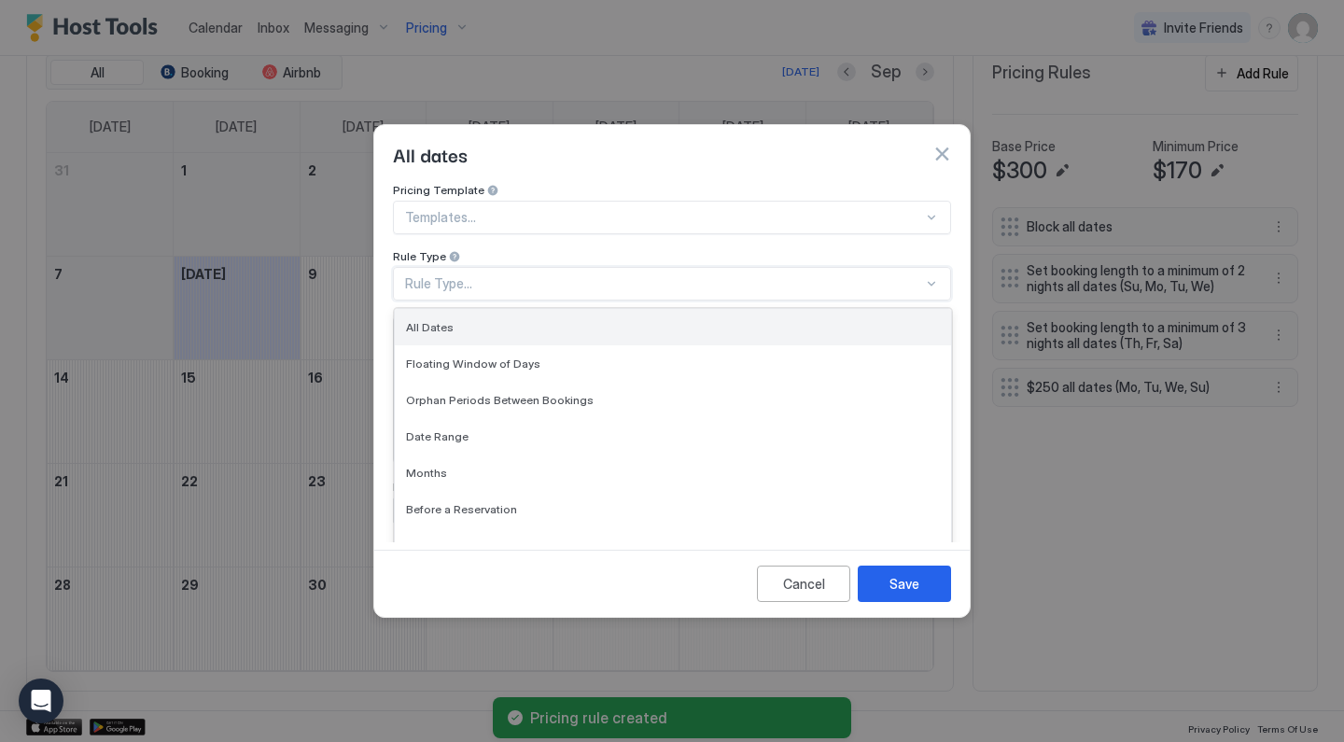
click at [458, 318] on div "All Dates" at bounding box center [673, 327] width 556 height 36
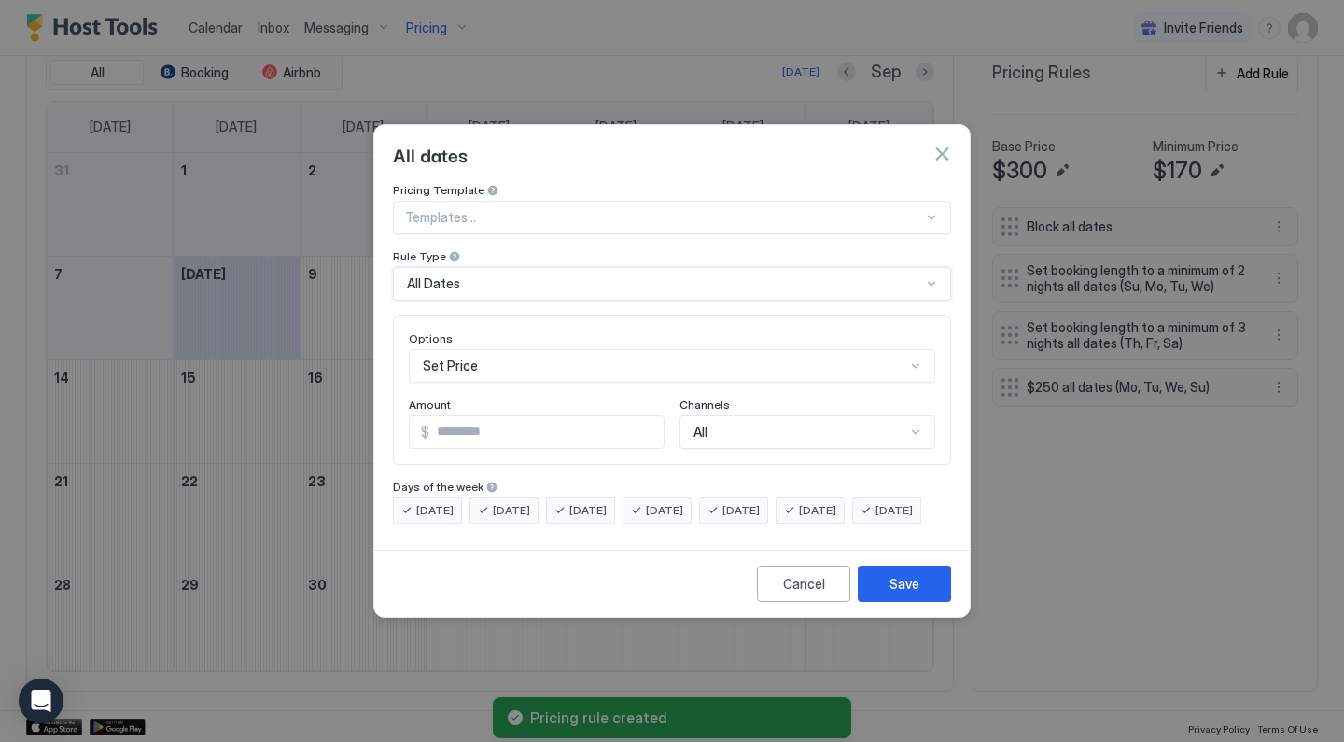
click at [458, 361] on div "Set Price" at bounding box center [672, 366] width 526 height 34
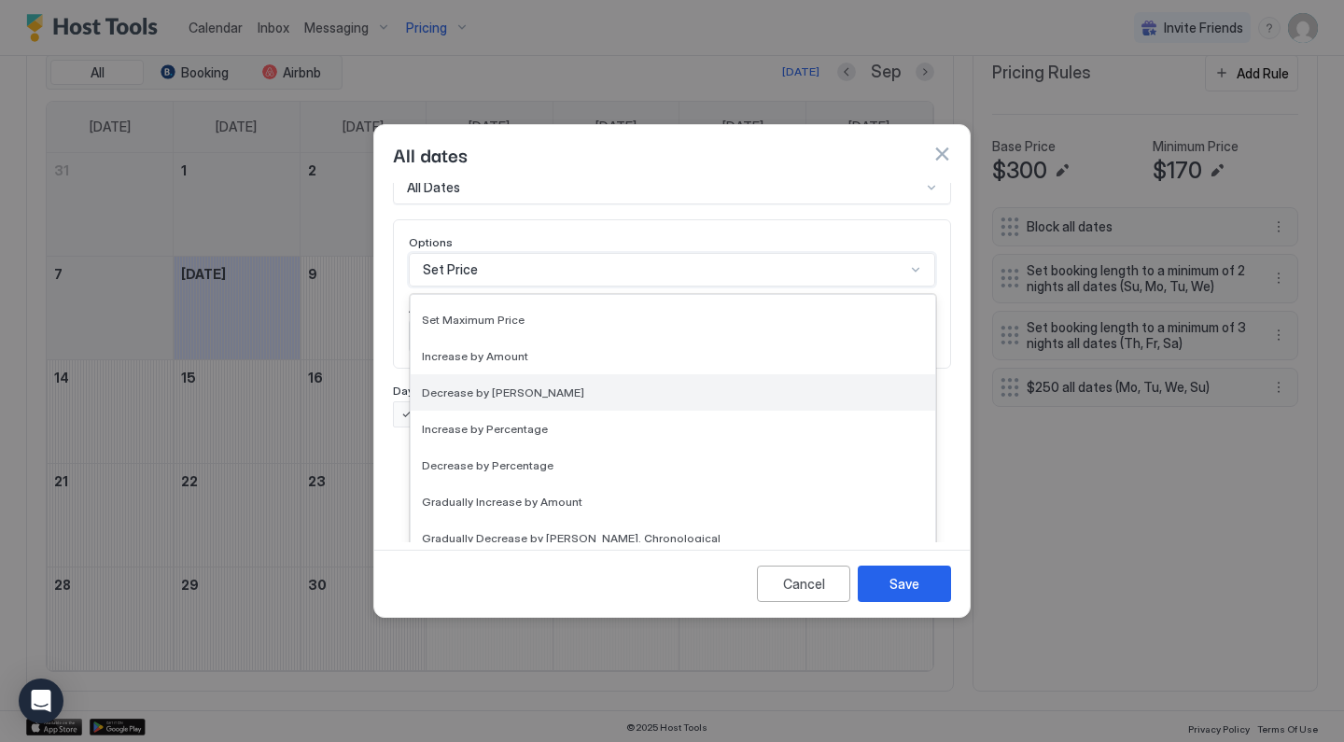
scroll to position [12, 0]
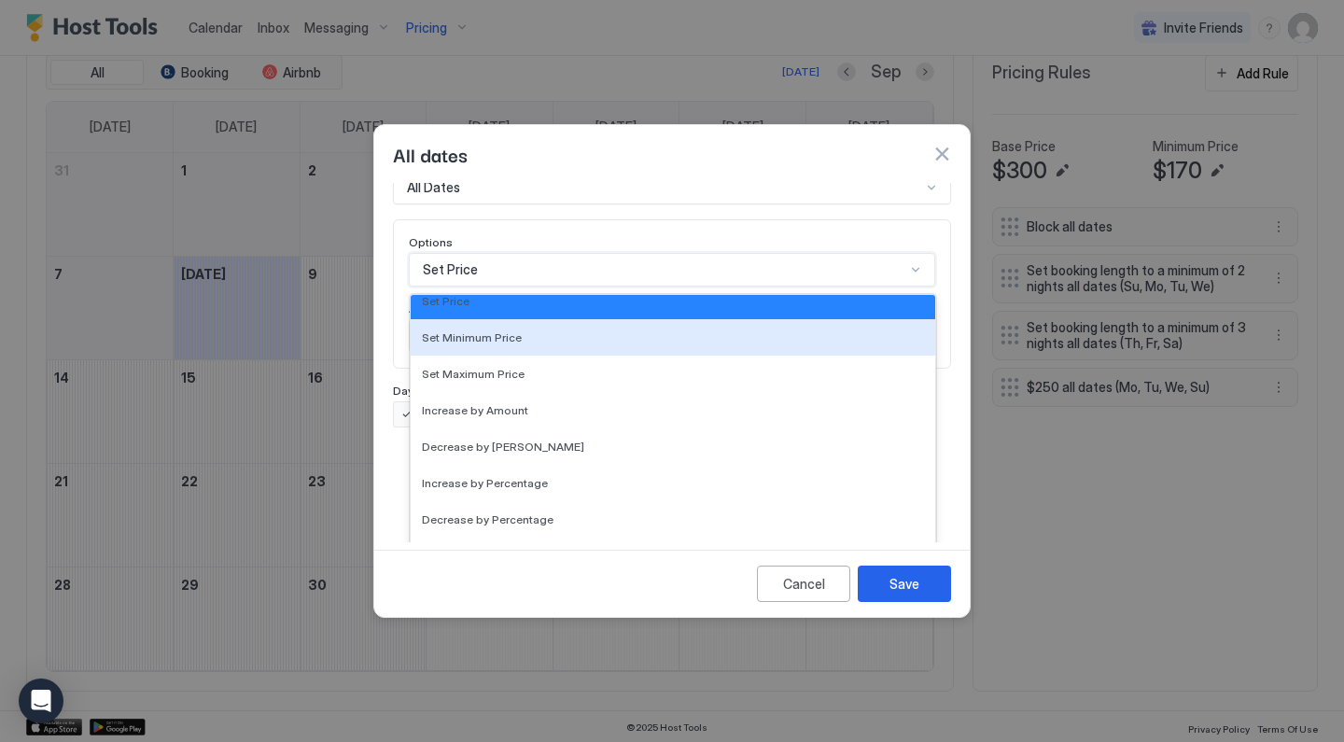
click at [486, 253] on div "Pricing Template Templates... Rule Type All Dates Options Set Minimum Price, 2 …" at bounding box center [672, 257] width 558 height 341
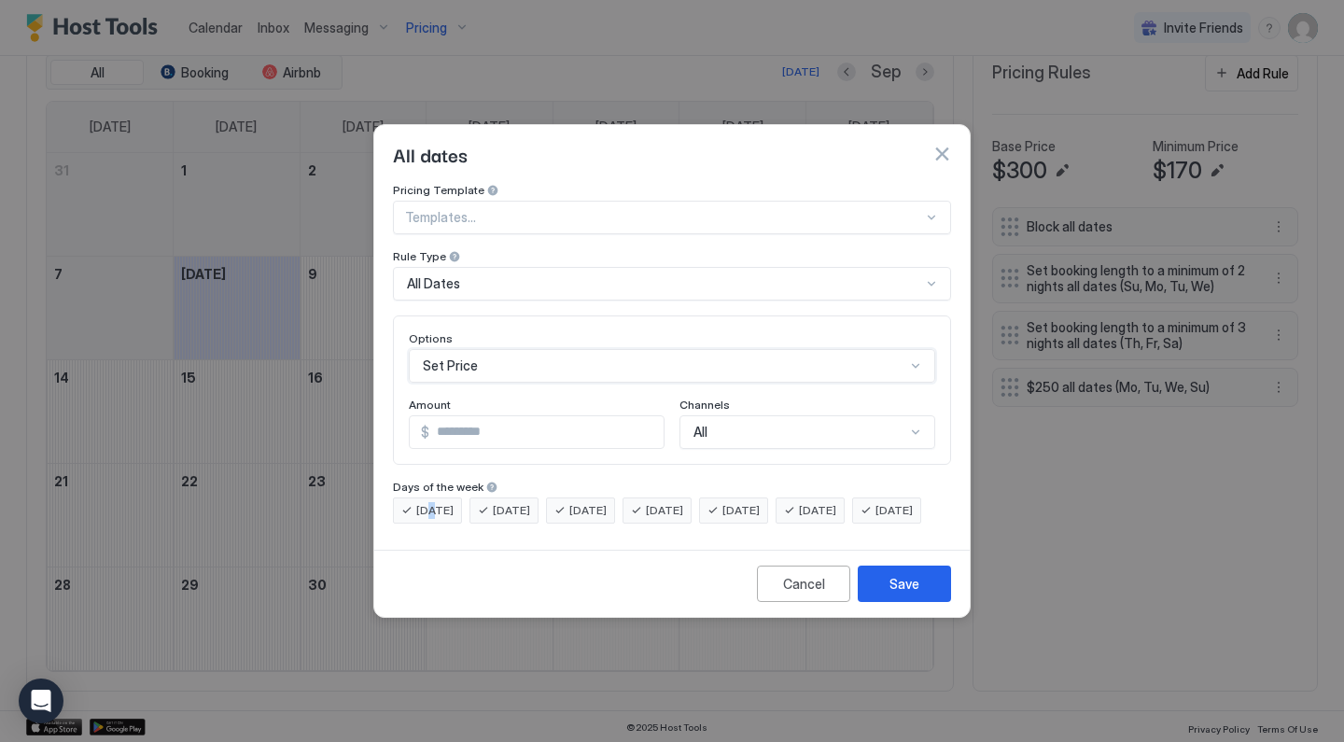
click at [435, 502] on span "Monday" at bounding box center [434, 510] width 37 height 17
click at [875, 519] on span "Sunday" at bounding box center [893, 510] width 37 height 17
click at [450, 502] on span "Monday" at bounding box center [434, 510] width 37 height 17
click at [503, 502] on span "Tuesday" at bounding box center [511, 510] width 37 height 17
click at [582, 502] on span "Wednesday" at bounding box center [587, 510] width 37 height 17
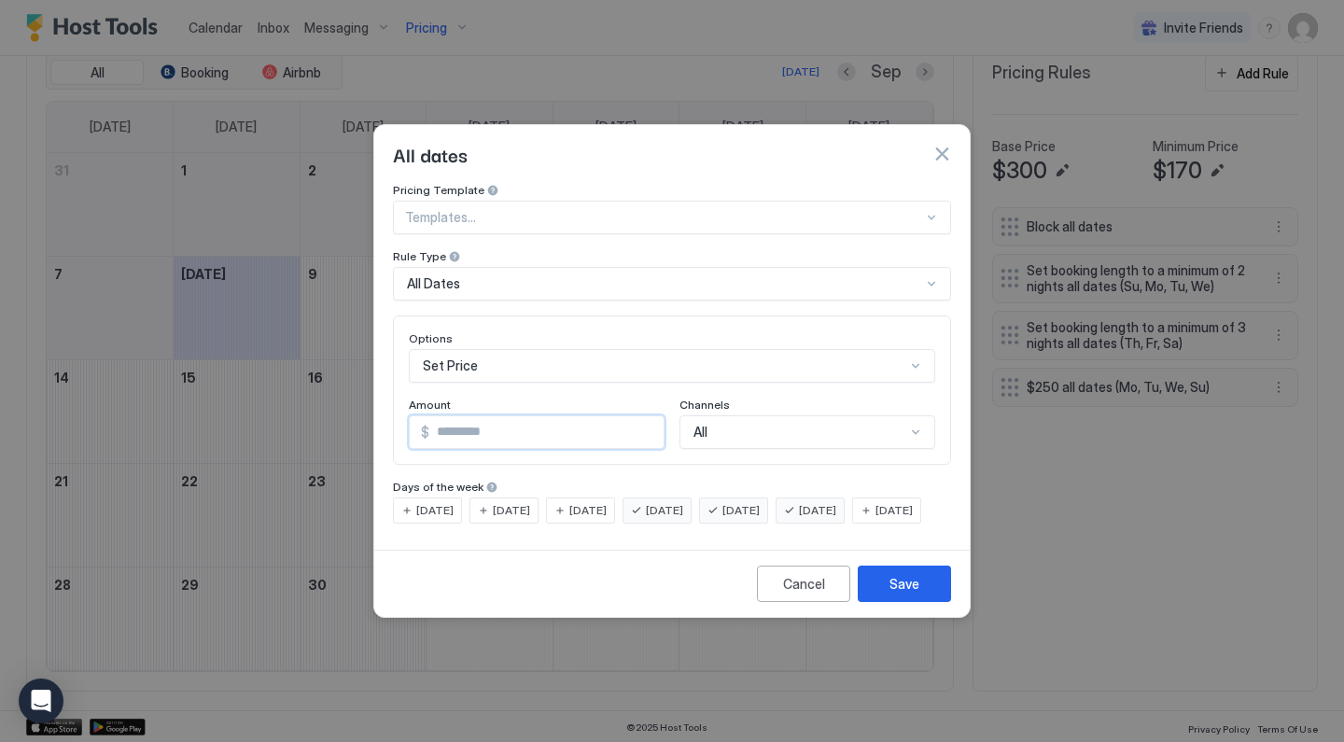
click at [556, 416] on input "*" at bounding box center [546, 432] width 234 height 32
type input "*"
type input "***"
click at [928, 602] on button "Save" at bounding box center [904, 583] width 93 height 36
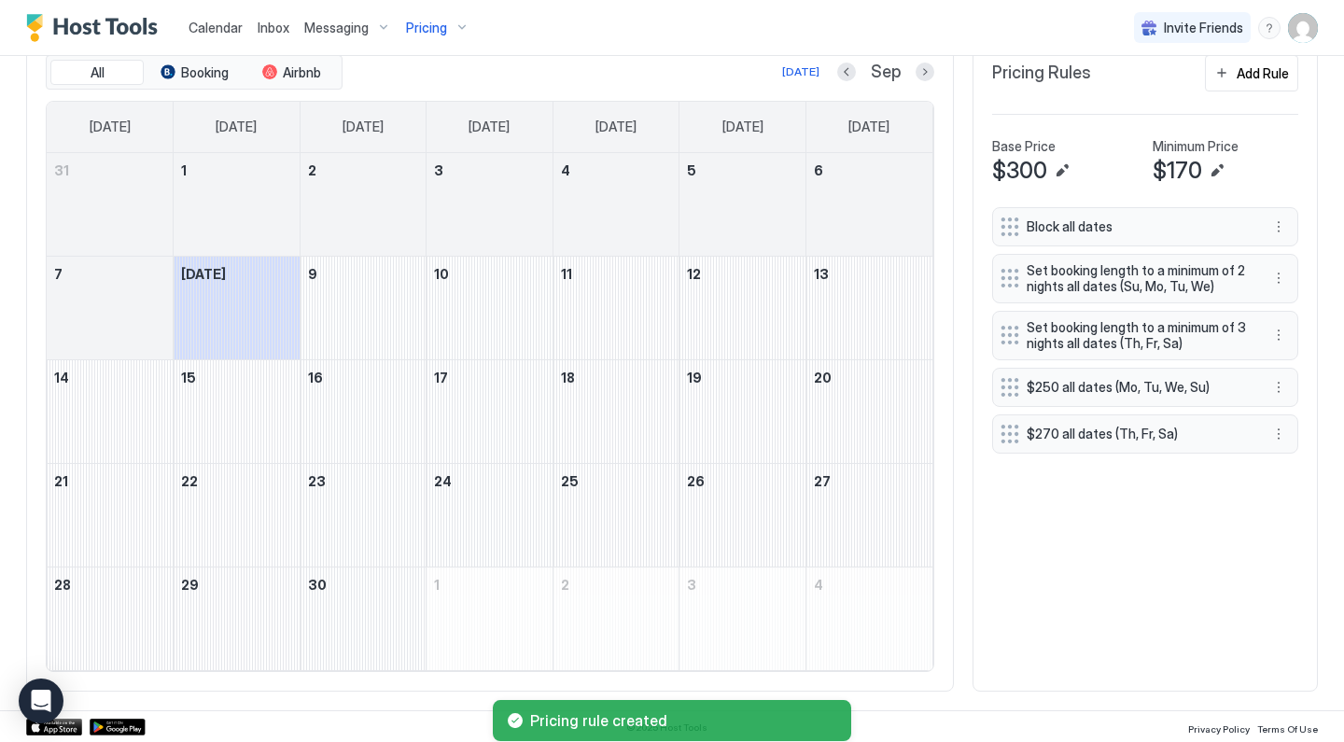
click at [1300, 30] on img "User profile" at bounding box center [1303, 28] width 30 height 30
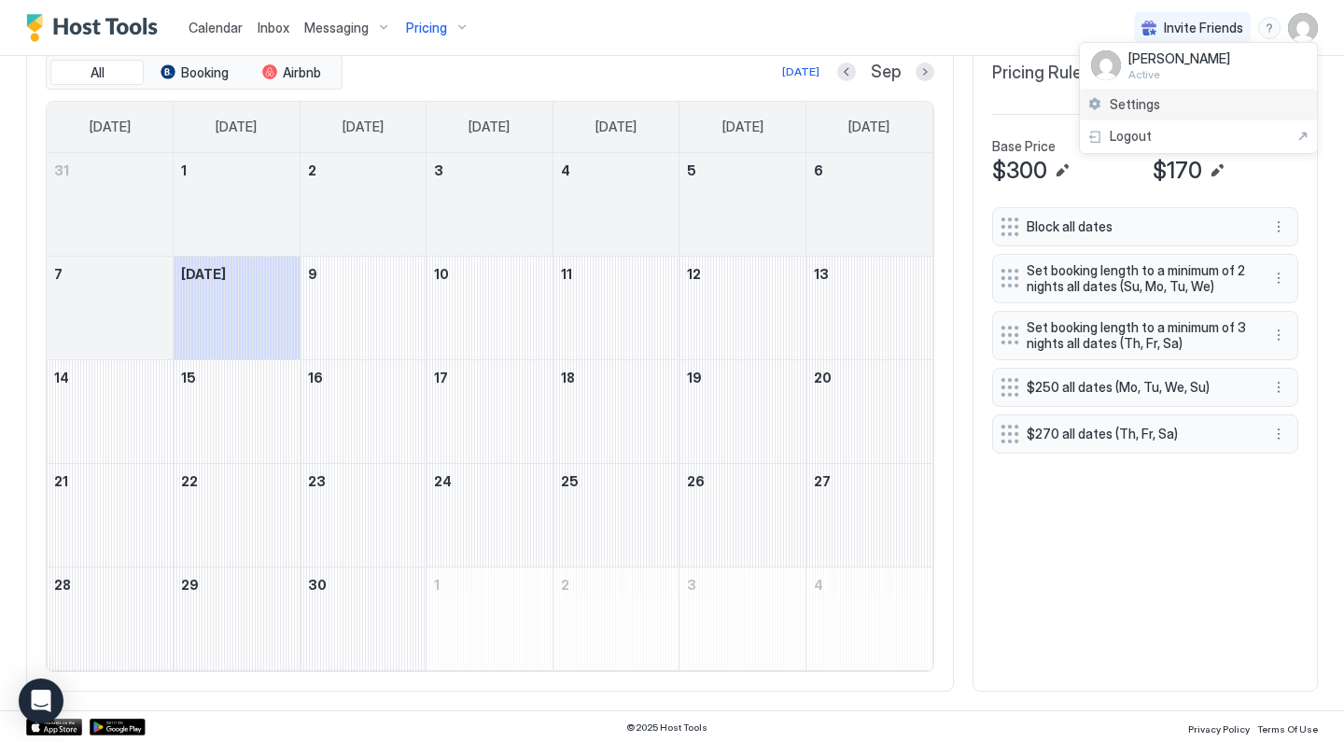
click at [1148, 107] on span "Settings" at bounding box center [1135, 104] width 50 height 17
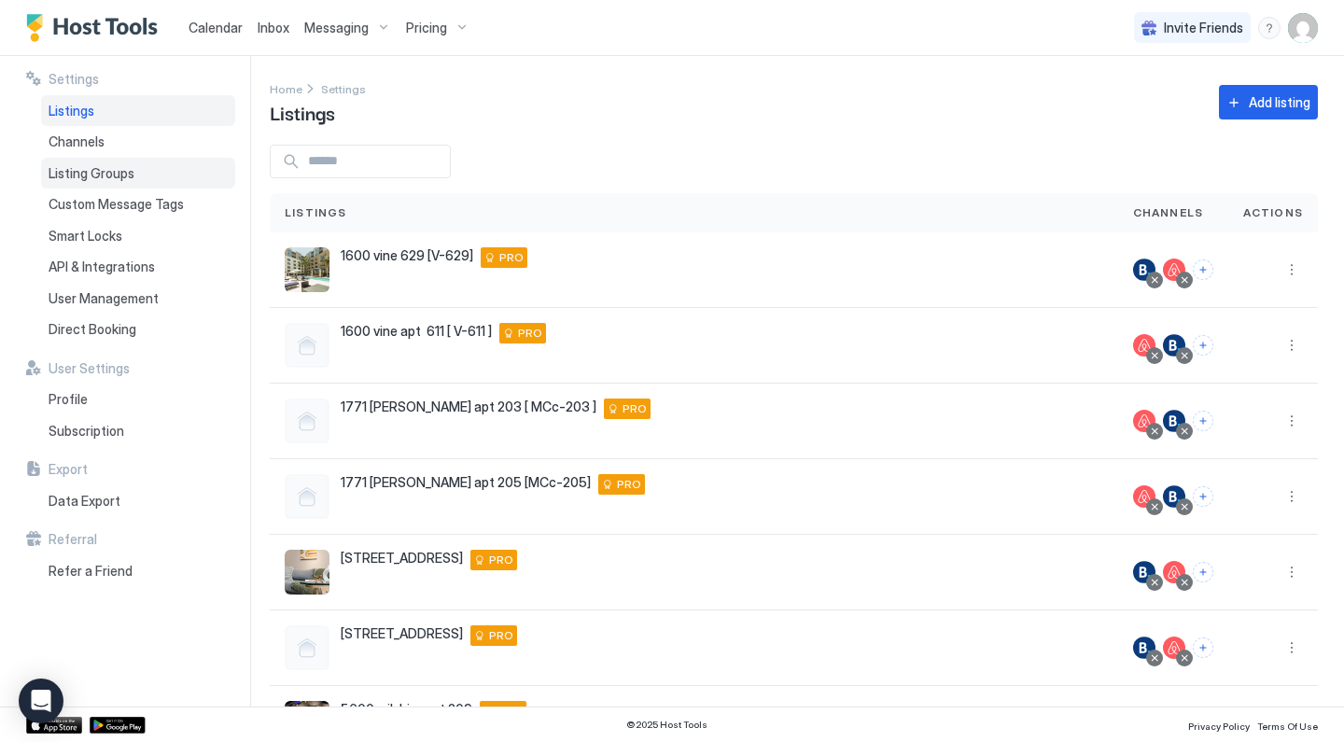
click at [170, 165] on div "Listing Groups" at bounding box center [138, 174] width 194 height 32
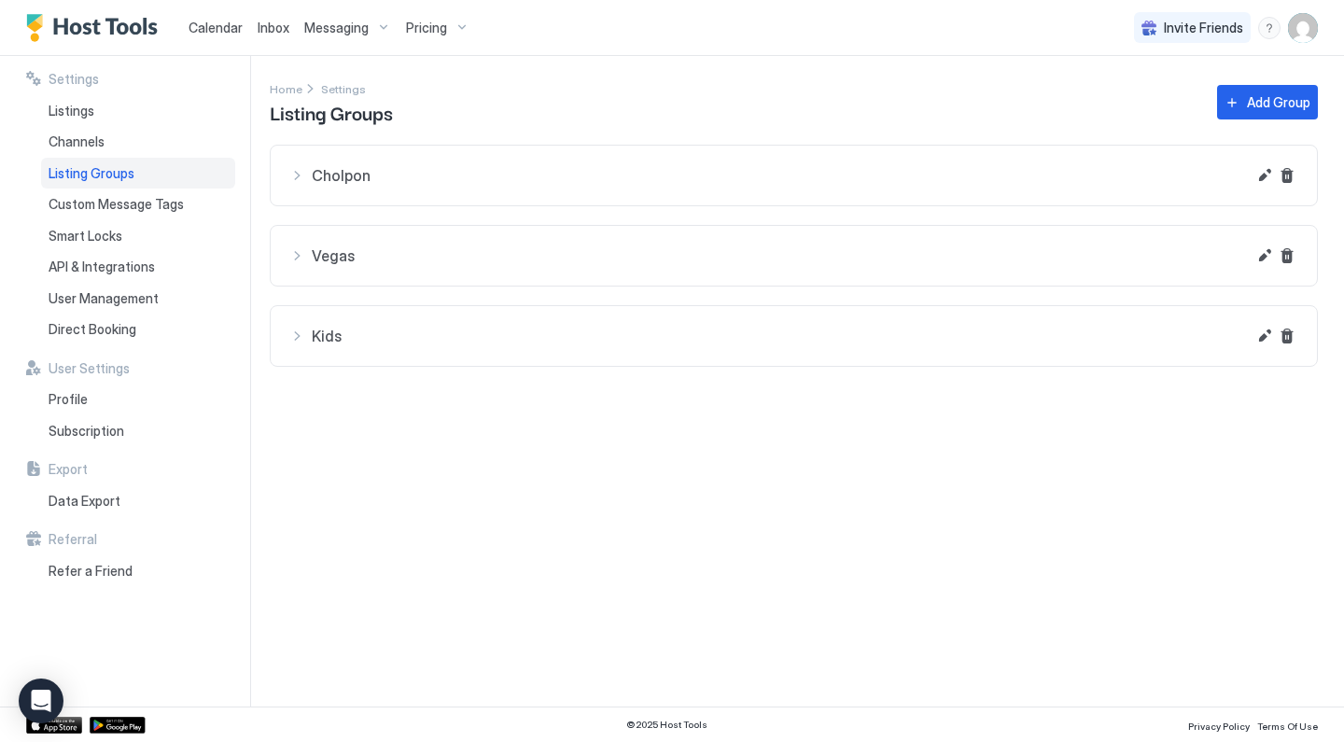
click at [336, 174] on span "Cholpon" at bounding box center [779, 175] width 934 height 19
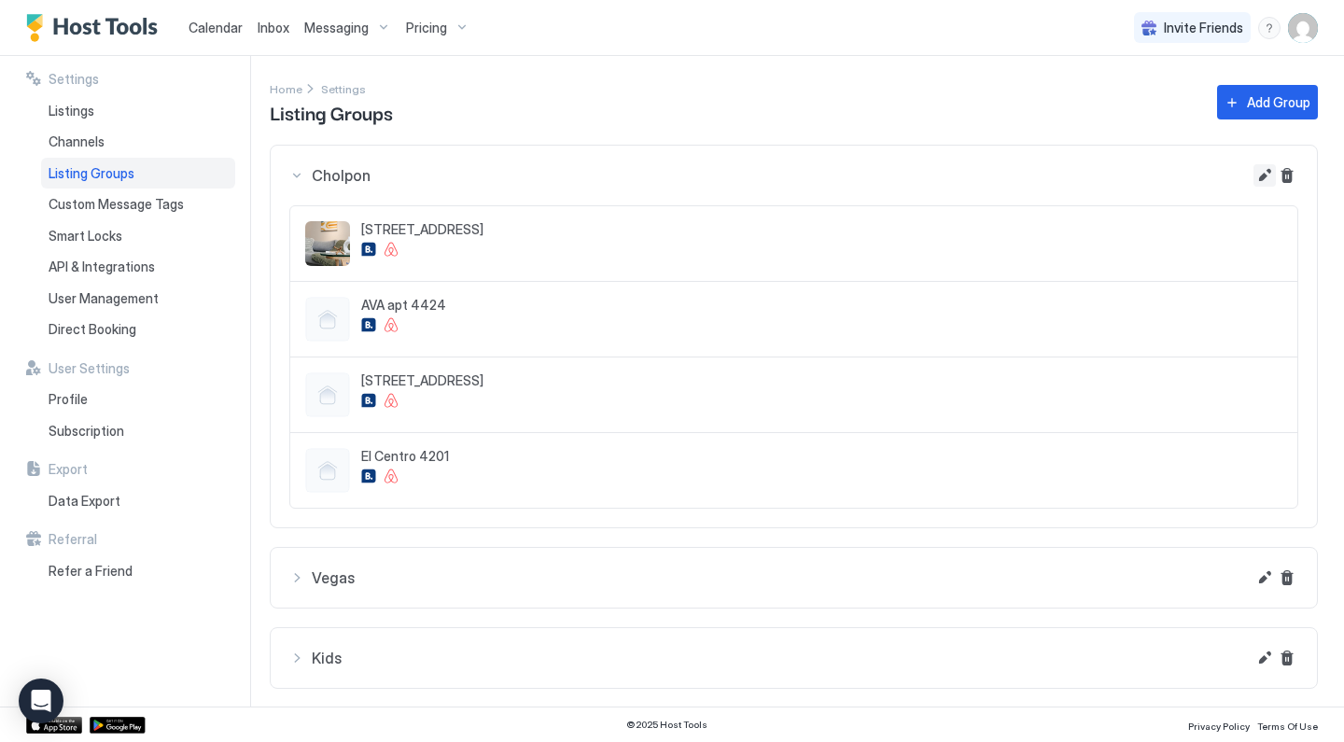
click at [1266, 178] on button "Edit" at bounding box center [1264, 175] width 22 height 22
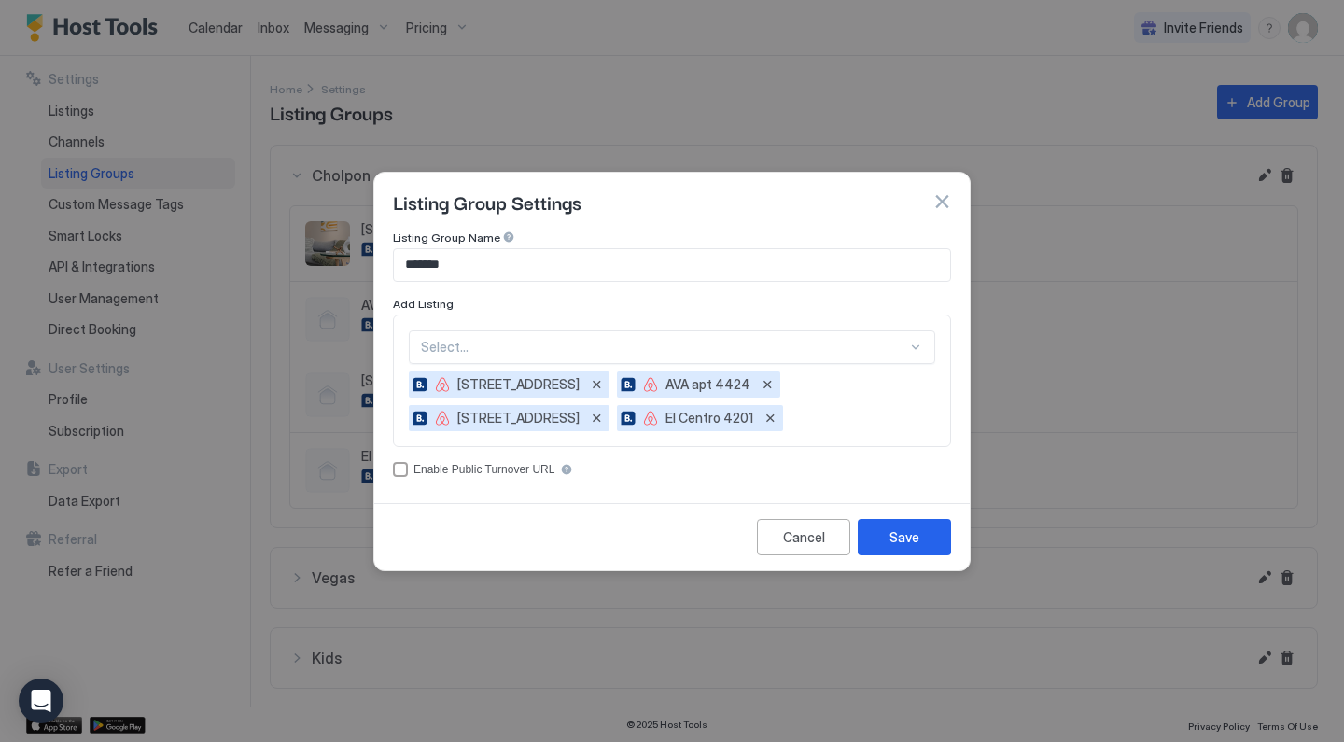
click at [672, 344] on div "Select..." at bounding box center [672, 347] width 526 height 34
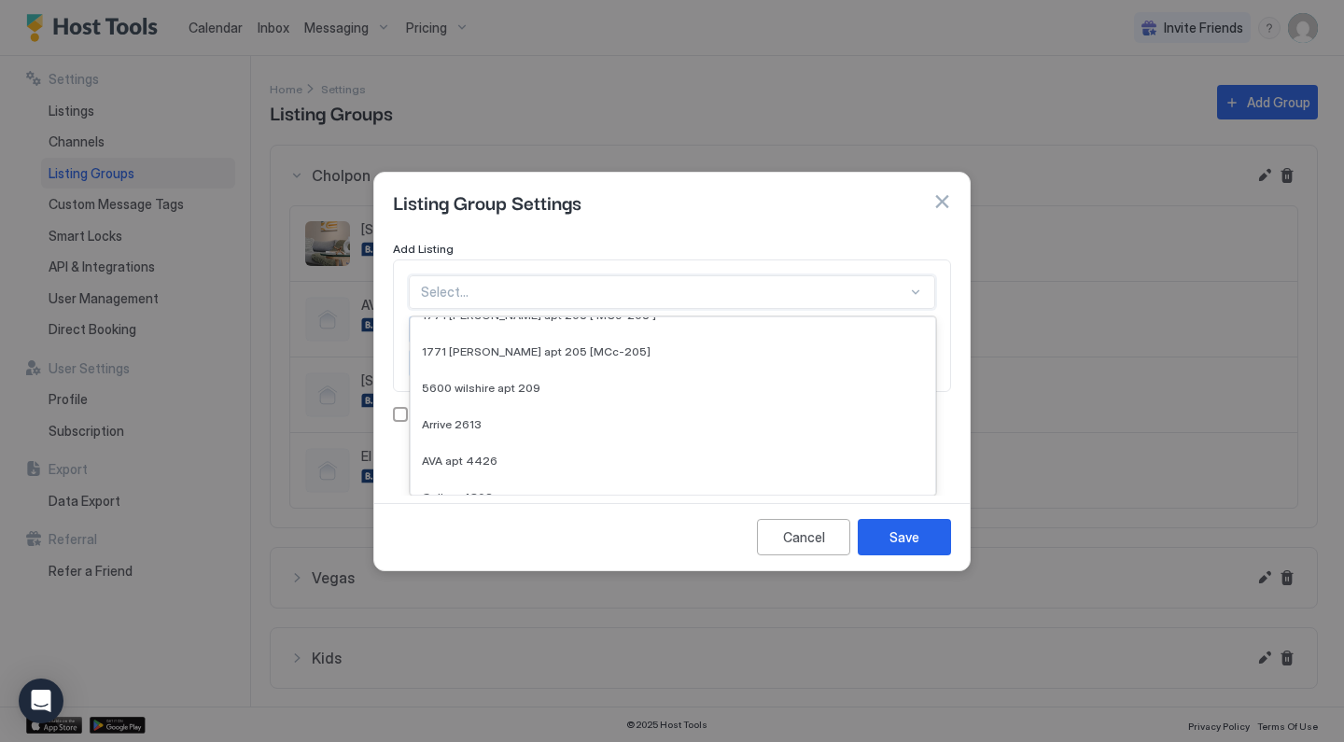
scroll to position [102, 0]
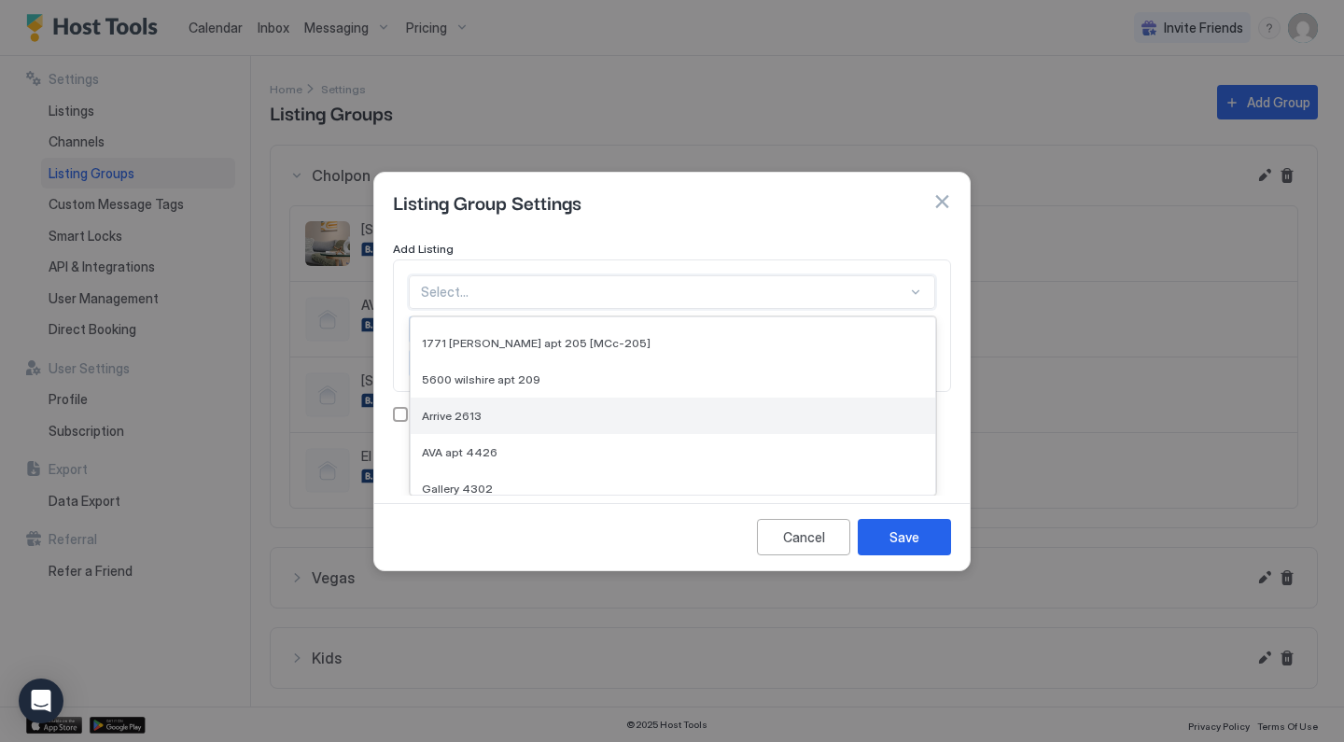
click at [511, 409] on div "Arrive 2613" at bounding box center [673, 416] width 502 height 14
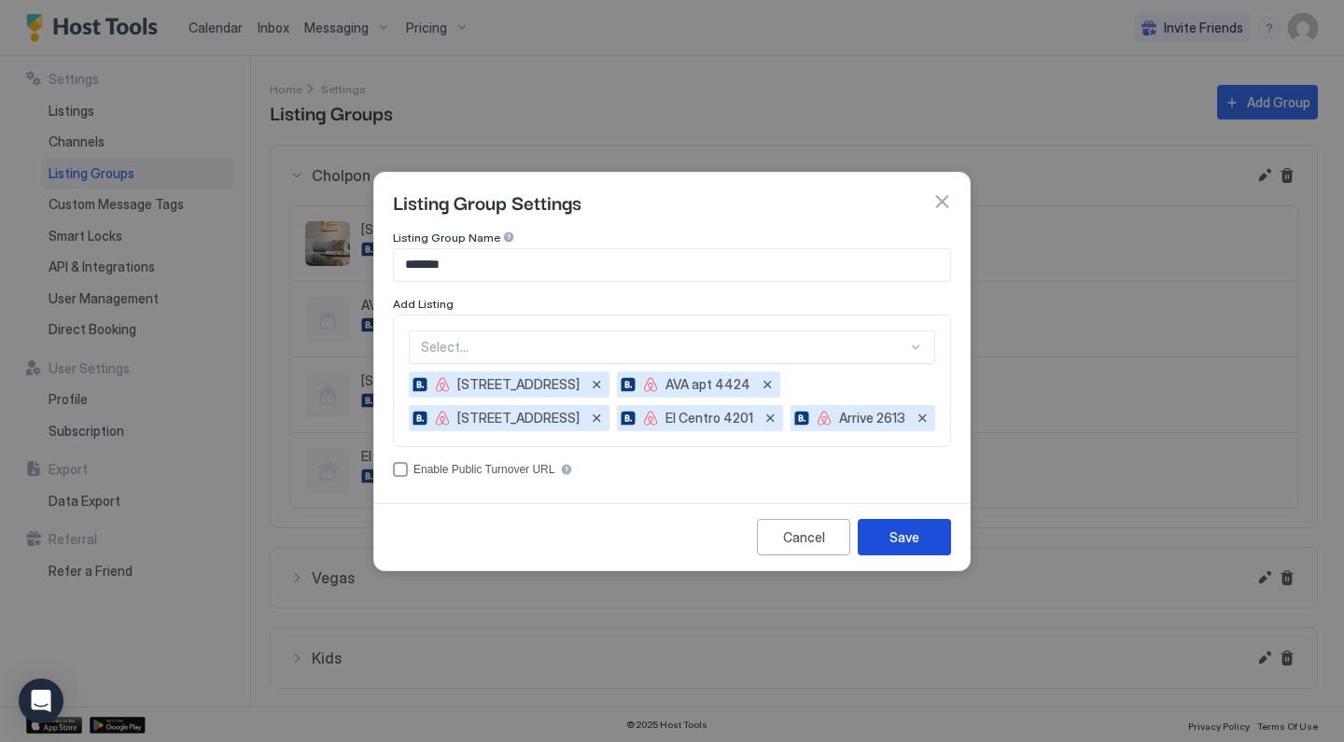
click at [886, 530] on button "Save" at bounding box center [904, 537] width 93 height 36
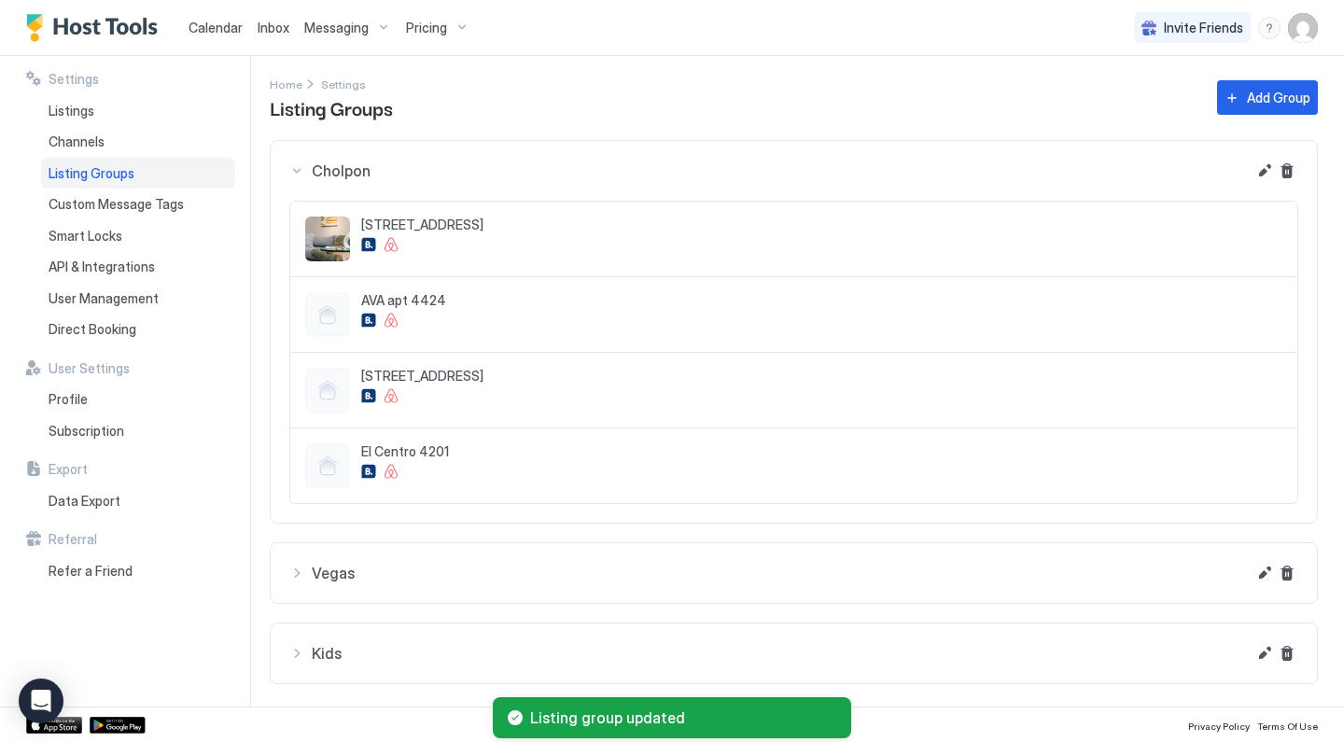
scroll to position [5, 0]
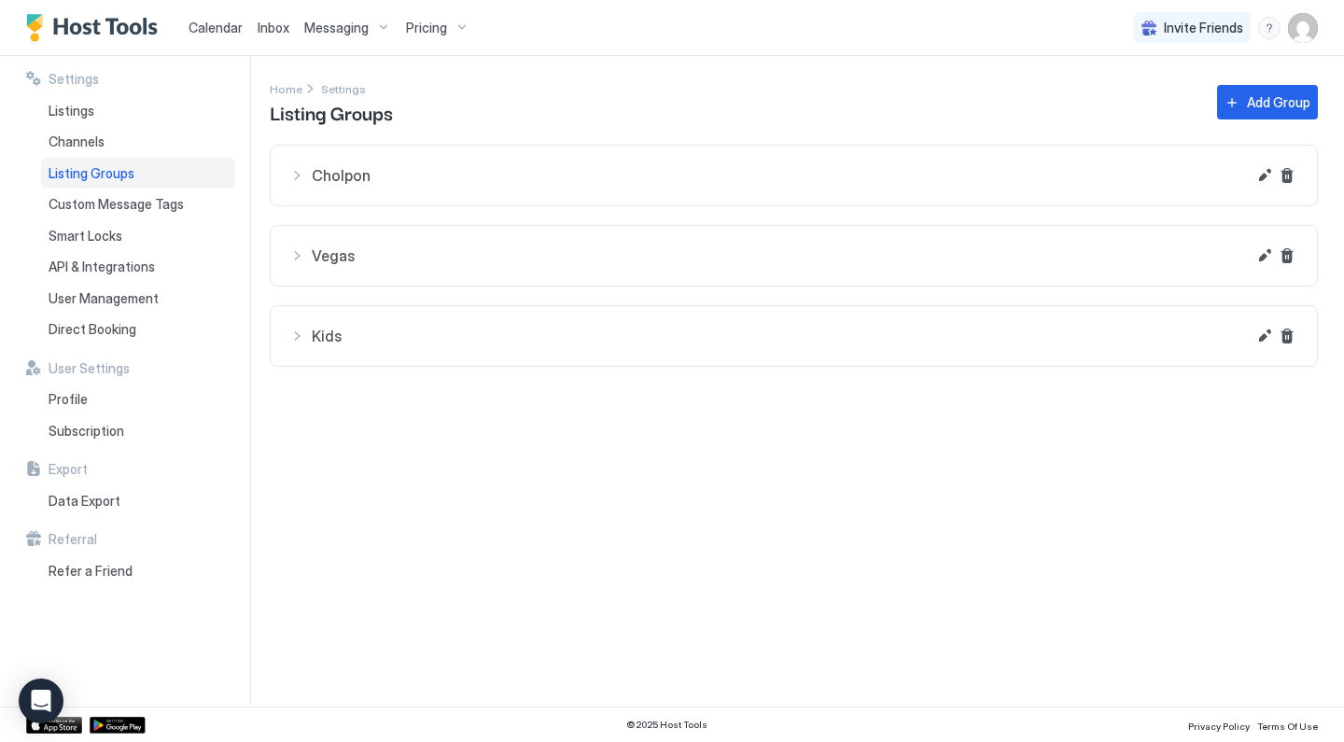
click at [575, 170] on span "Cholpon" at bounding box center [779, 175] width 934 height 19
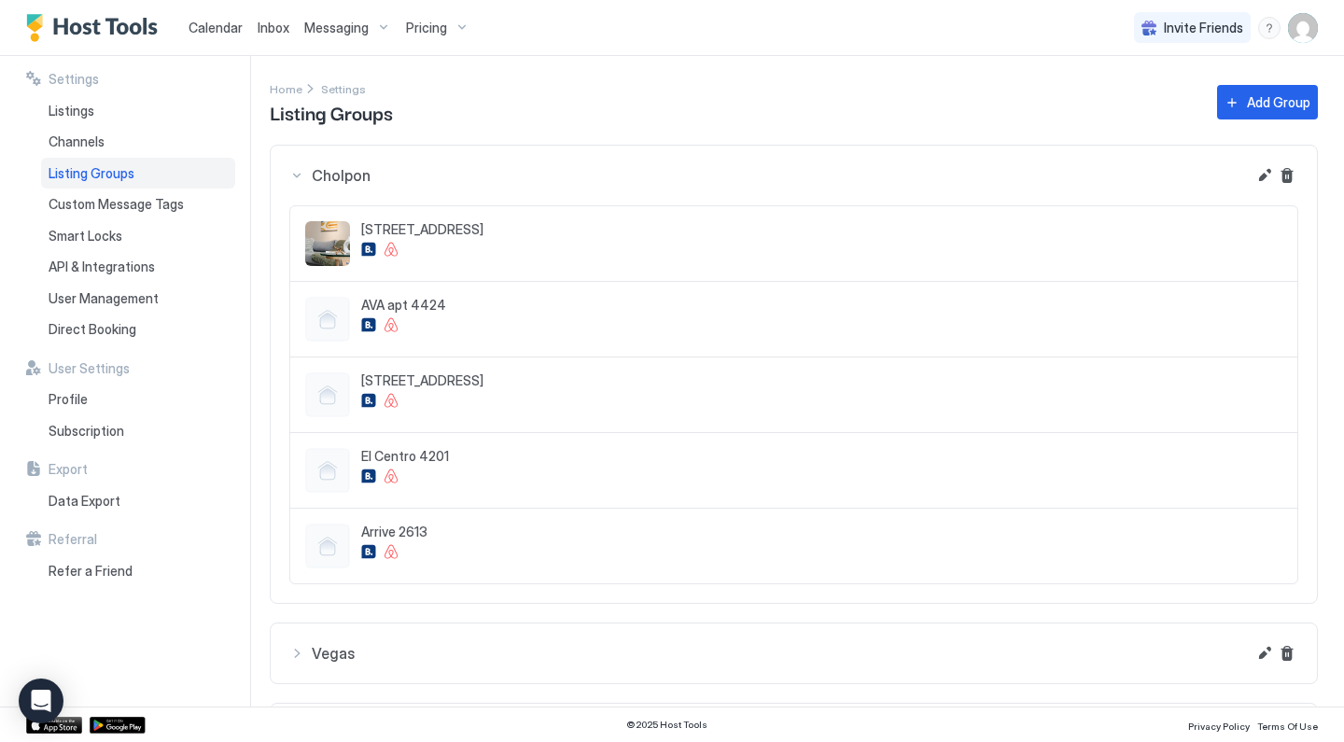
click at [300, 171] on div "Cholpon" at bounding box center [767, 175] width 956 height 22
